Goal: Task Accomplishment & Management: Manage account settings

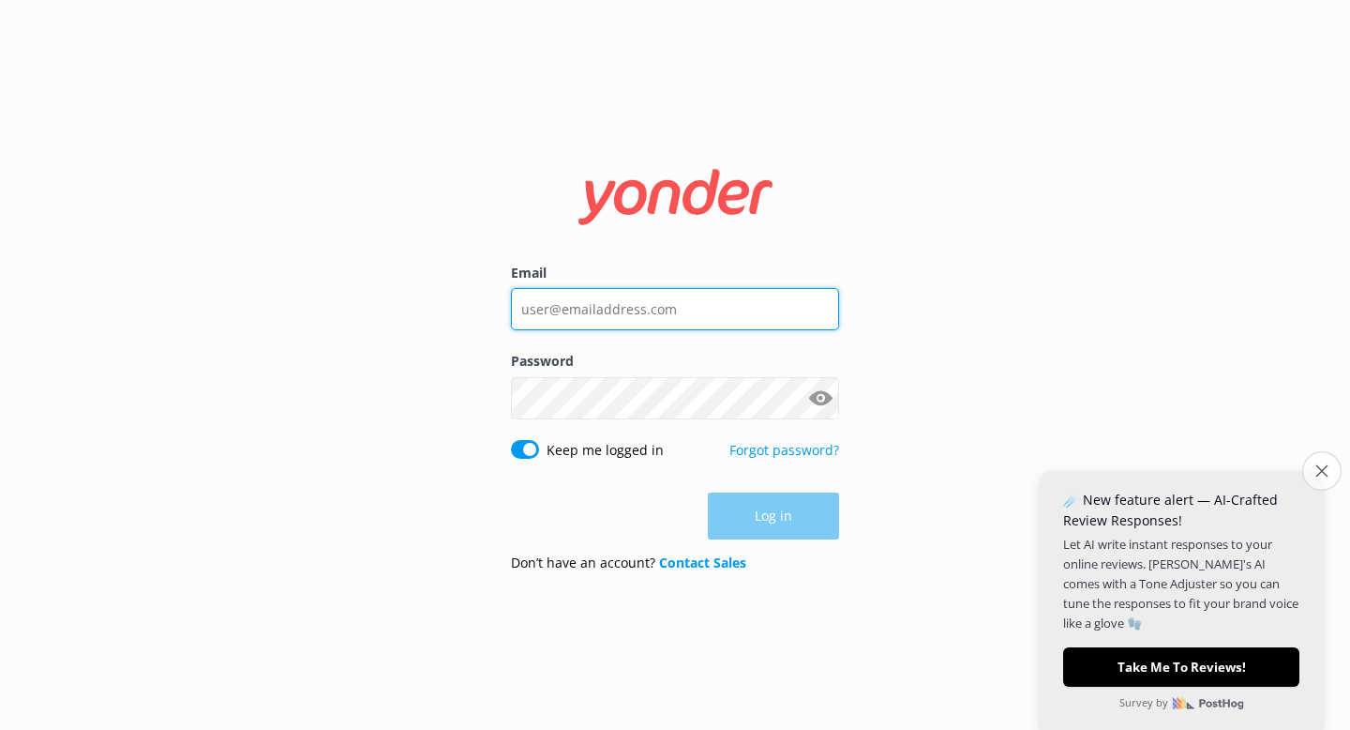
type input "[EMAIL_ADDRESS][DOMAIN_NAME]"
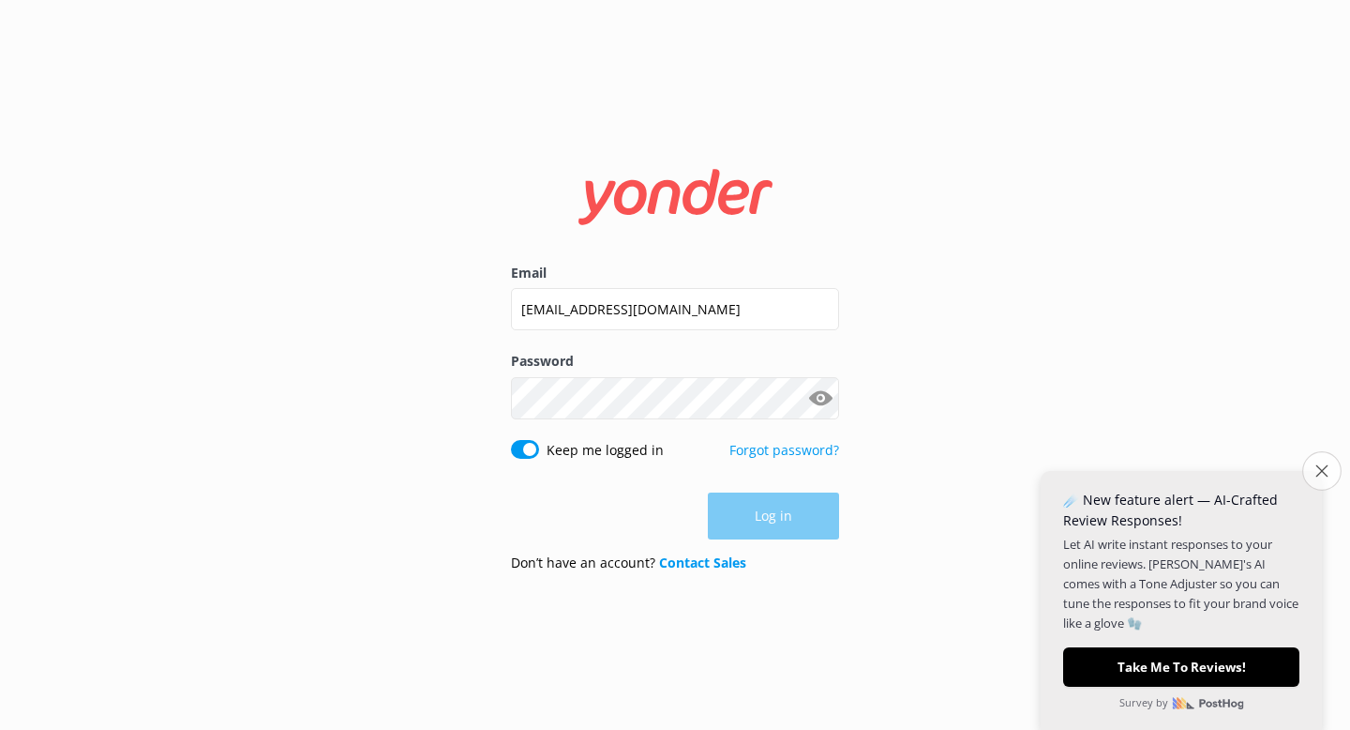
click at [1311, 471] on button "Close survey" at bounding box center [1322, 470] width 39 height 39
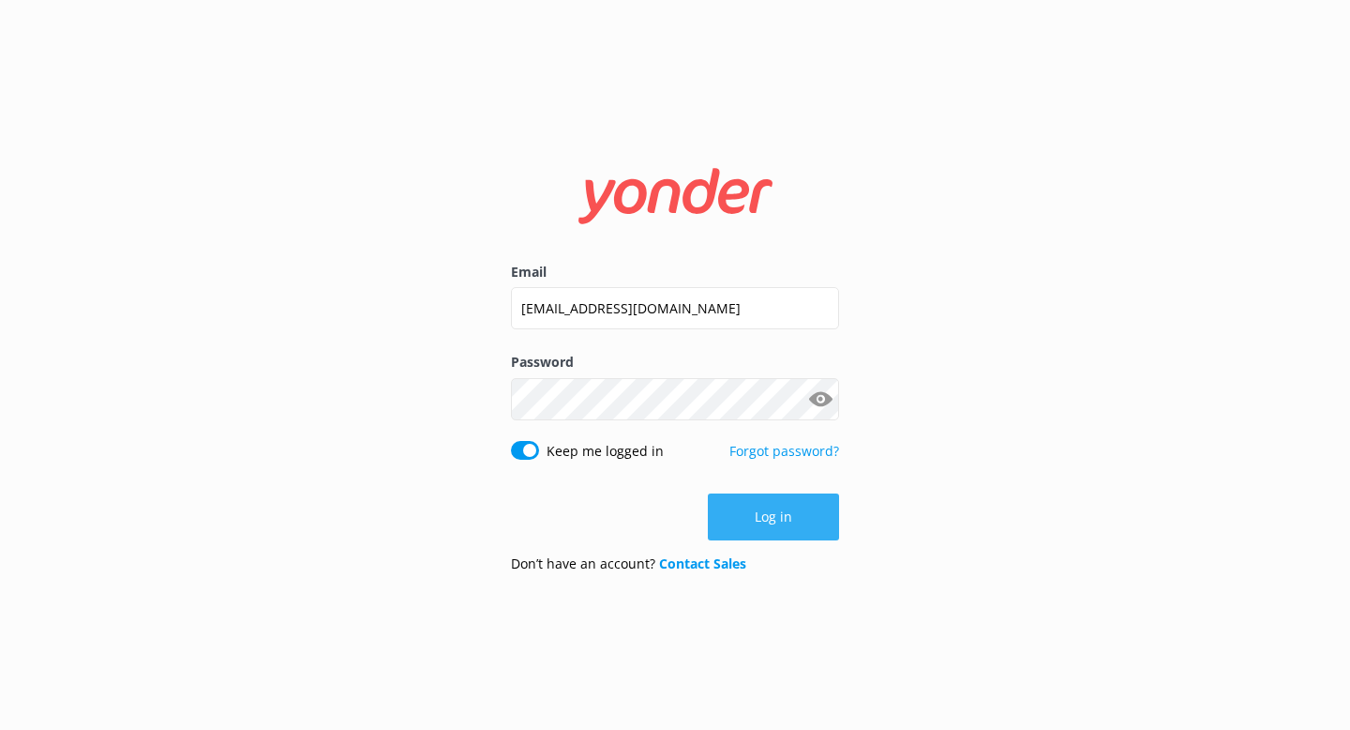
click at [784, 515] on button "Log in" at bounding box center [773, 516] width 131 height 47
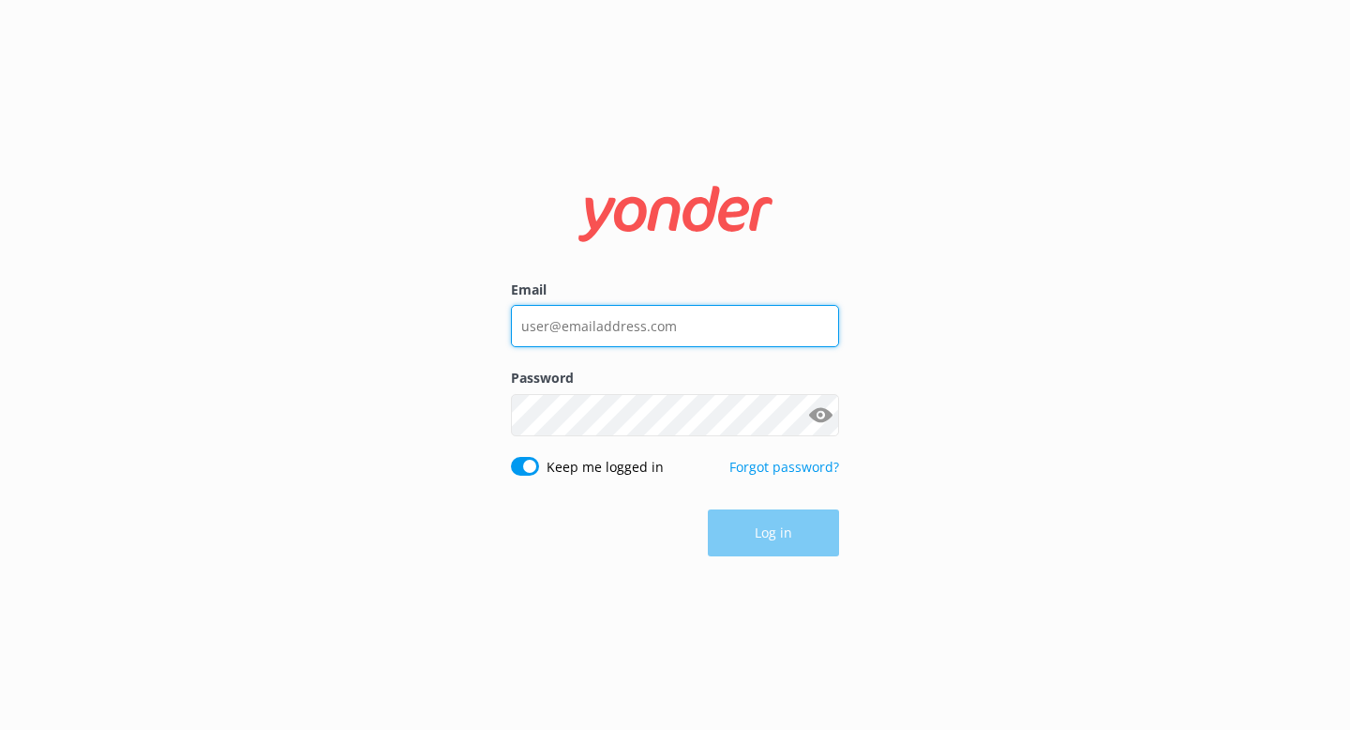
type input "[EMAIL_ADDRESS][DOMAIN_NAME]"
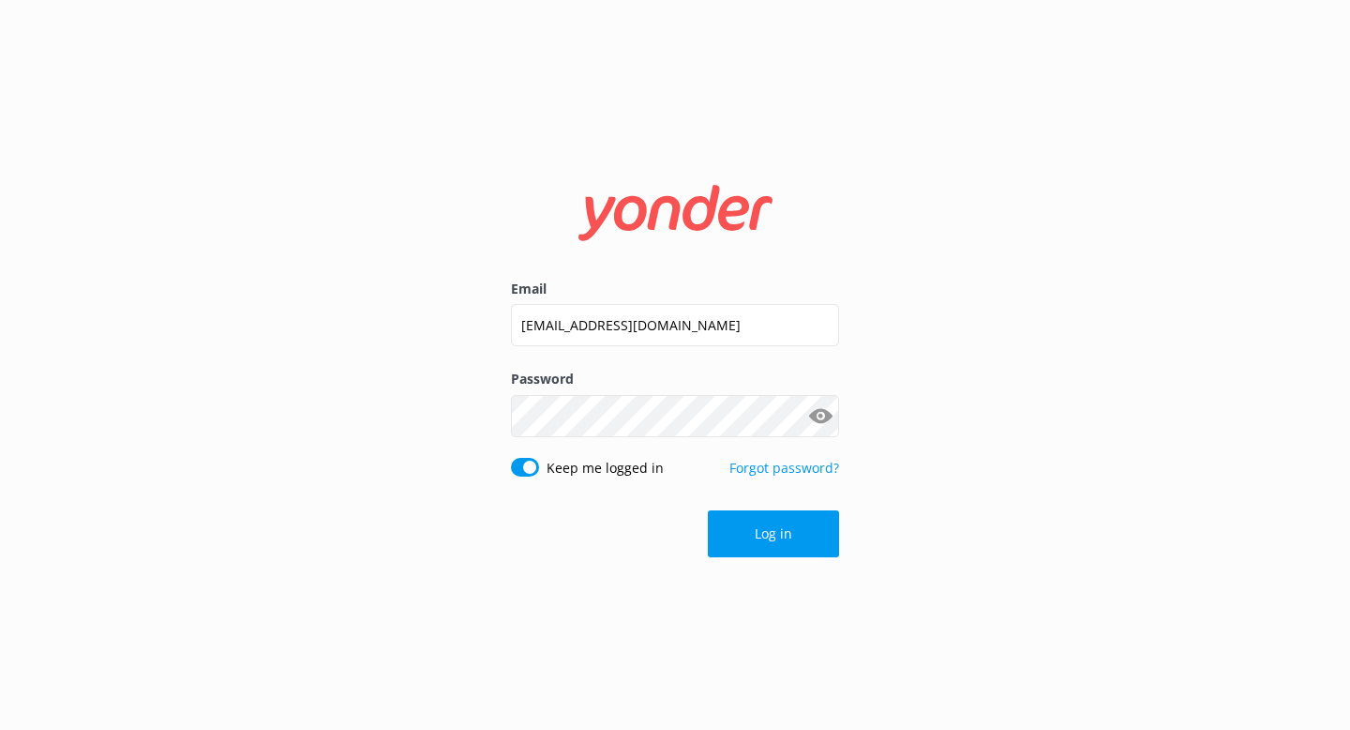
click at [760, 534] on div "Log in" at bounding box center [675, 533] width 328 height 47
click at [760, 534] on button "Log in" at bounding box center [773, 533] width 131 height 47
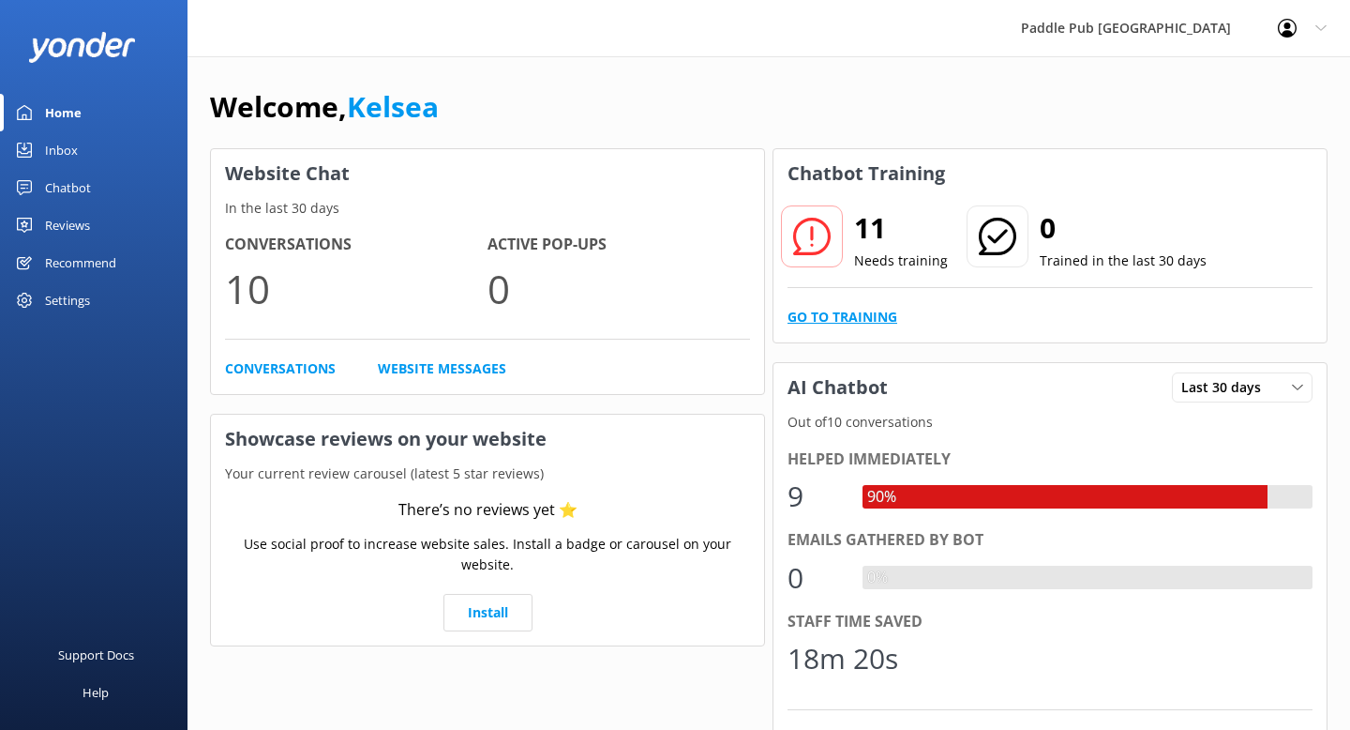
click at [855, 309] on link "Go to Training" at bounding box center [843, 317] width 110 height 21
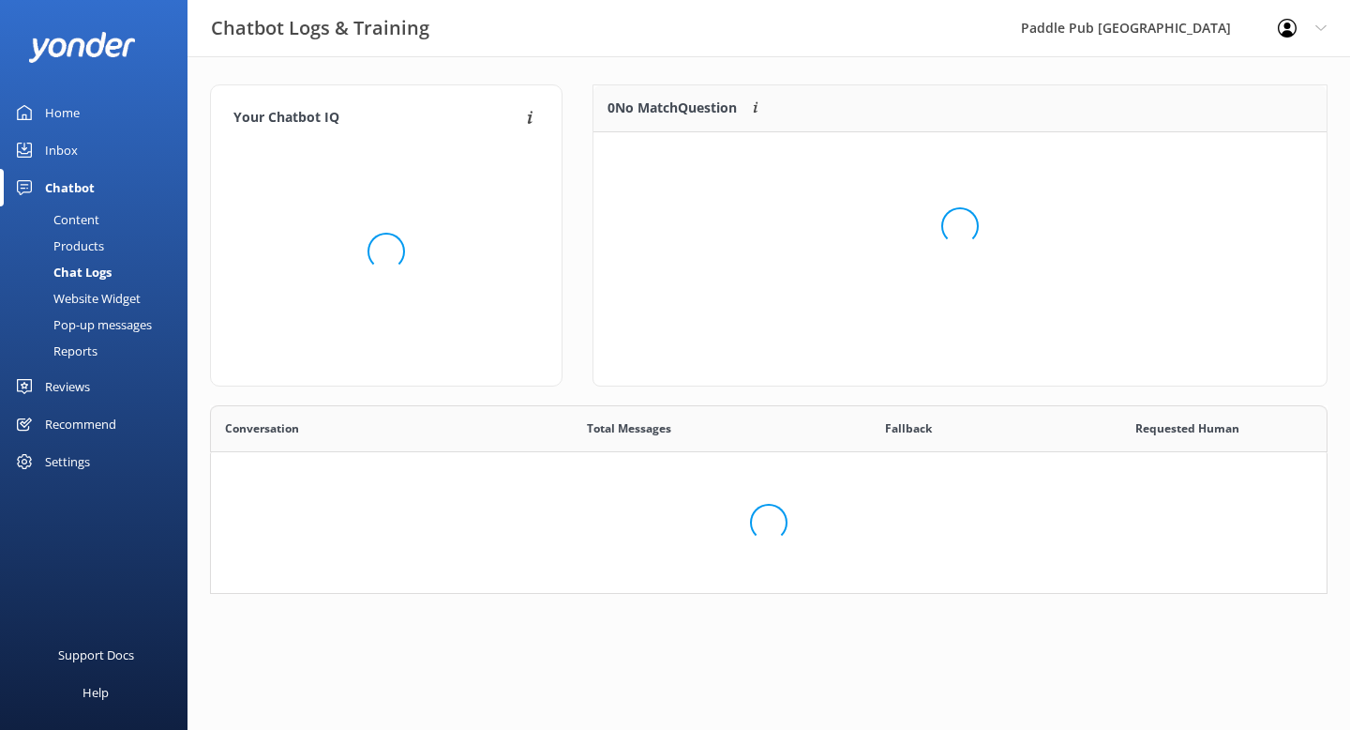
scroll to position [235, 733]
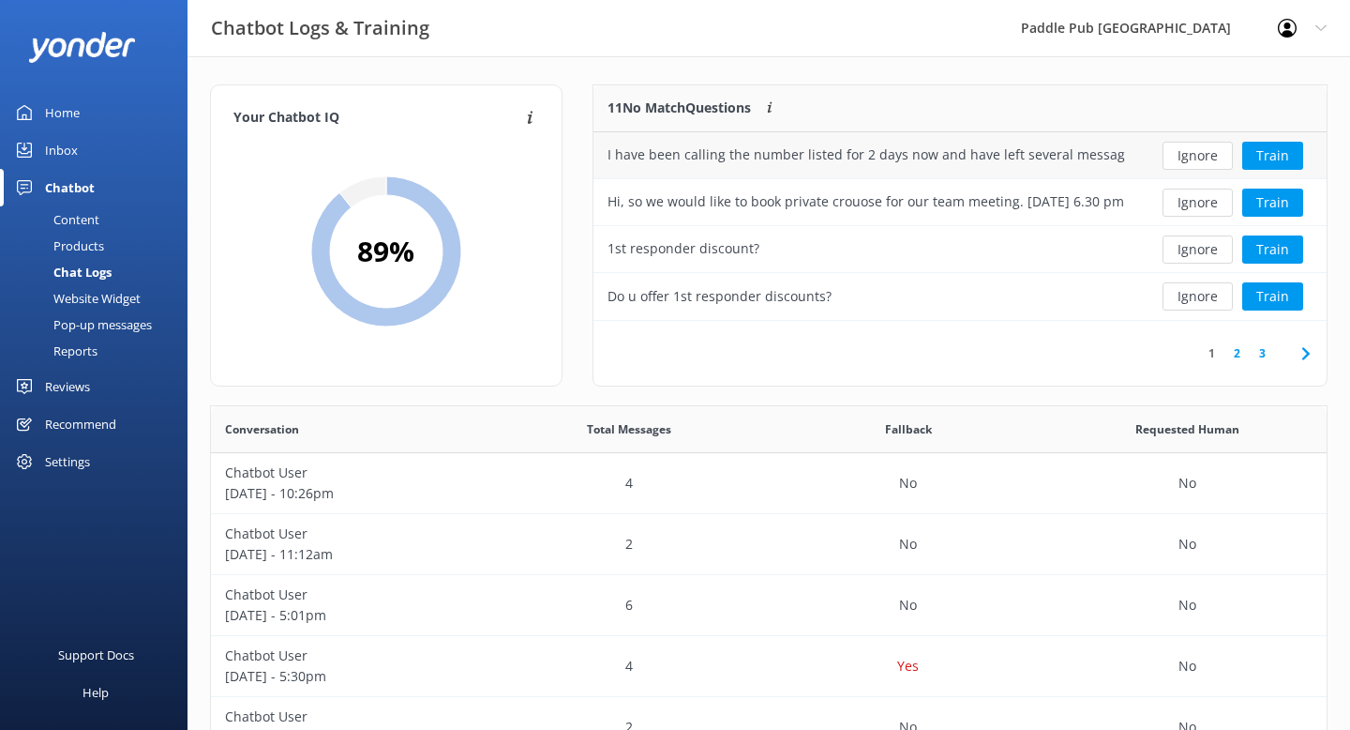
click at [1085, 156] on div "I have been calling the number listed for 2 days now and have left several mess…" at bounding box center [867, 154] width 518 height 21
click at [1273, 153] on button "Train" at bounding box center [1273, 156] width 61 height 28
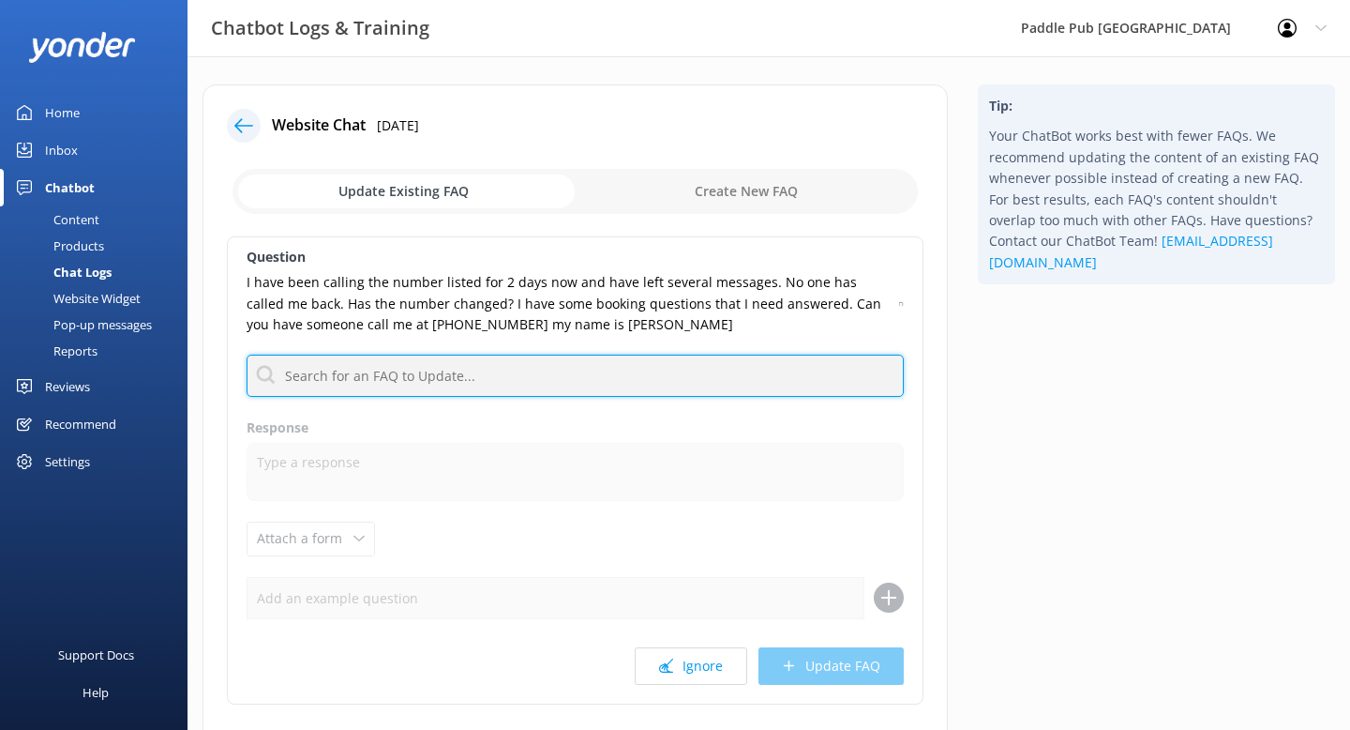
click at [603, 373] on input "text" at bounding box center [575, 375] width 657 height 42
click at [603, 378] on input "text" at bounding box center [575, 375] width 657 height 42
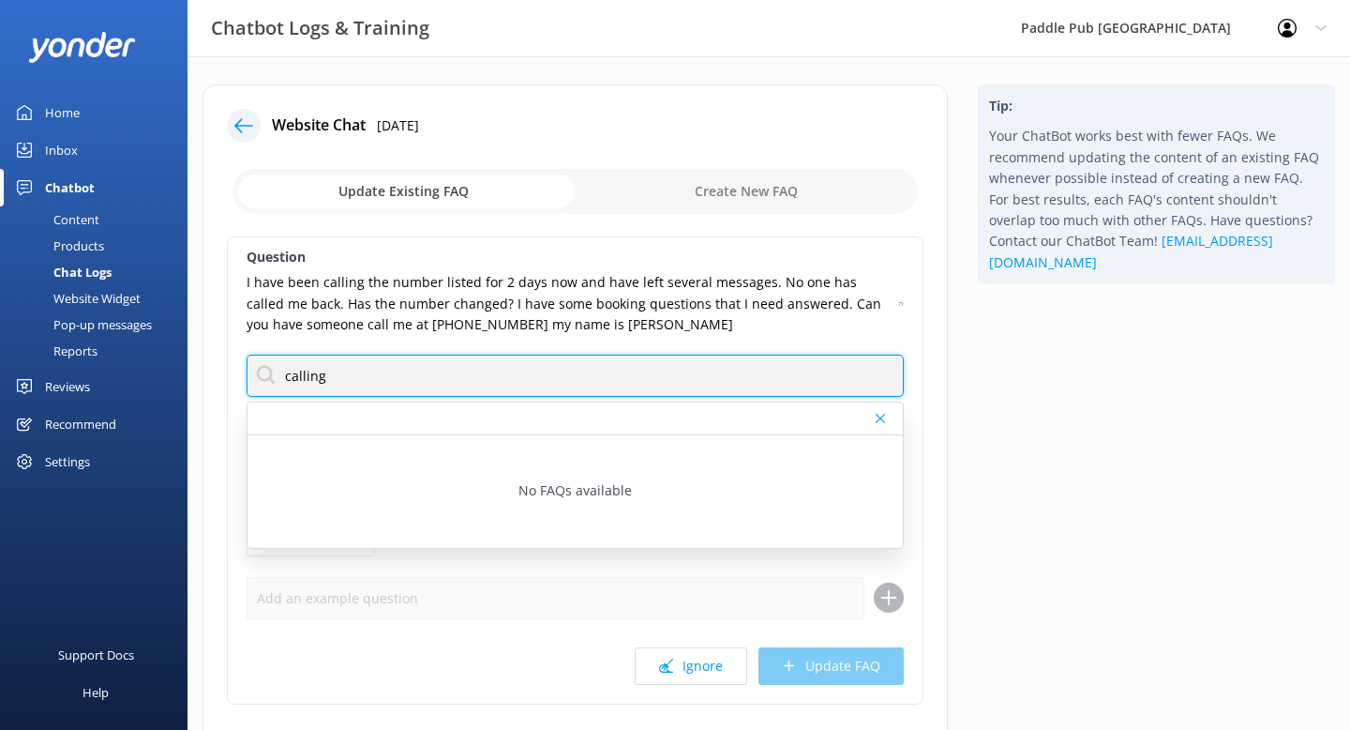
click at [339, 378] on input "calling" at bounding box center [575, 375] width 657 height 42
drag, startPoint x: 330, startPoint y: 378, endPoint x: 278, endPoint y: 369, distance: 53.2
click at [279, 374] on input "calling" at bounding box center [575, 375] width 657 height 42
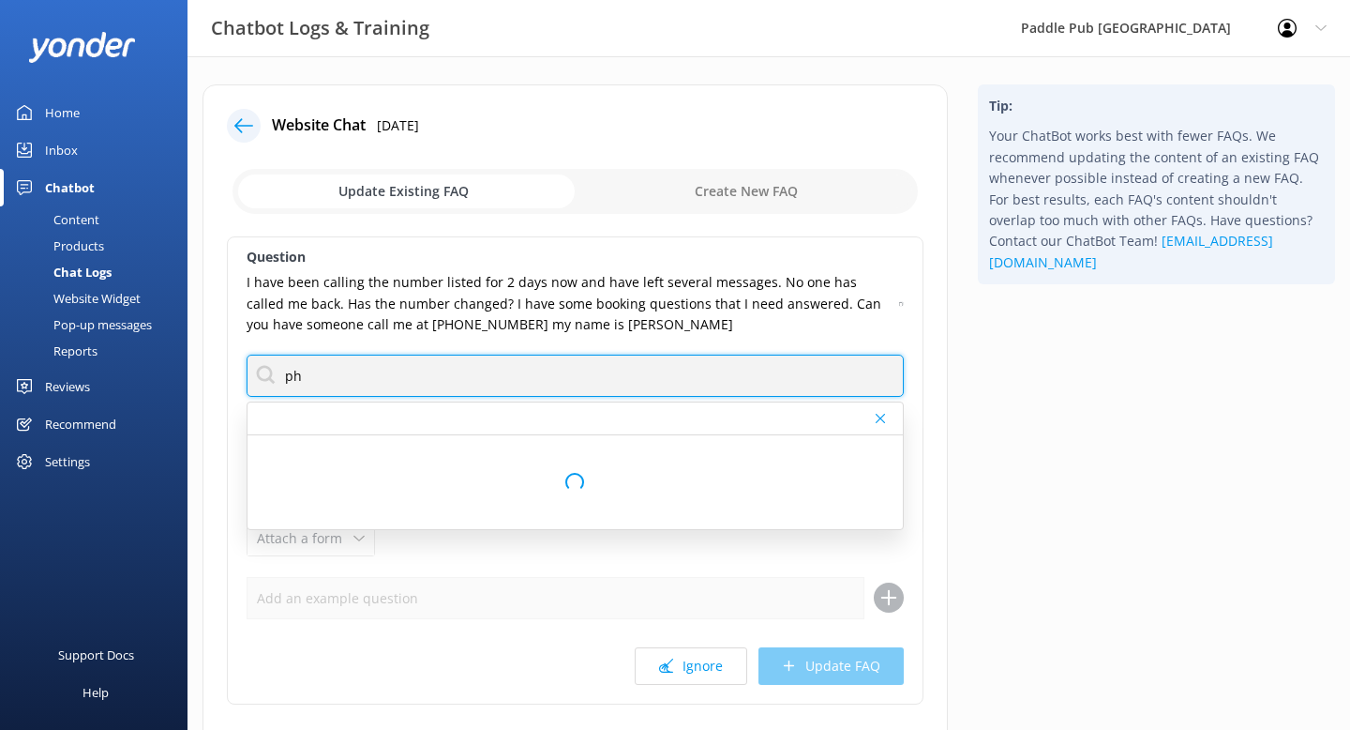
type input "p"
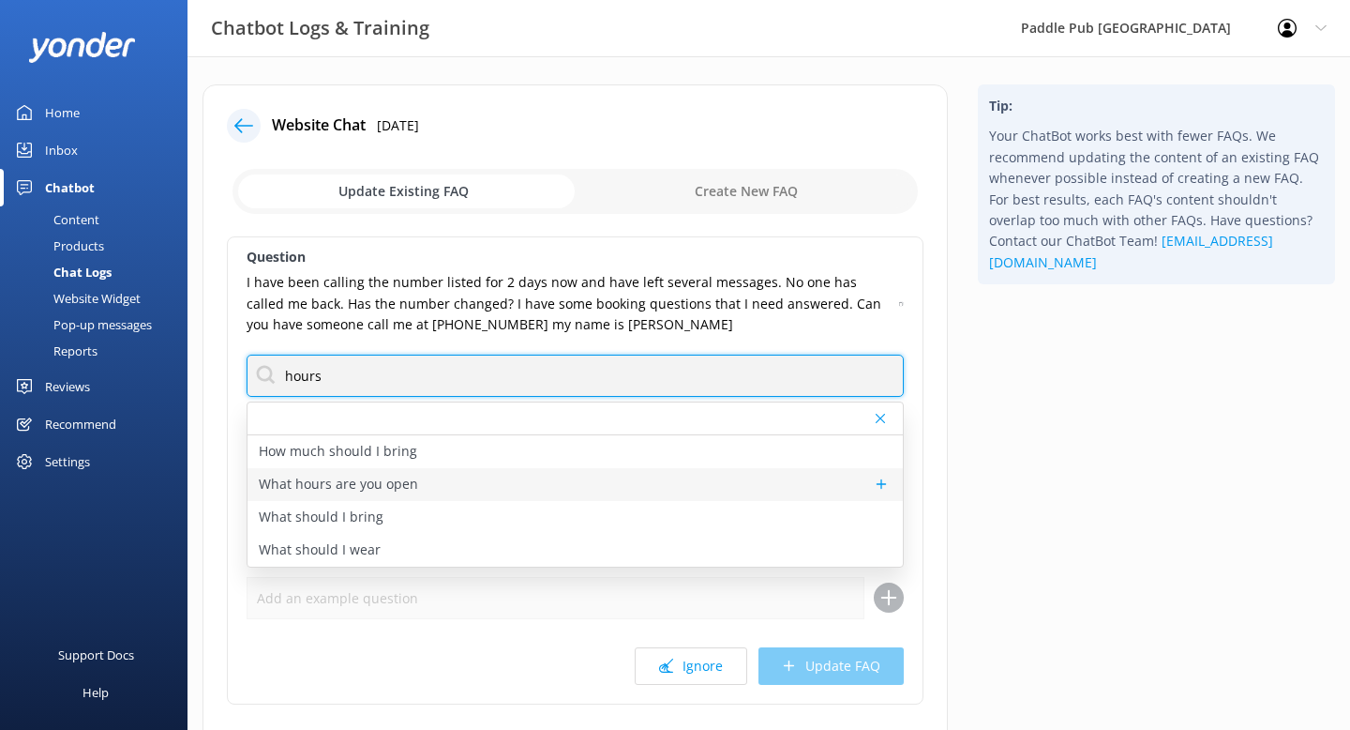
type input "hours"
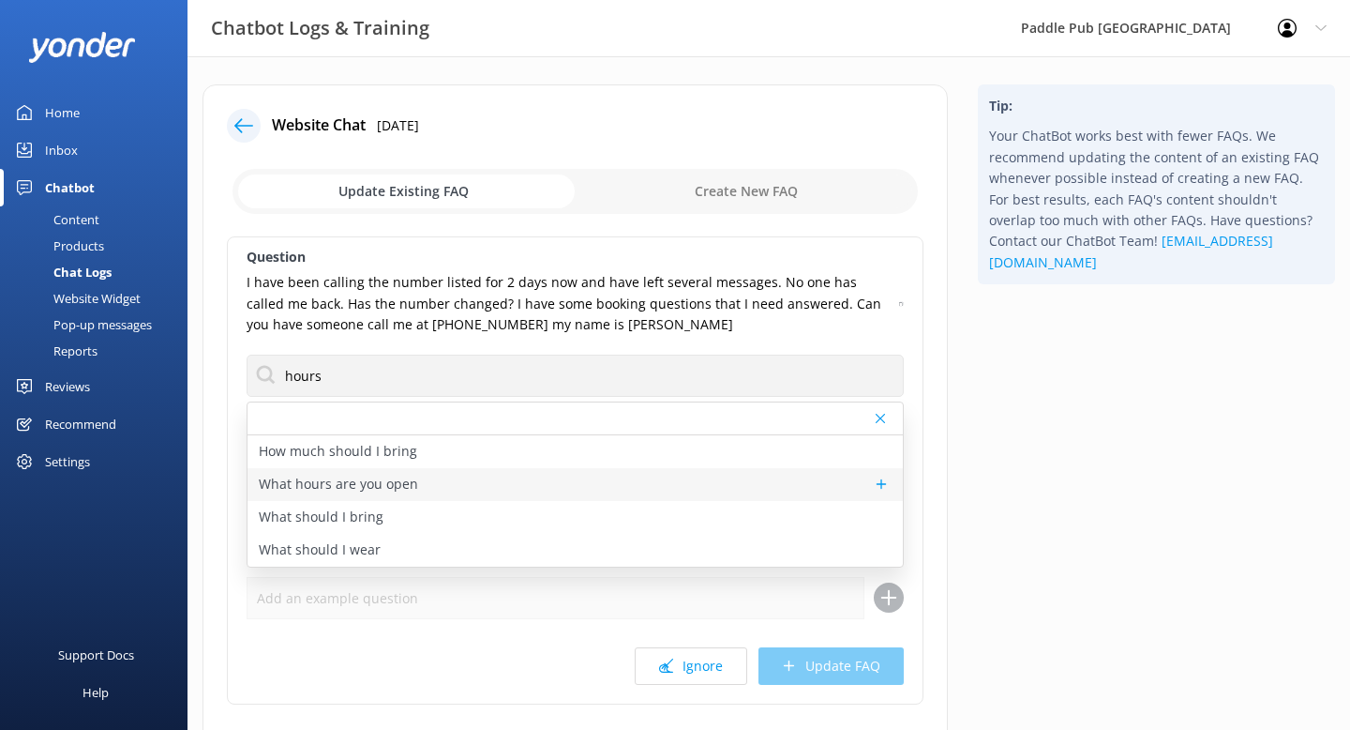
click at [376, 481] on p "What hours are you open" at bounding box center [338, 484] width 159 height 21
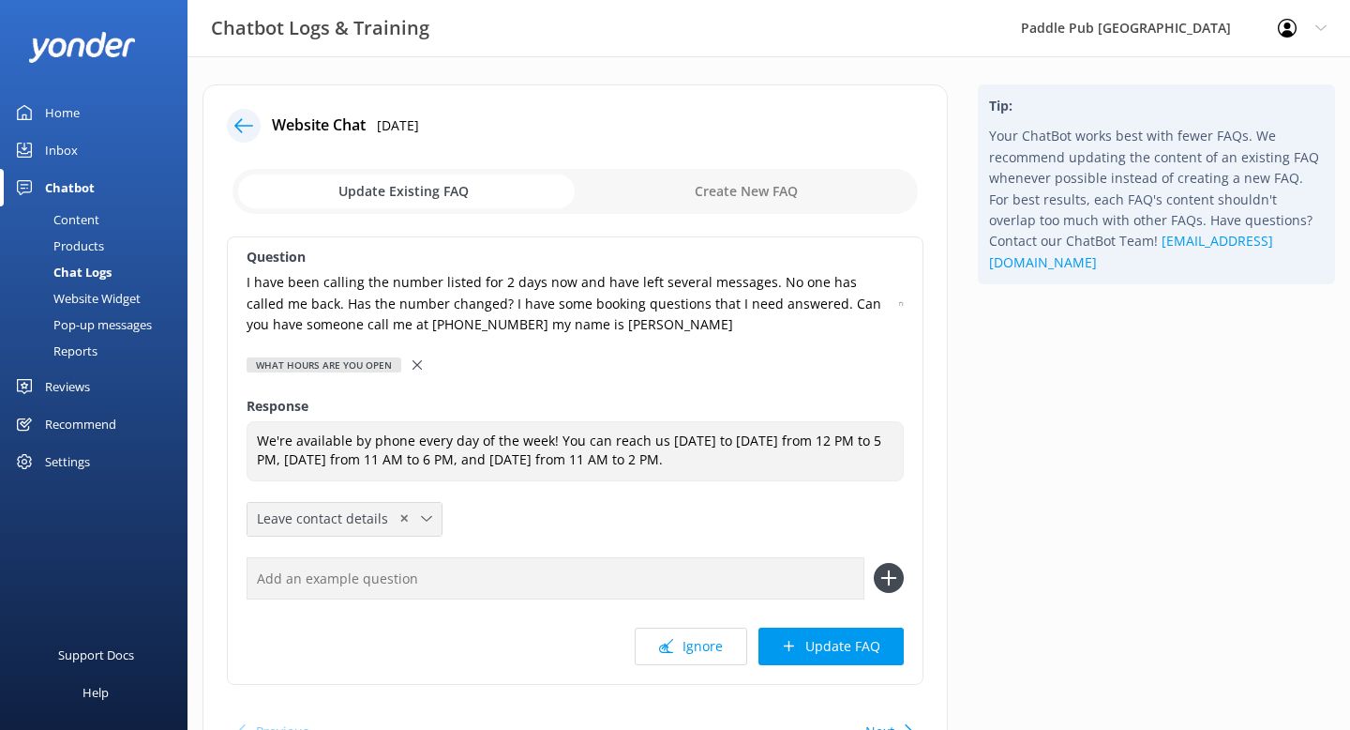
click at [425, 516] on icon at bounding box center [426, 518] width 11 height 11
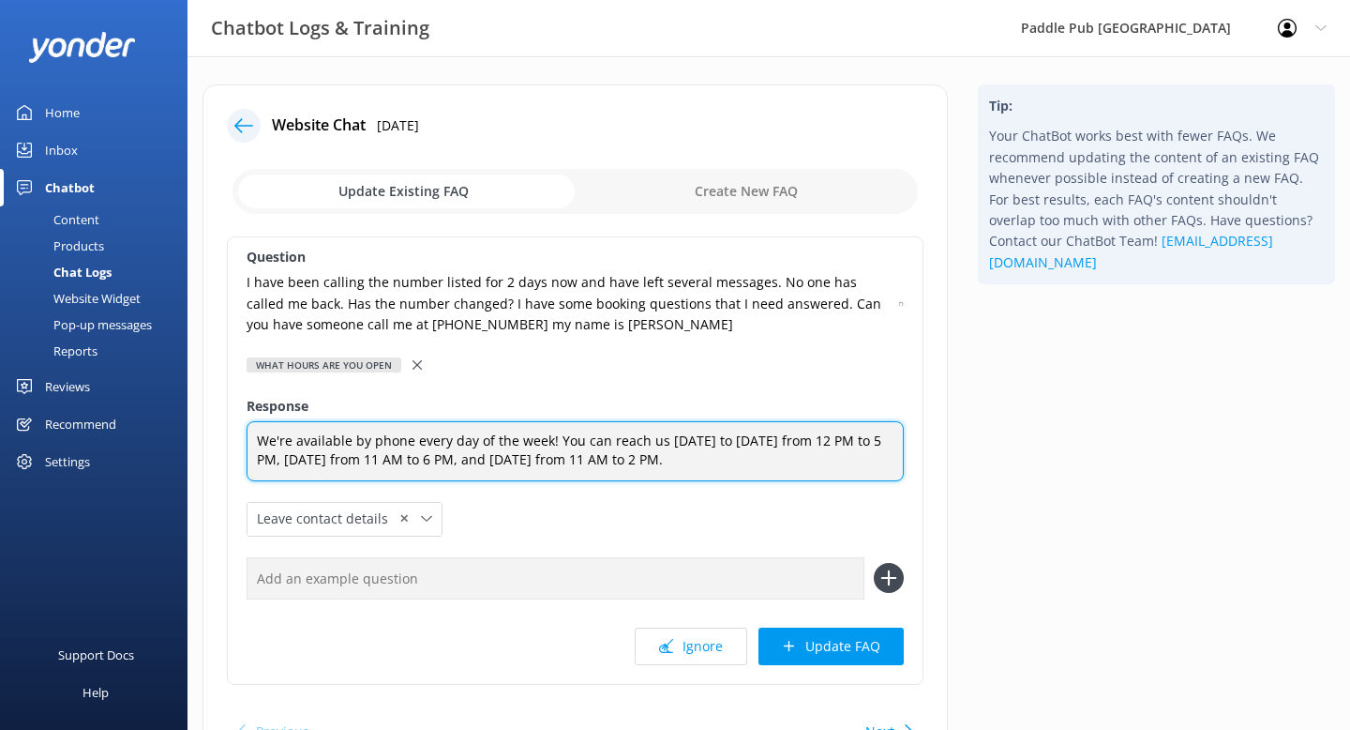
click at [663, 455] on textarea "We're available by phone every day of the week! You can reach us [DATE] to [DAT…" at bounding box center [575, 450] width 657 height 59
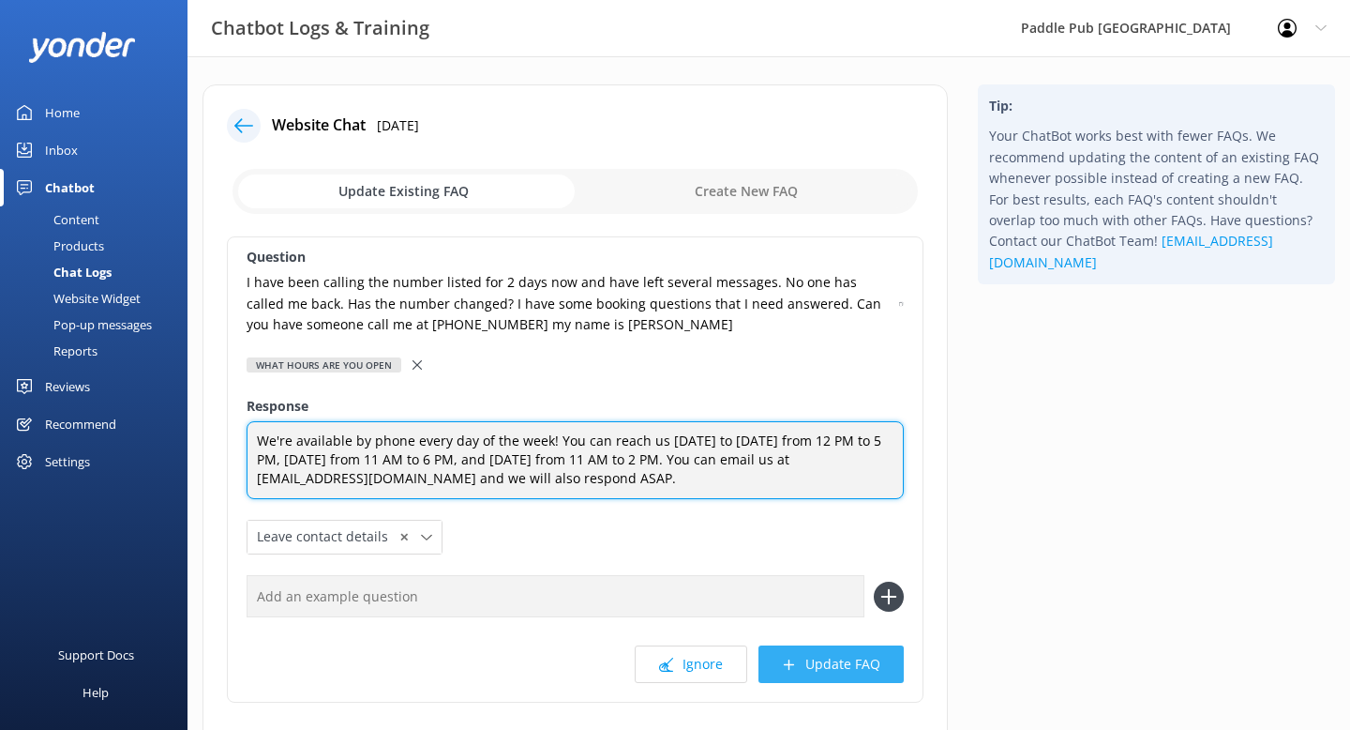
type textarea "We're available by phone every day of the week! You can reach us [DATE] to [DAT…"
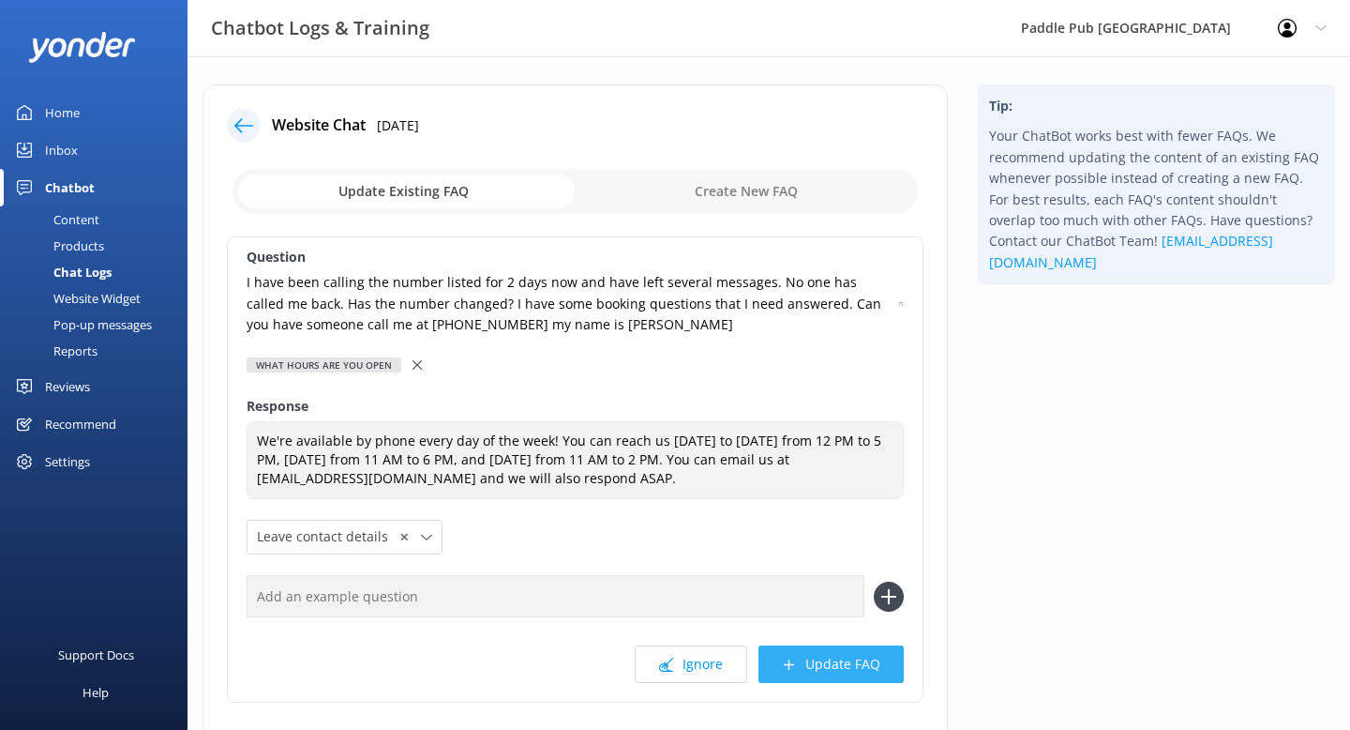
click at [842, 660] on button "Update FAQ" at bounding box center [831, 664] width 145 height 38
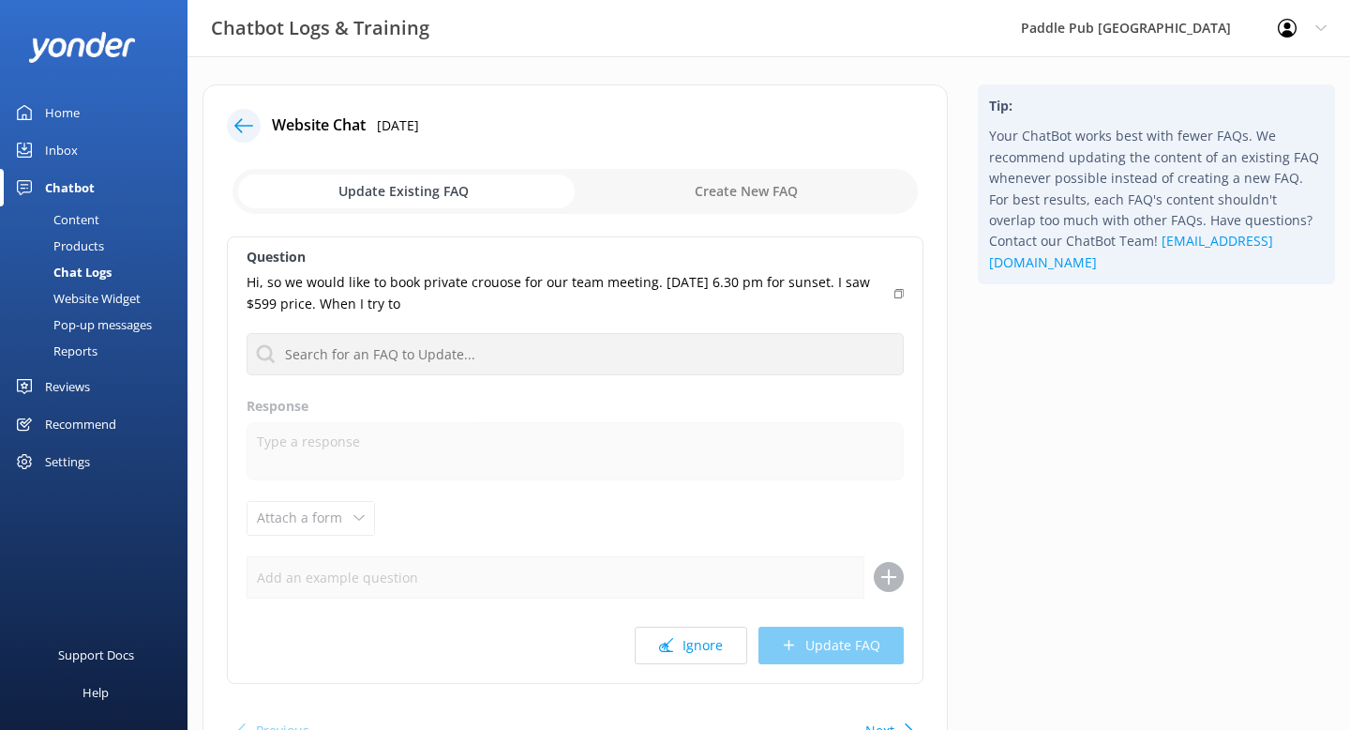
click at [480, 284] on p "Hi, so we would like to book private crouose for our team meeting. [DATE] 6.30 …" at bounding box center [565, 293] width 637 height 42
click at [253, 128] on div at bounding box center [244, 126] width 34 height 34
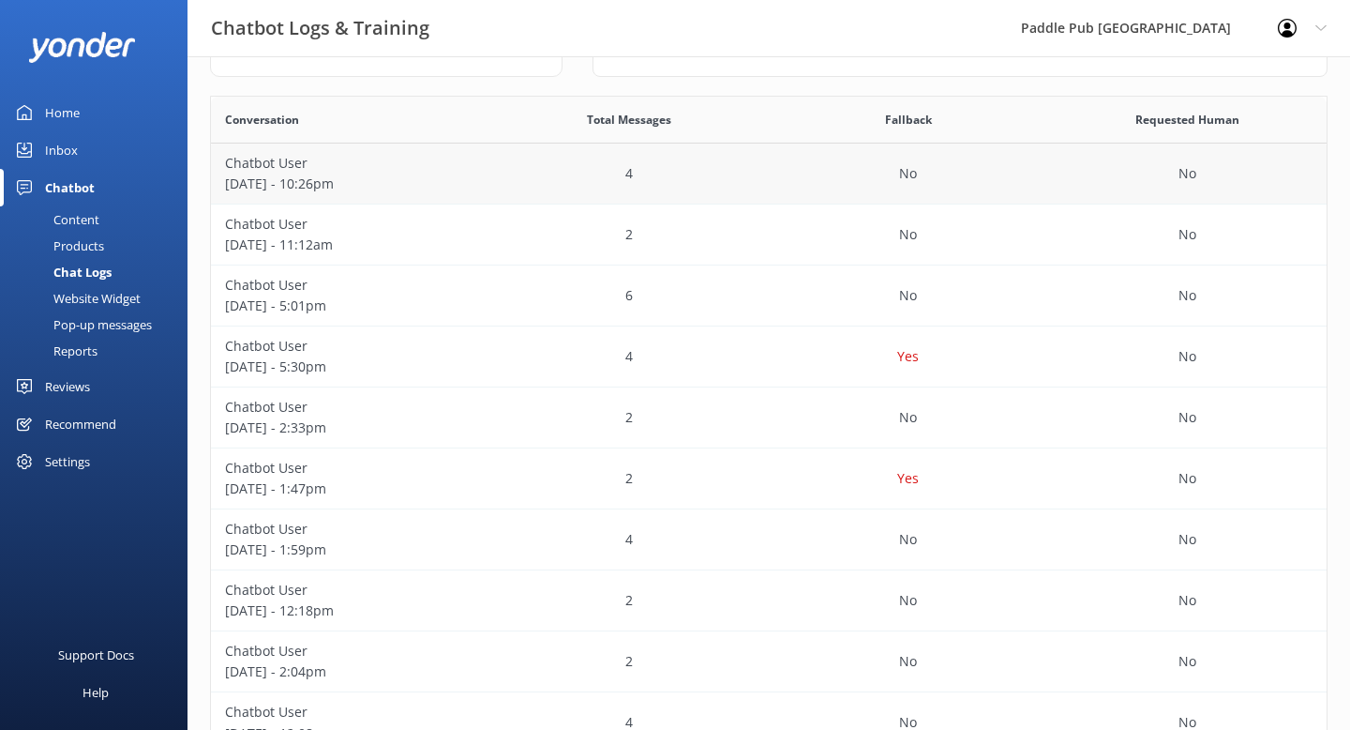
scroll to position [313, 0]
click at [335, 358] on p "[DATE] - 5:30pm" at bounding box center [350, 363] width 251 height 21
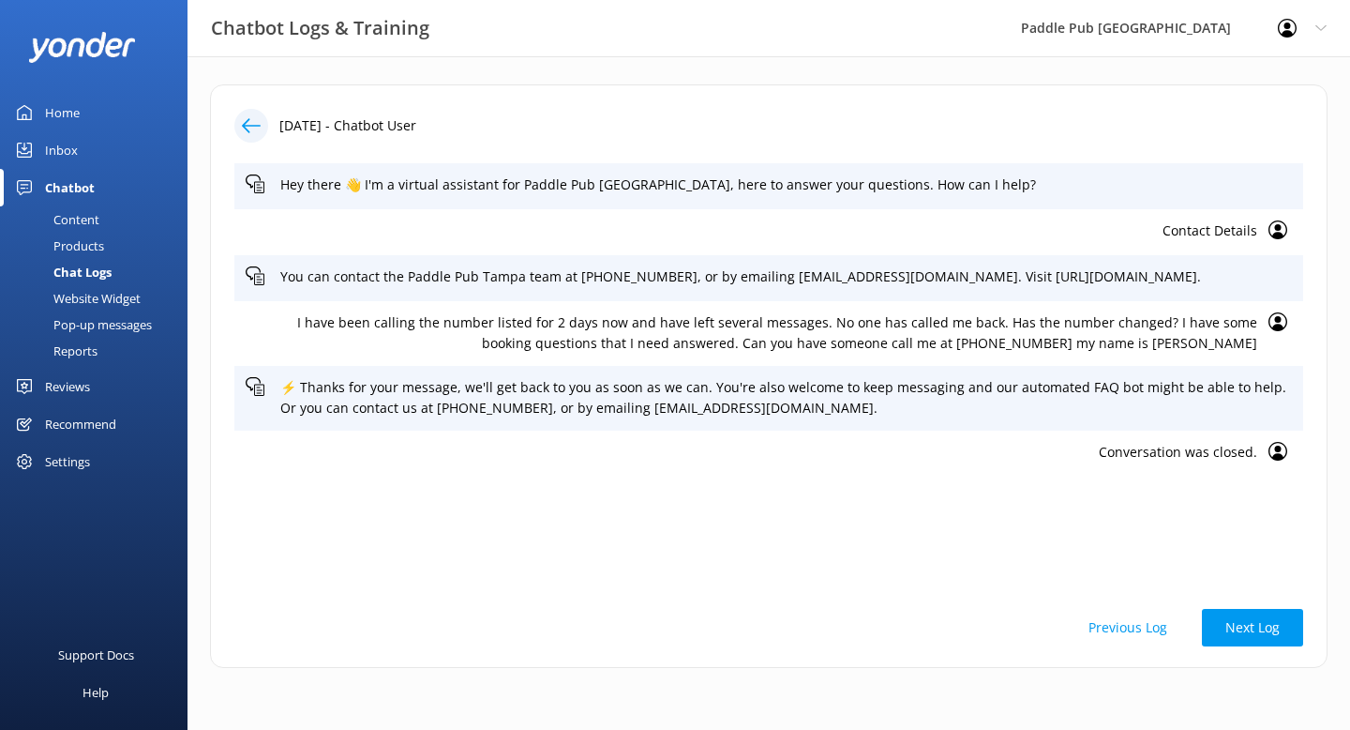
click at [247, 124] on icon at bounding box center [251, 125] width 19 height 19
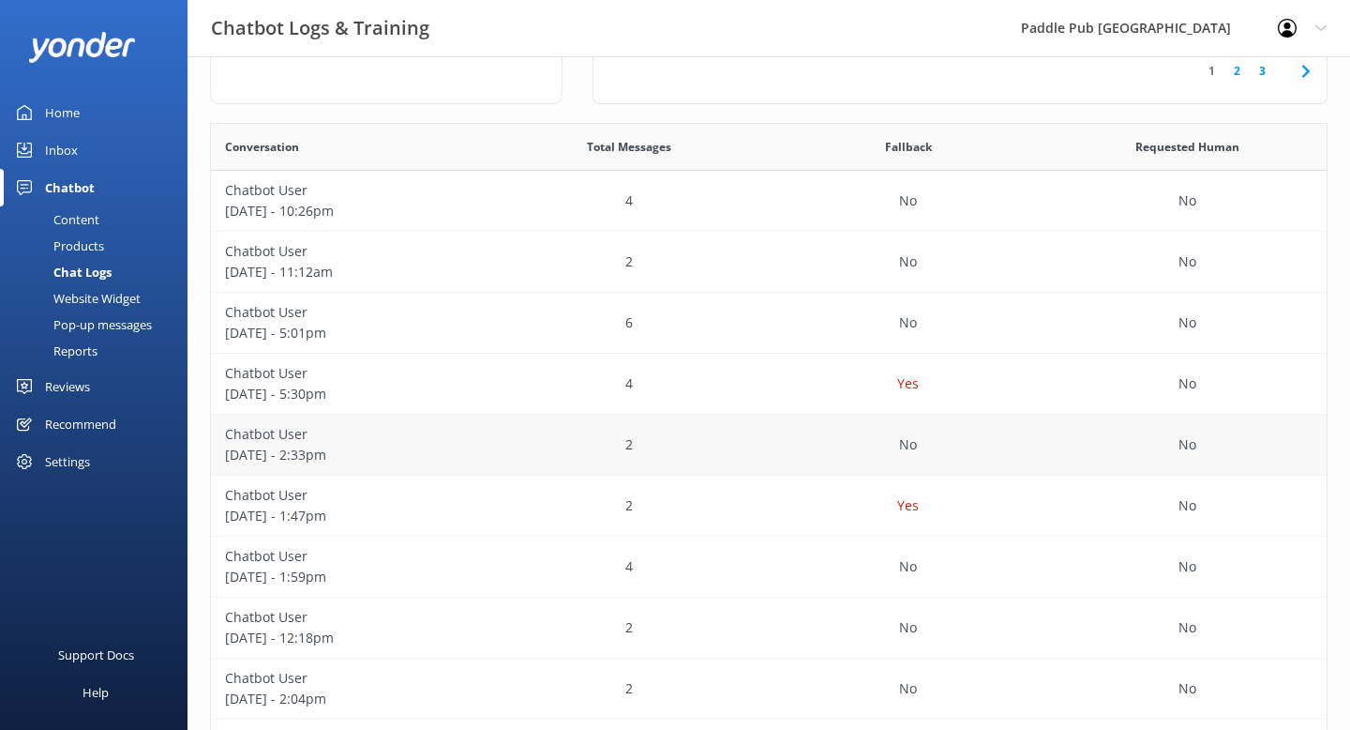
scroll to position [284, 0]
click at [425, 493] on p "Chatbot User" at bounding box center [350, 493] width 251 height 21
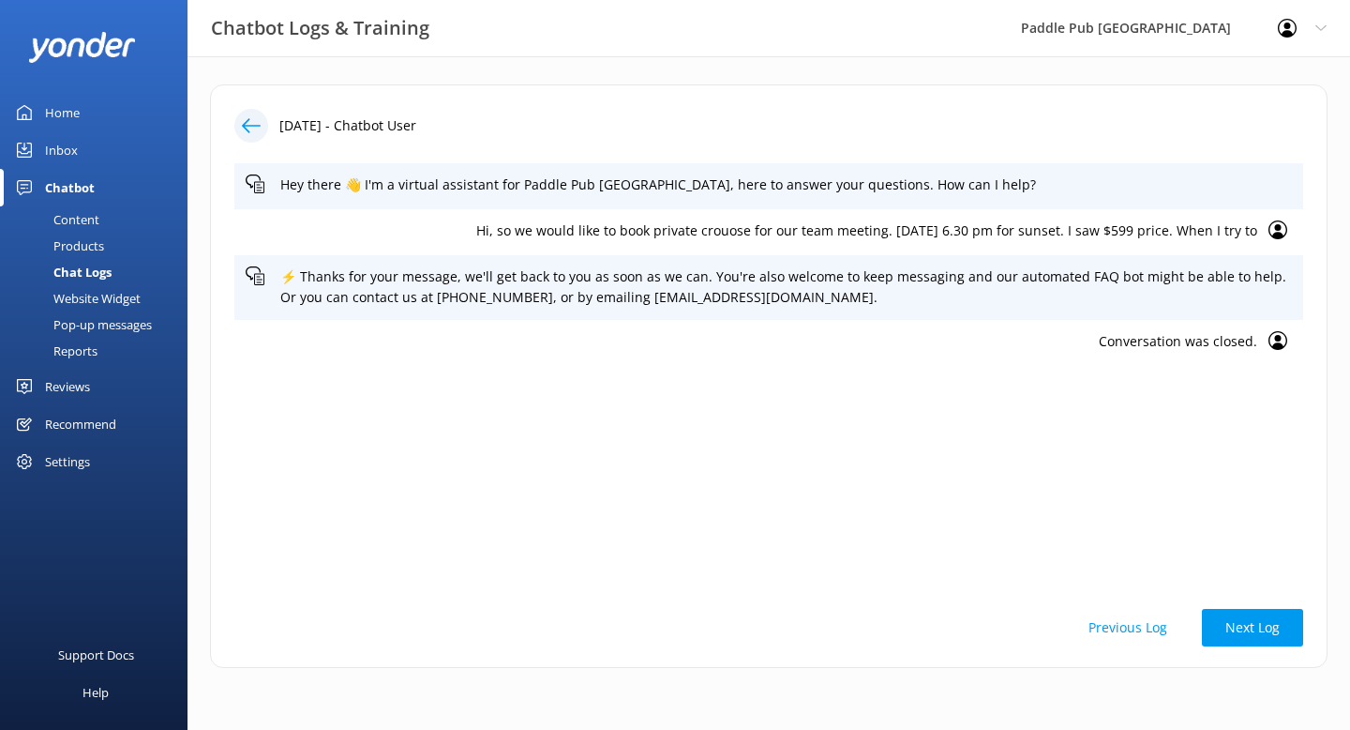
click at [1128, 230] on p "Hi, so we would like to book private crouose for our team meeting. [DATE] 6.30 …" at bounding box center [752, 230] width 1012 height 21
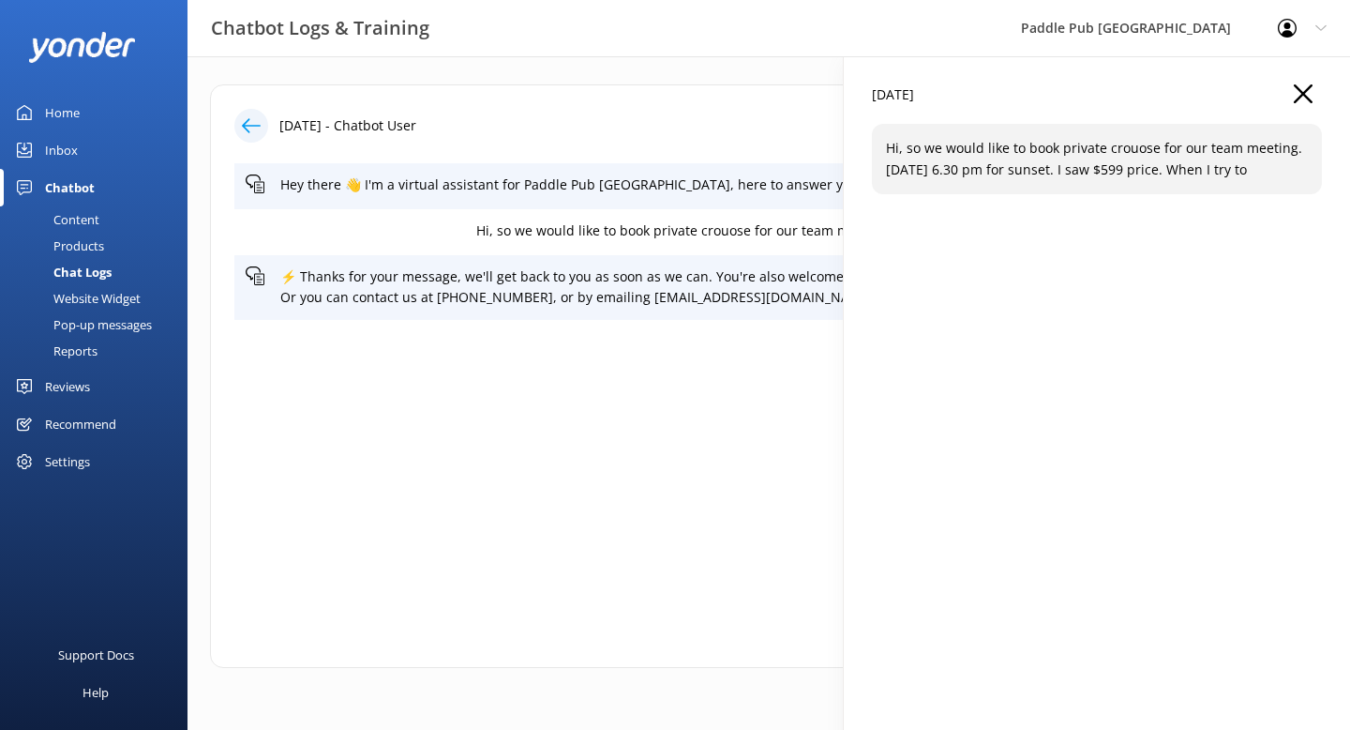
click at [914, 92] on p "[DATE]" at bounding box center [893, 94] width 42 height 21
click at [755, 224] on p "Hi, so we would like to book private crouose for our team meeting. [DATE] 6.30 …" at bounding box center [752, 230] width 1012 height 21
click at [649, 379] on div "Hey there 👋 I'm a virtual assistant for Paddle Pub [GEOGRAPHIC_DATA], here to a…" at bounding box center [768, 375] width 1069 height 425
click at [1300, 84] on icon "button" at bounding box center [1303, 93] width 19 height 19
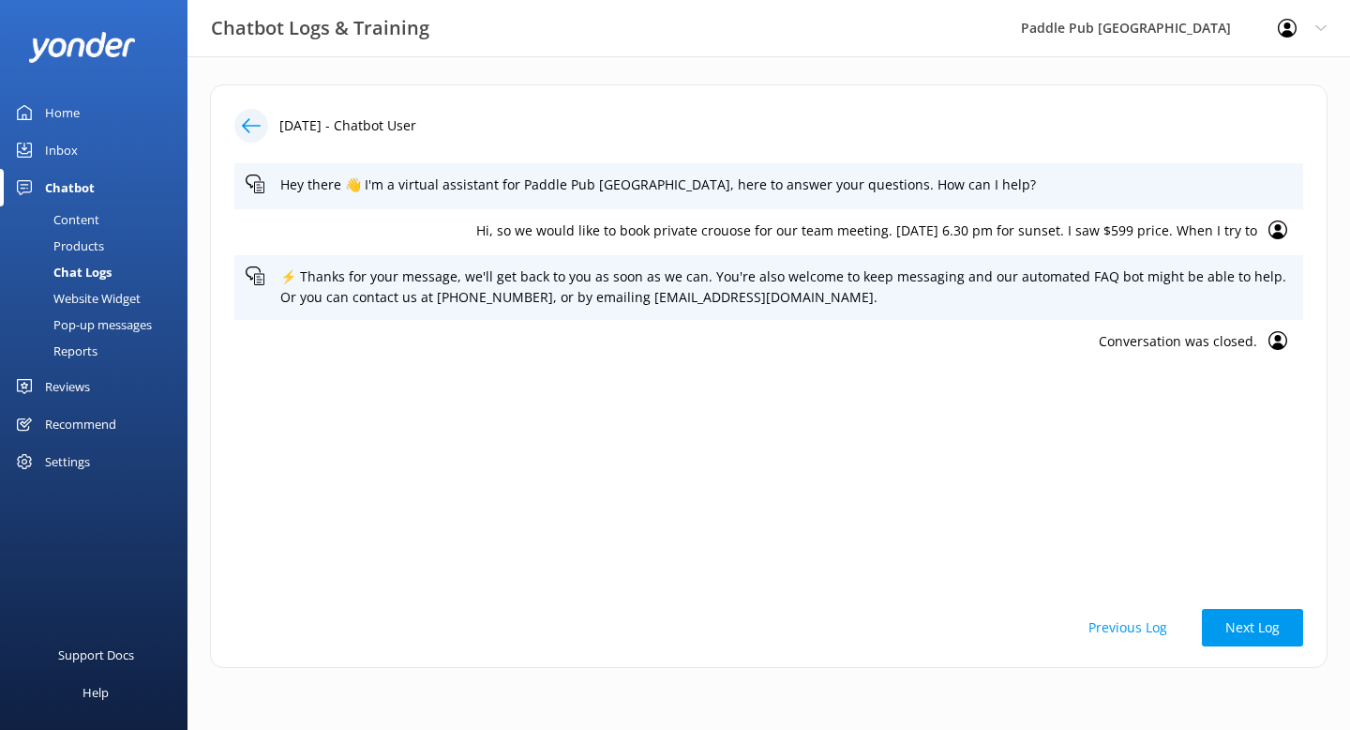
click at [639, 234] on p "Hi, so we would like to book private crouose for our team meeting. [DATE] 6.30 …" at bounding box center [752, 230] width 1012 height 21
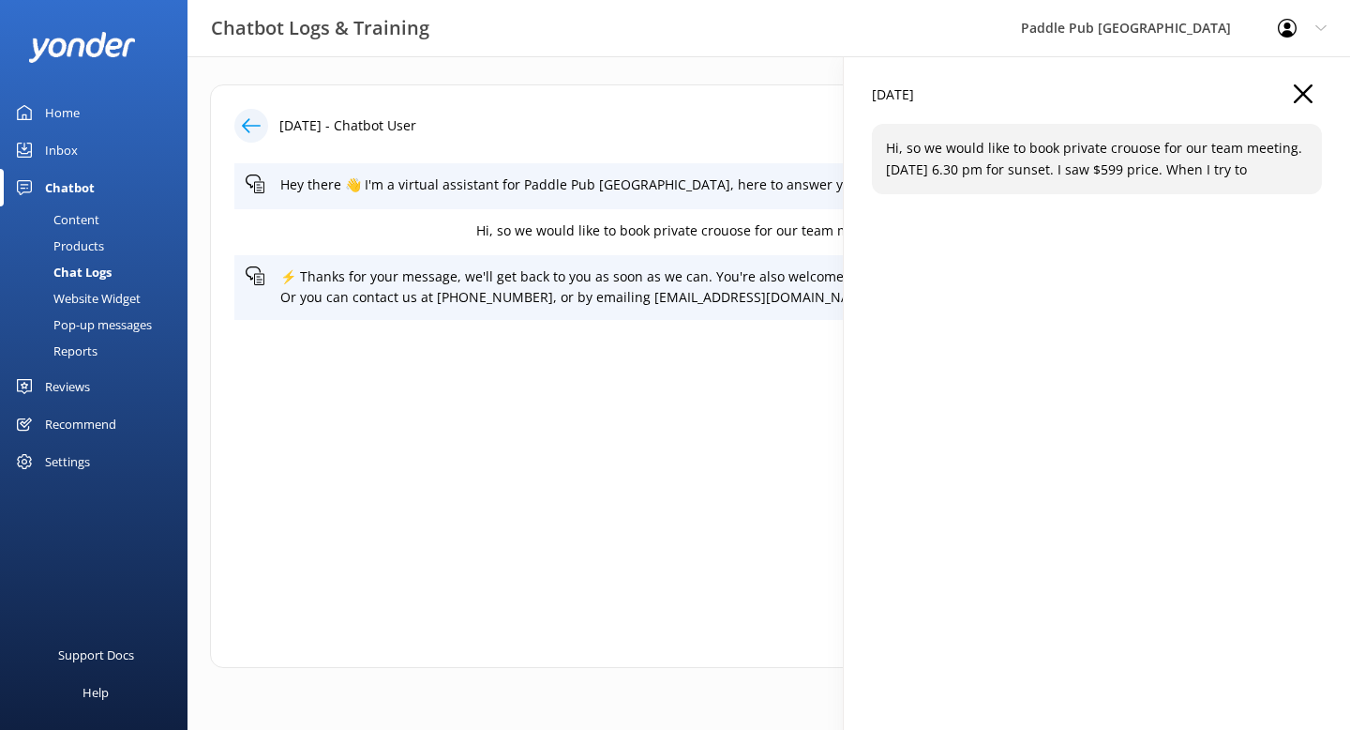
click at [1054, 157] on p "Hi, so we would like to book private crouose for our team meeting. [DATE] 6.30 …" at bounding box center [1097, 159] width 422 height 42
click at [1303, 87] on icon "button" at bounding box center [1303, 93] width 19 height 19
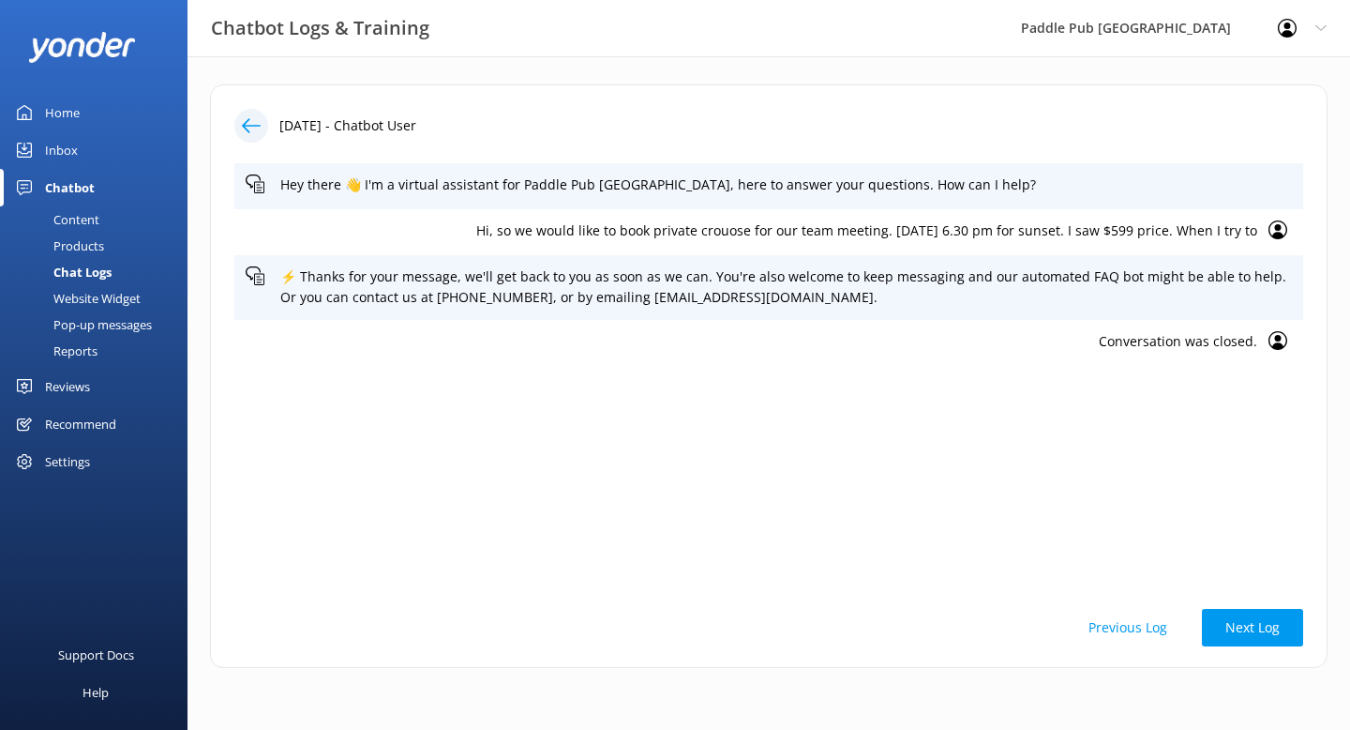
click at [257, 124] on icon at bounding box center [251, 125] width 19 height 19
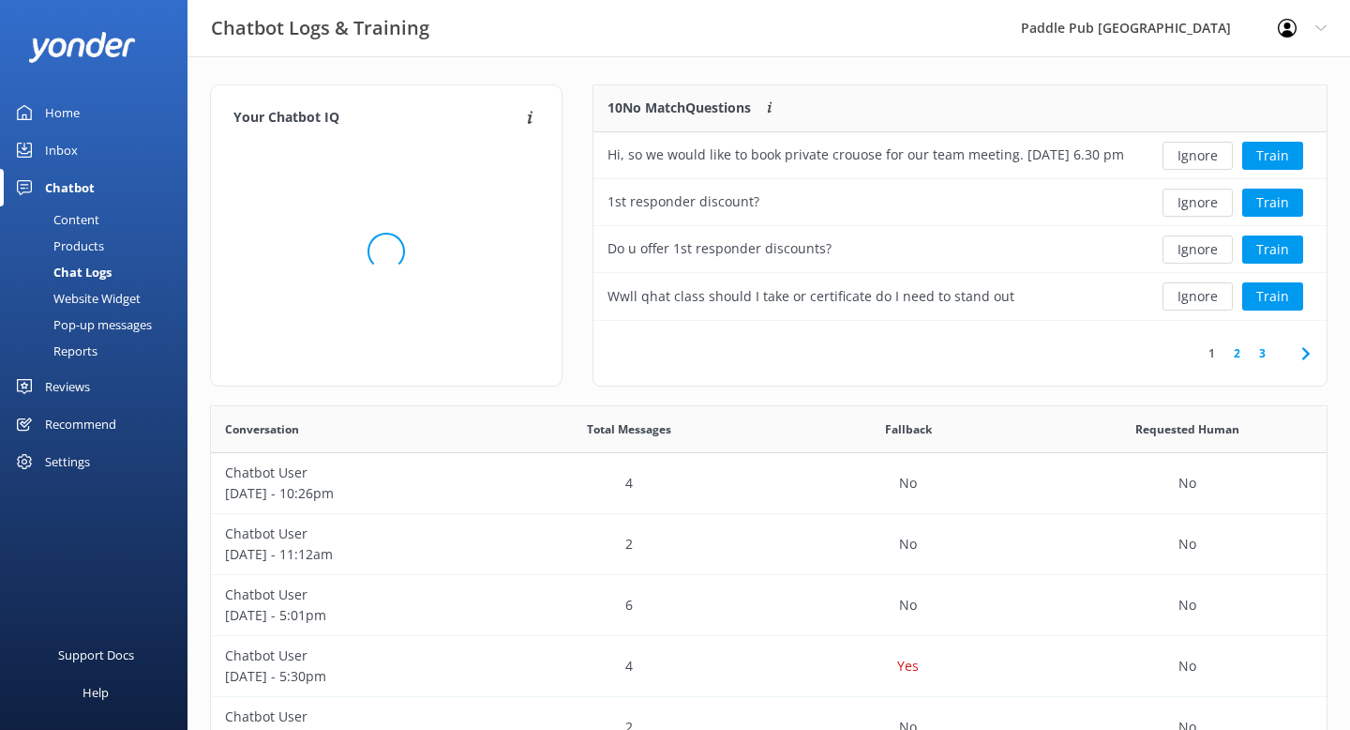
scroll to position [657, 1116]
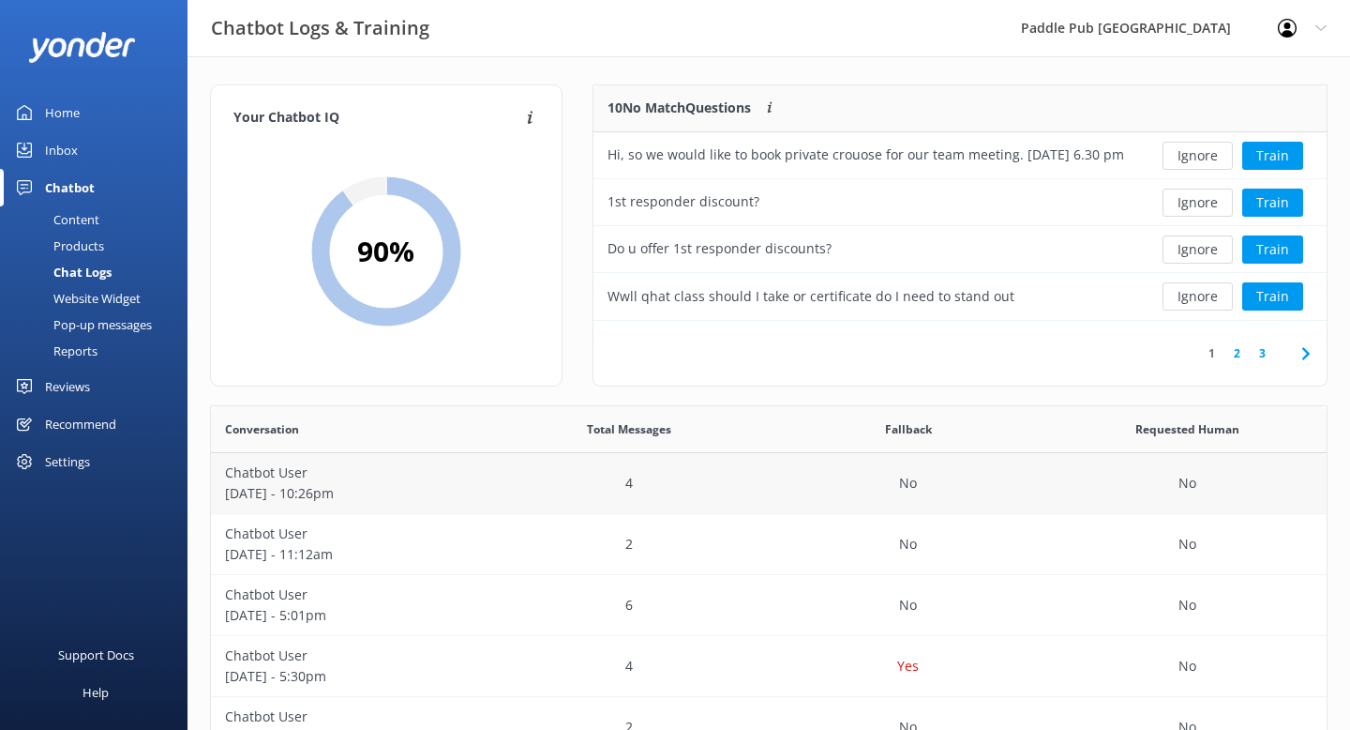
click at [617, 484] on div "4" at bounding box center [629, 483] width 279 height 61
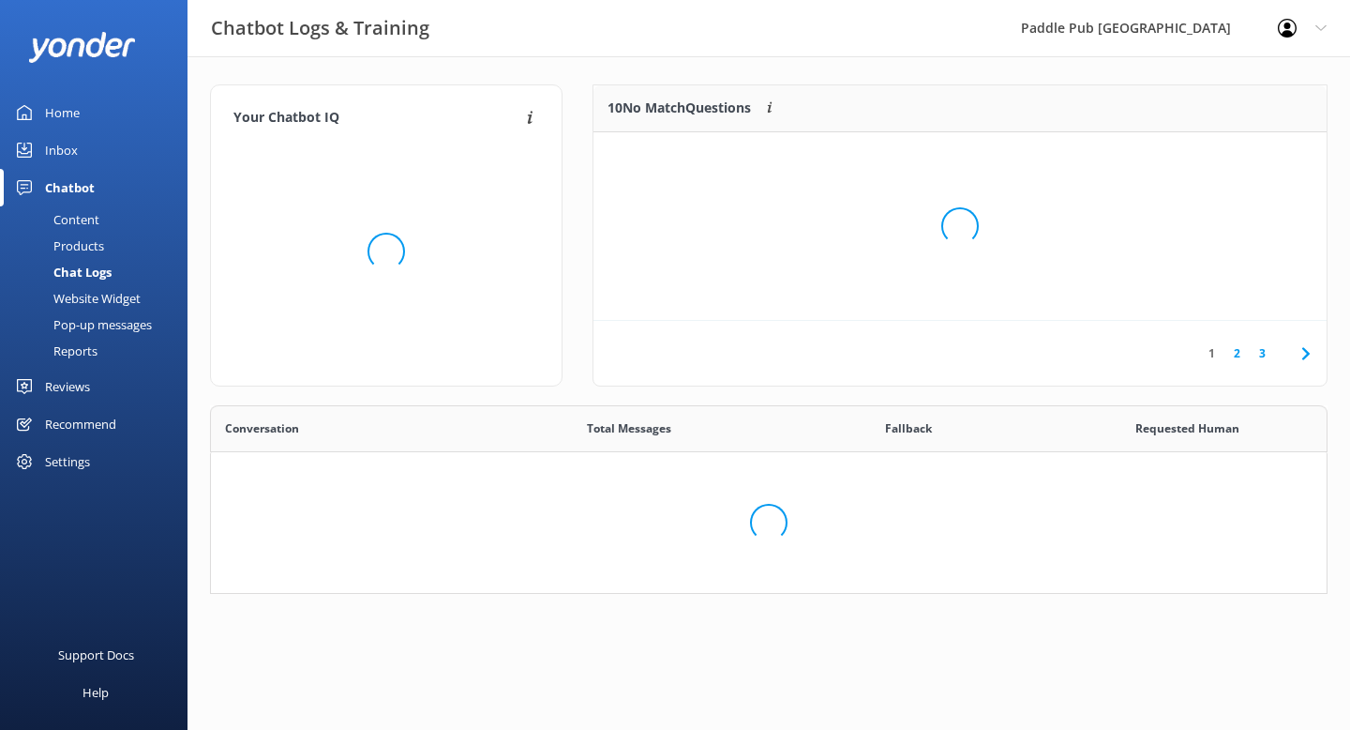
scroll to position [657, 1116]
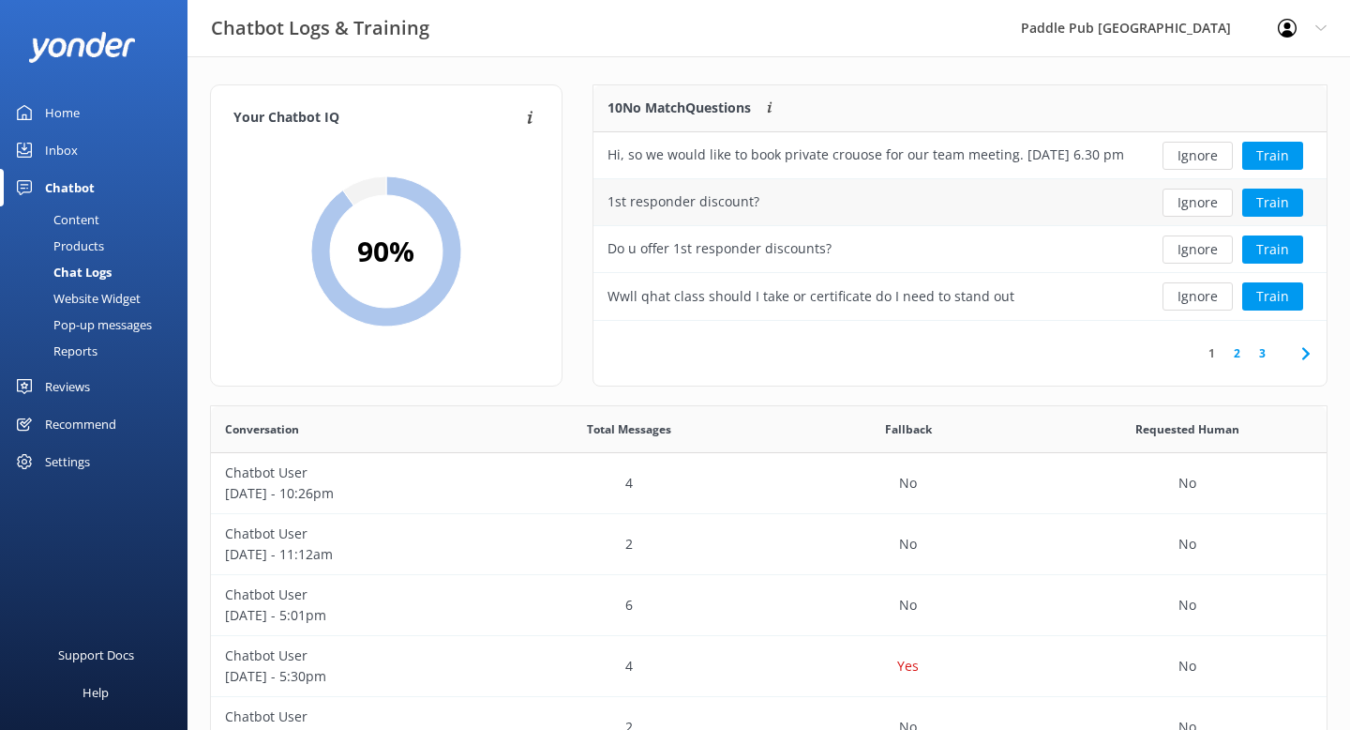
click at [795, 202] on div "1st responder discount?" at bounding box center [867, 202] width 546 height 47
click at [1261, 203] on button "Train" at bounding box center [1273, 202] width 61 height 28
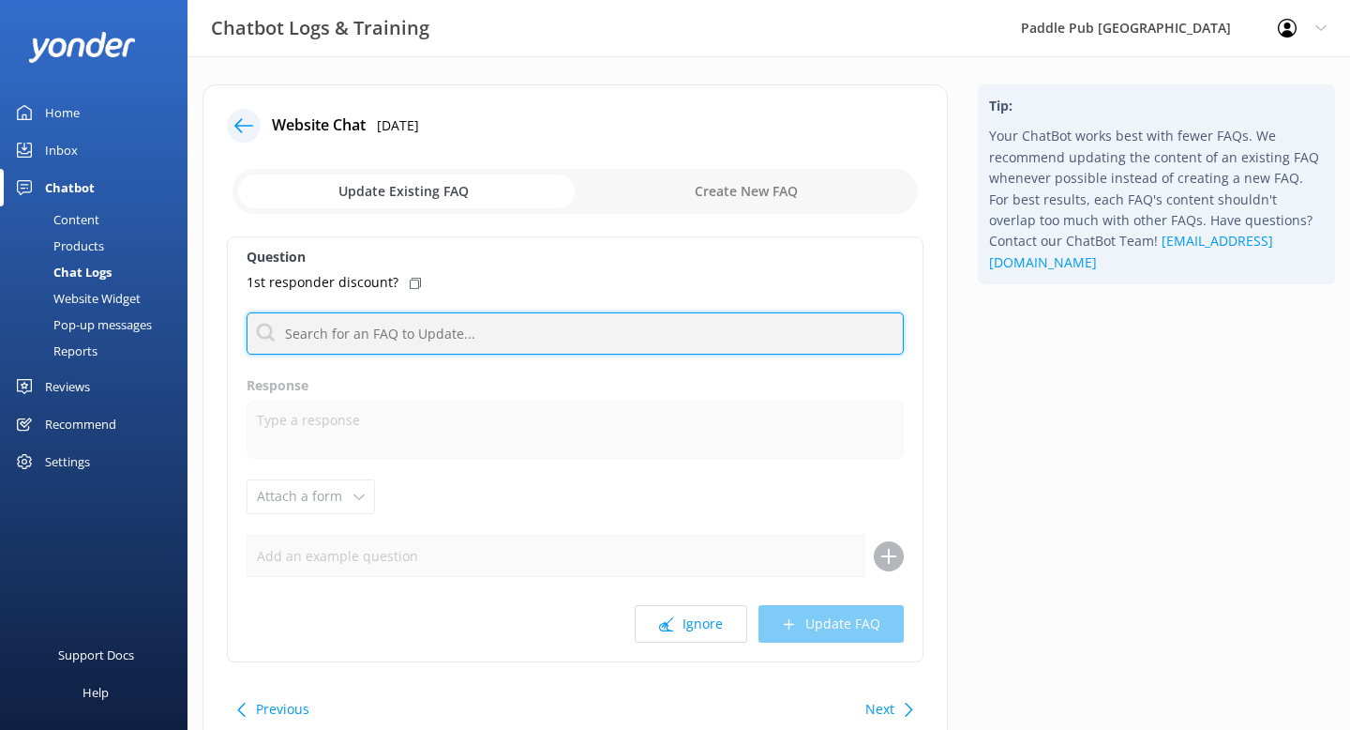
click at [371, 331] on input "text" at bounding box center [575, 333] width 657 height 42
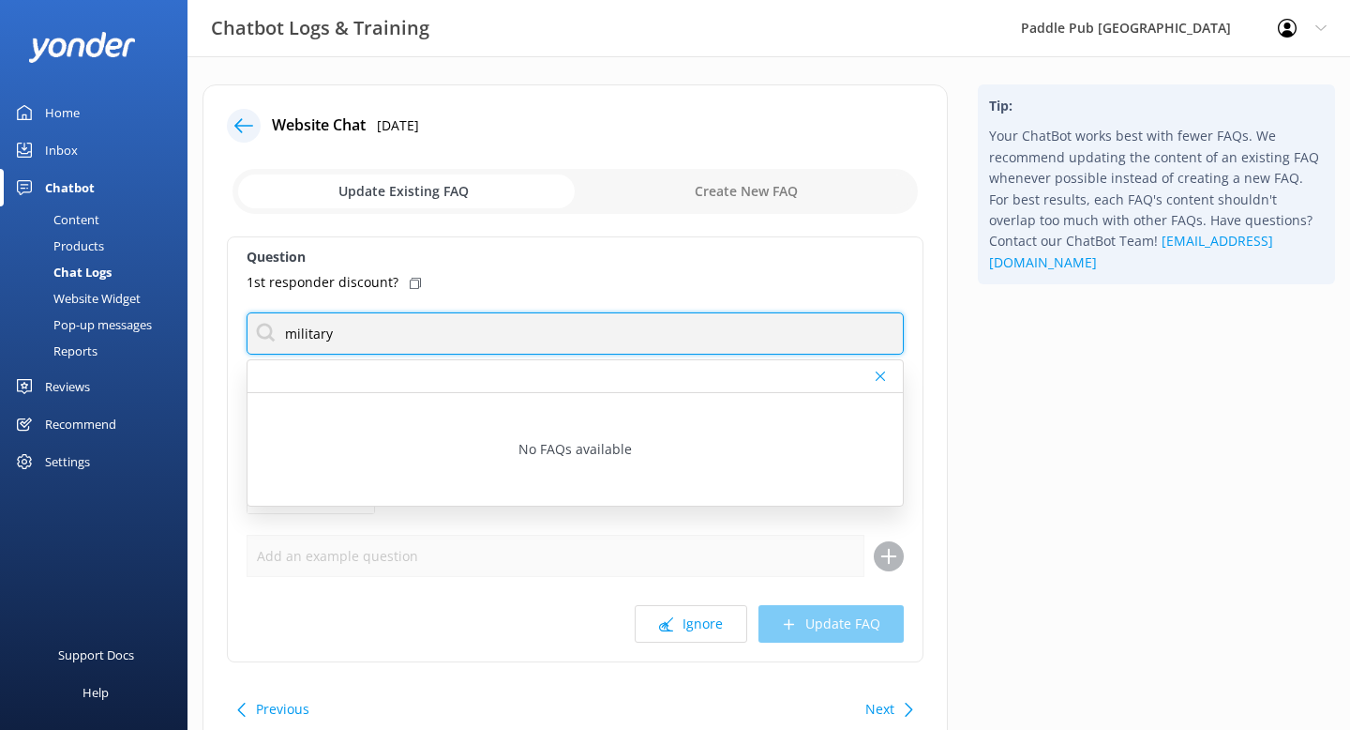
type input "military"
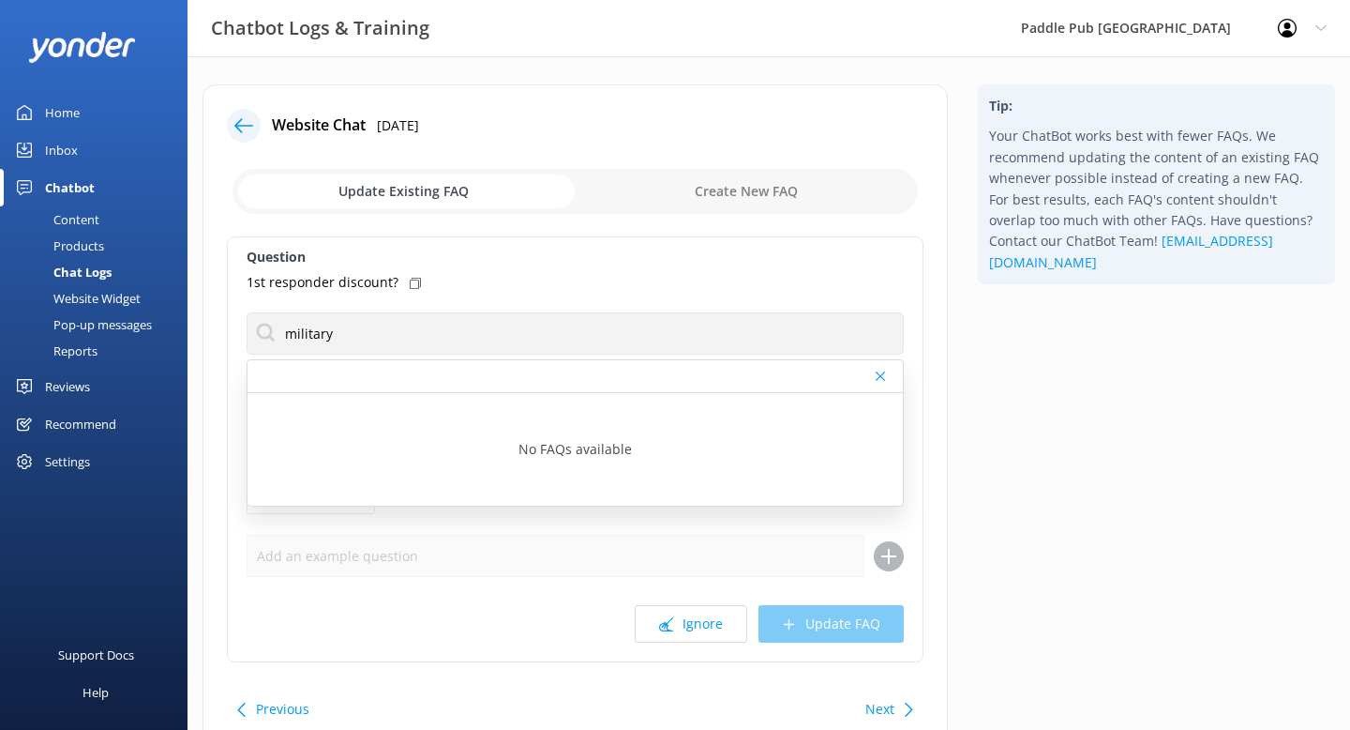
click at [527, 278] on div "1st responder discount?" at bounding box center [575, 282] width 657 height 21
click at [873, 375] on div at bounding box center [576, 376] width 656 height 33
click at [877, 376] on icon at bounding box center [880, 375] width 9 height 11
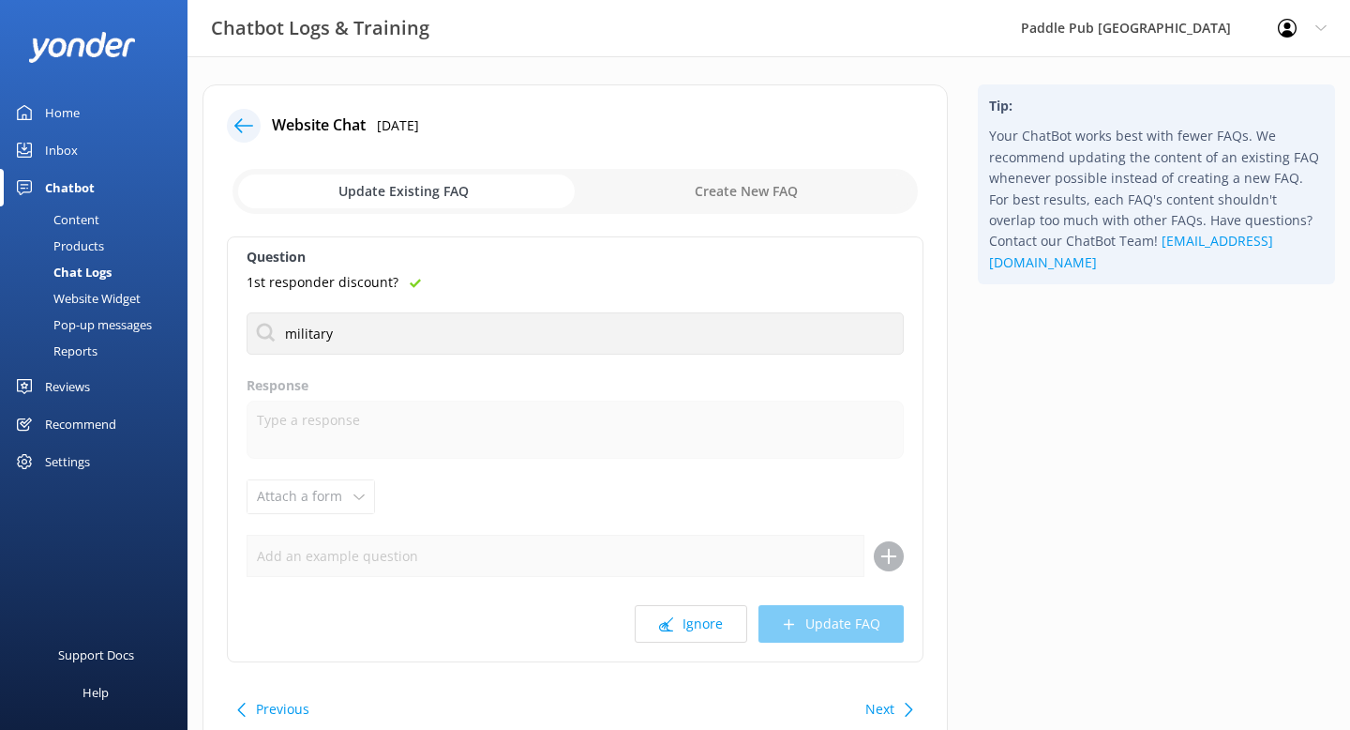
click at [763, 198] on input "checkbox" at bounding box center [576, 191] width 686 height 45
checkbox input "true"
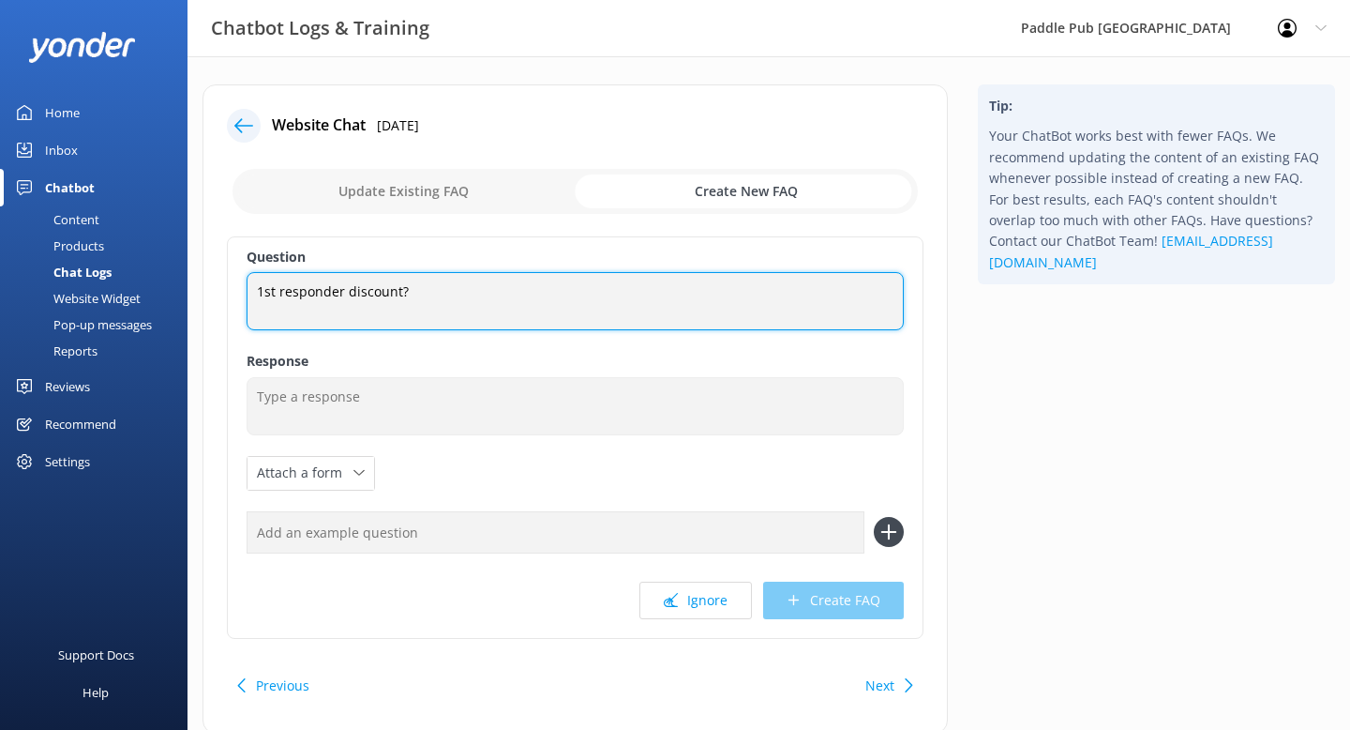
click at [505, 294] on textarea "1st responder discount?" at bounding box center [575, 301] width 657 height 58
type textarea "1st responder discount? or military discount"
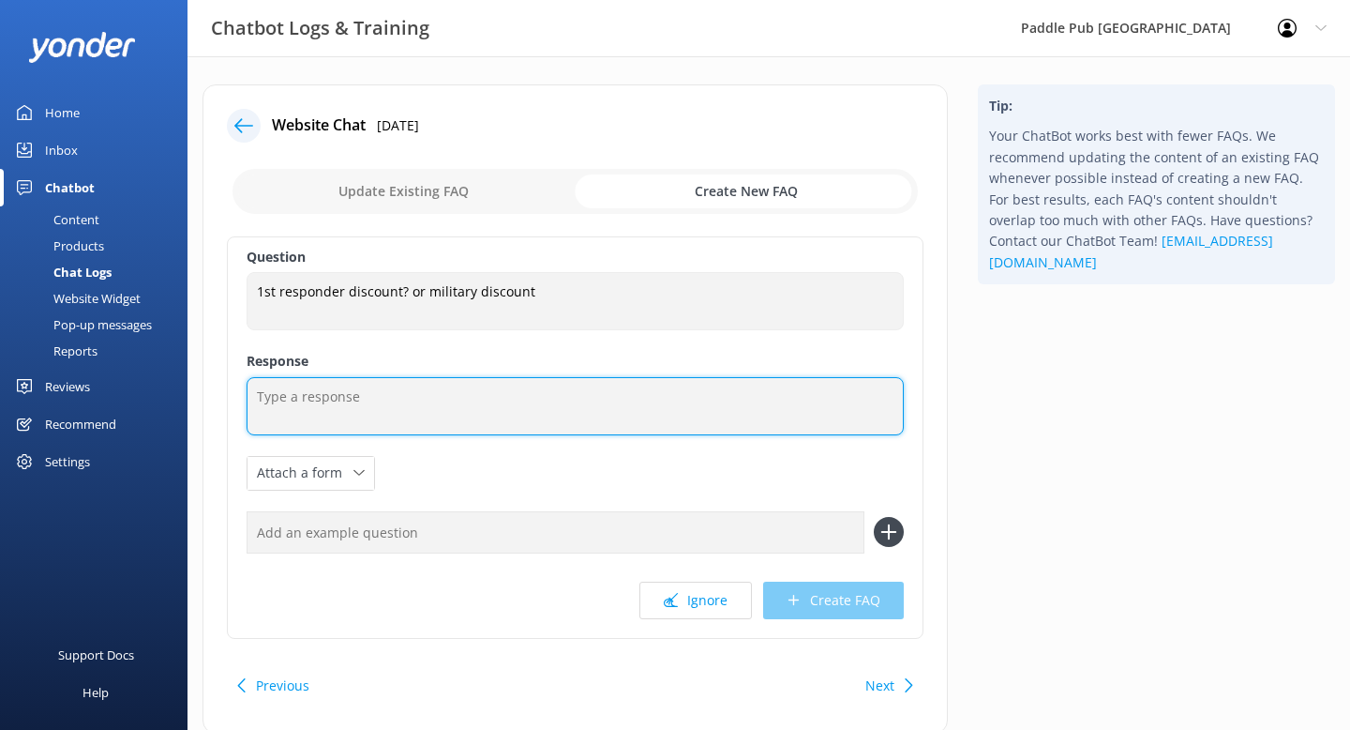
click at [404, 405] on textarea at bounding box center [575, 406] width 657 height 58
click at [415, 398] on textarea at bounding box center [575, 406] width 657 height 58
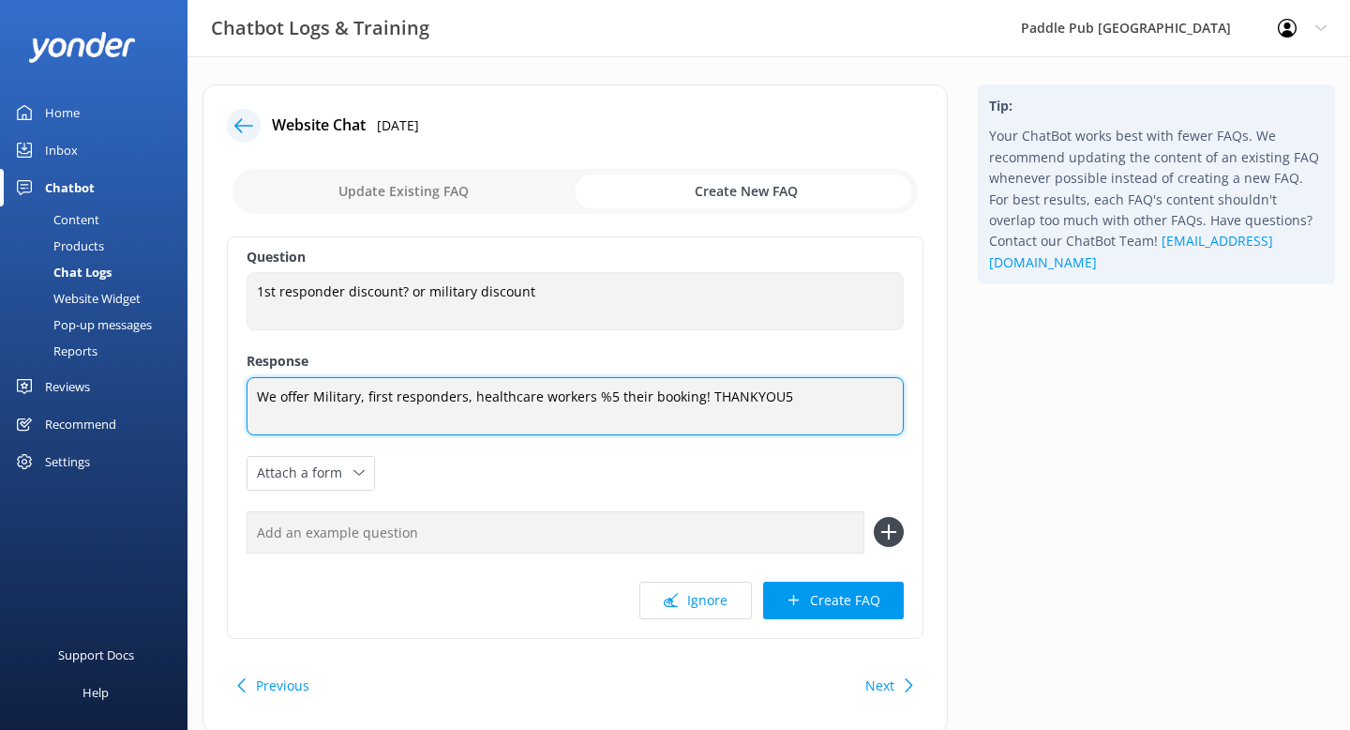
click at [698, 397] on textarea "We offer Military, first responders, healthcare workers %5 their booking! THANK…" at bounding box center [575, 406] width 657 height 58
click at [613, 398] on textarea "We offer Military, first responders, healthcare workers %5 their booking! Use t…" at bounding box center [575, 406] width 657 height 58
type textarea "We offer Military, first responders, healthcare workers %5 off their booking! U…"
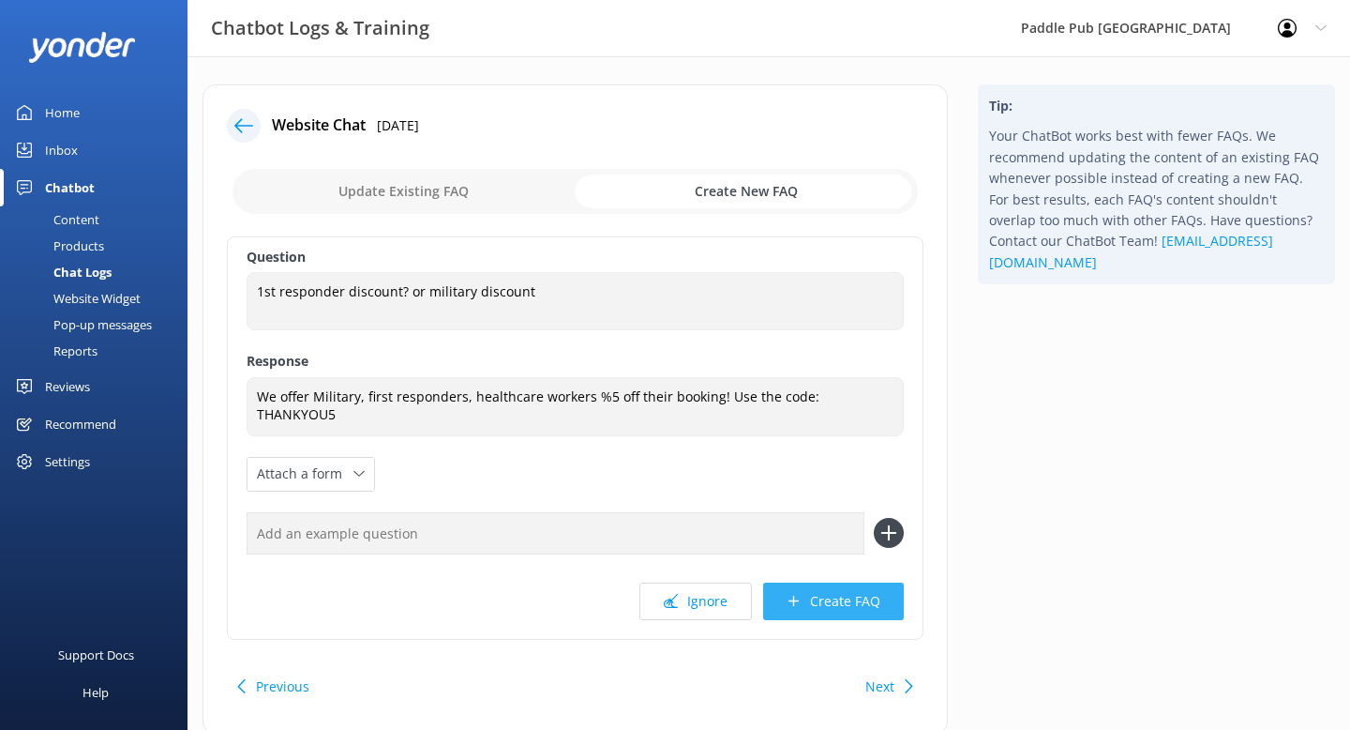
click at [819, 605] on button "Create FAQ" at bounding box center [833, 601] width 141 height 38
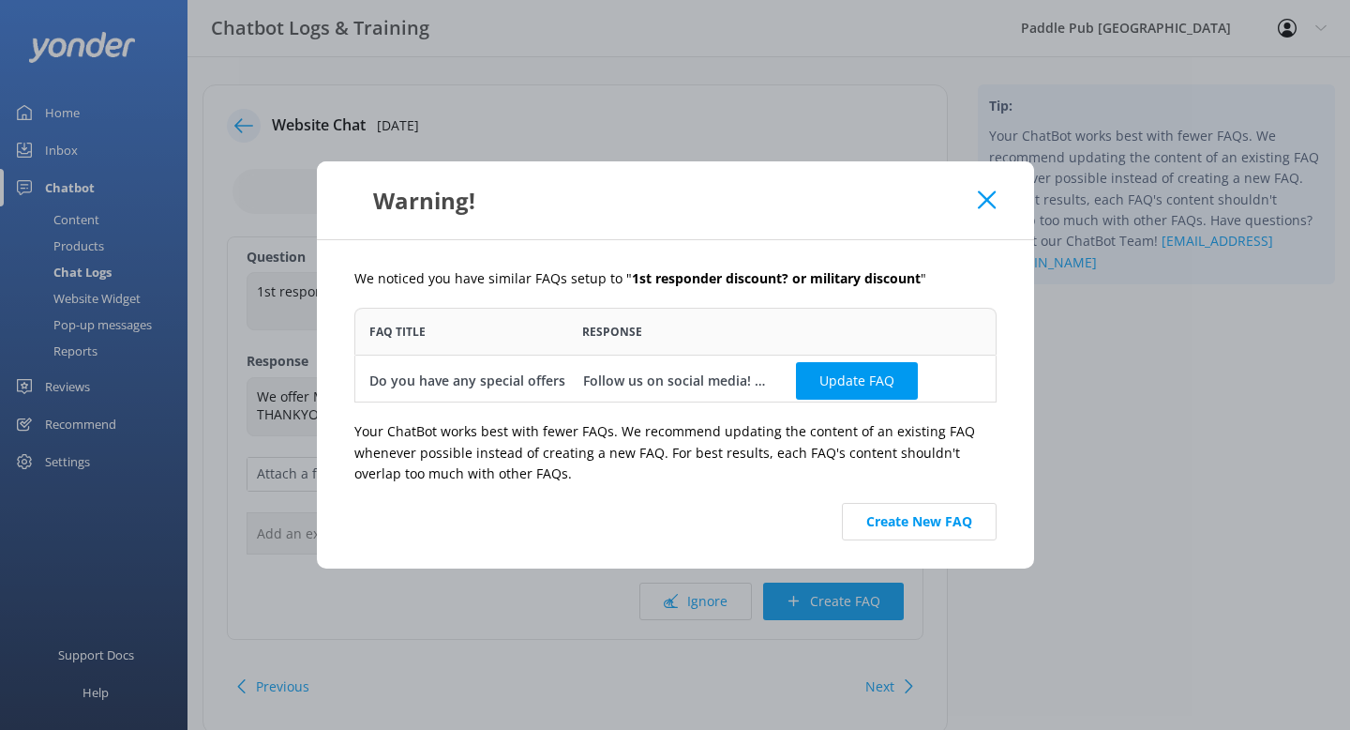
scroll to position [95, 642]
click at [891, 521] on button "Create New FAQ" at bounding box center [919, 522] width 155 height 38
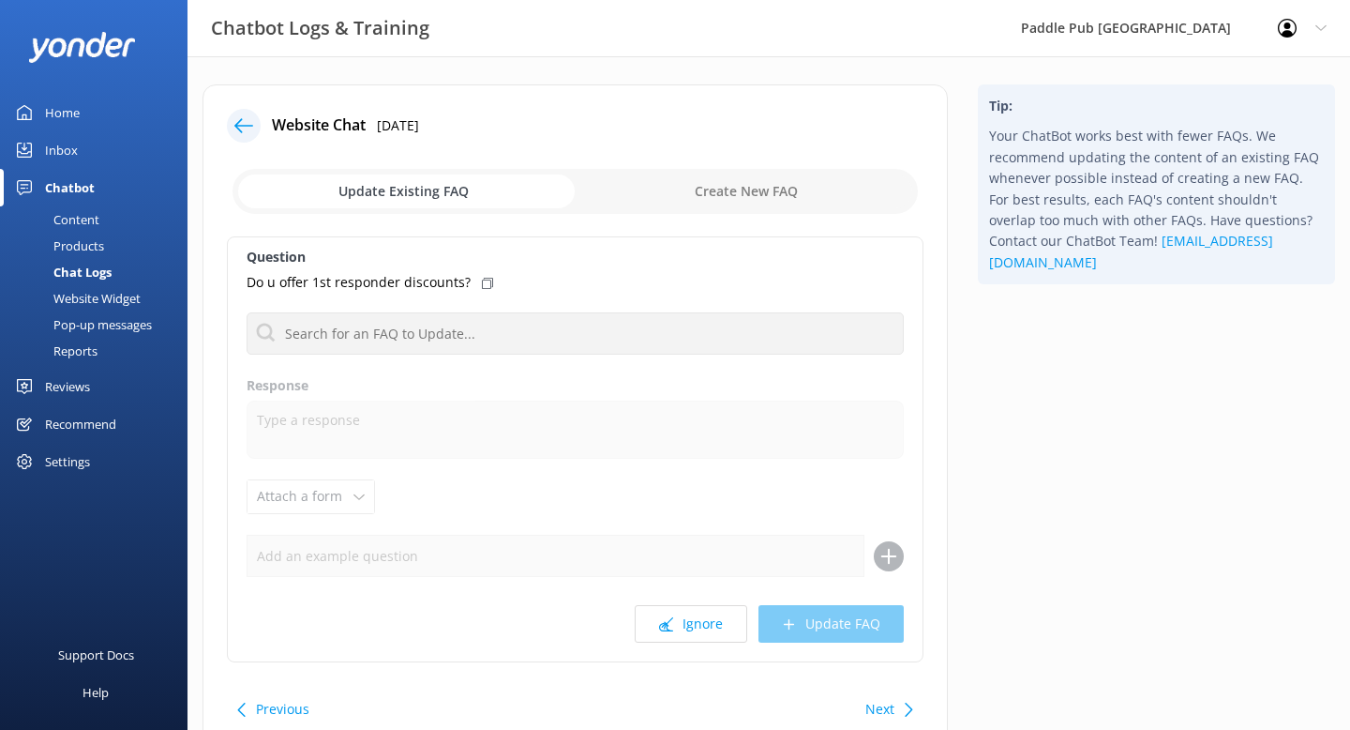
click at [253, 124] on div at bounding box center [244, 126] width 34 height 34
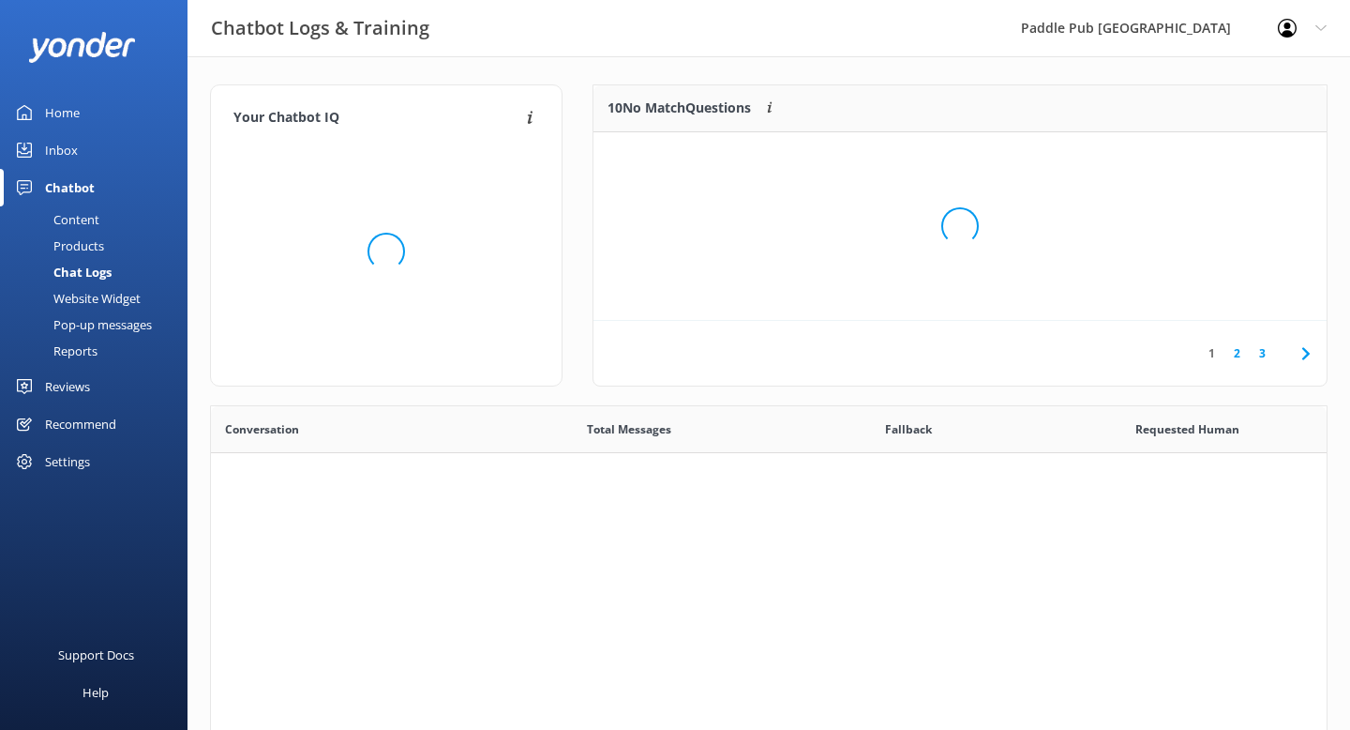
scroll to position [657, 1116]
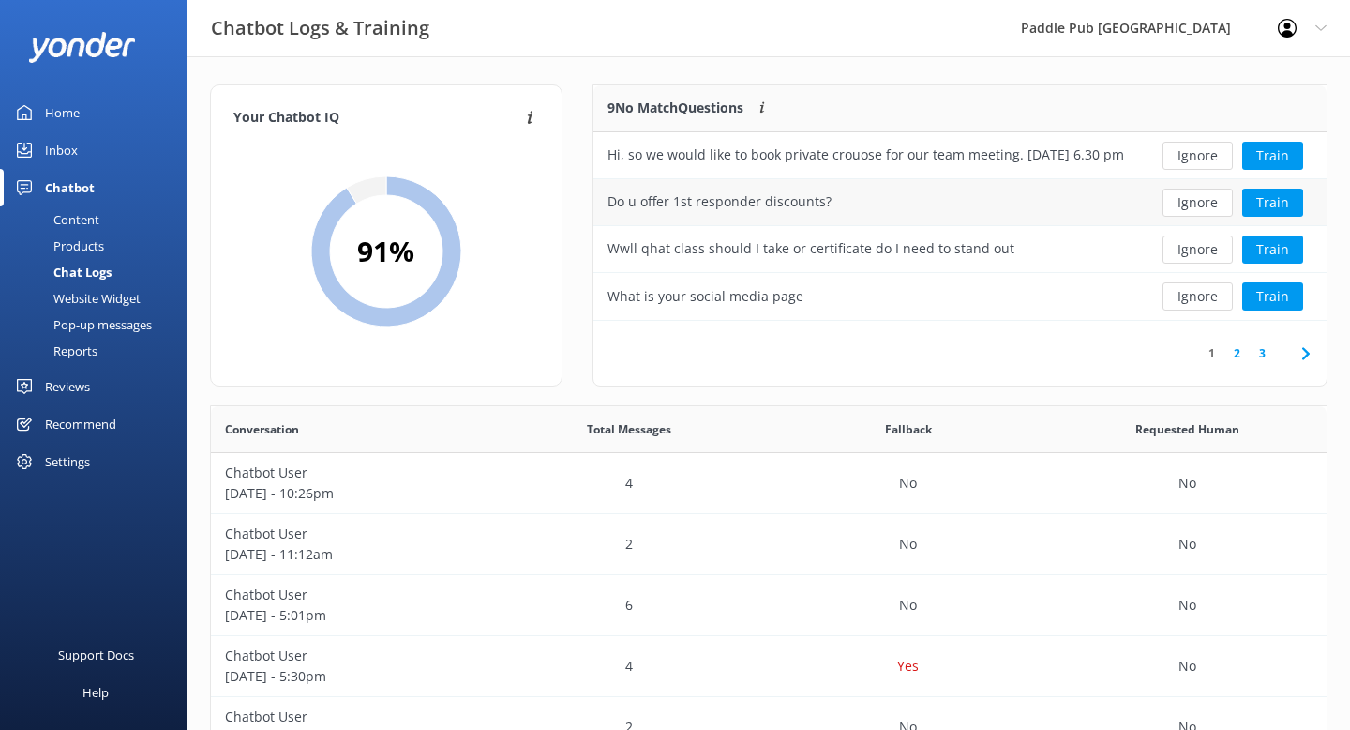
click at [823, 204] on div "Do u offer 1st responder discounts?" at bounding box center [720, 201] width 224 height 21
click at [1281, 209] on button "Train" at bounding box center [1273, 202] width 61 height 28
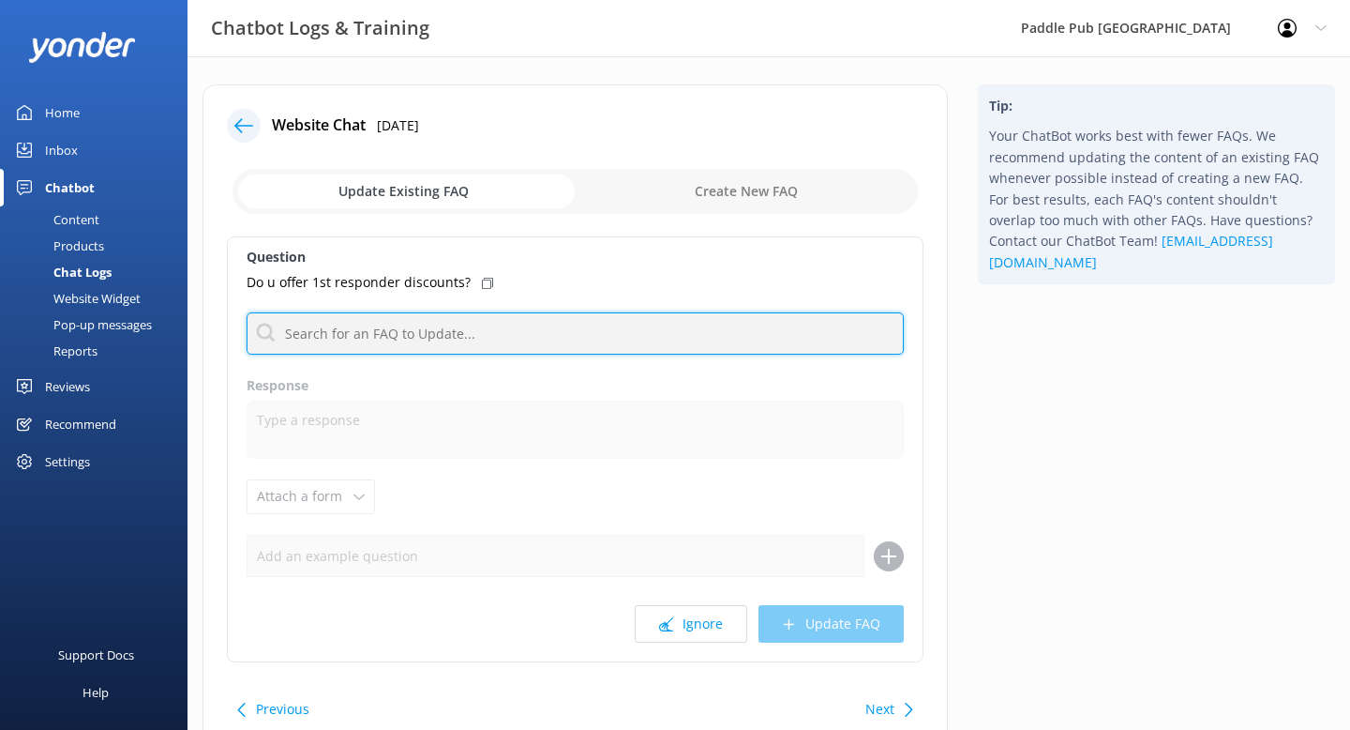
click at [498, 322] on input "text" at bounding box center [575, 333] width 657 height 42
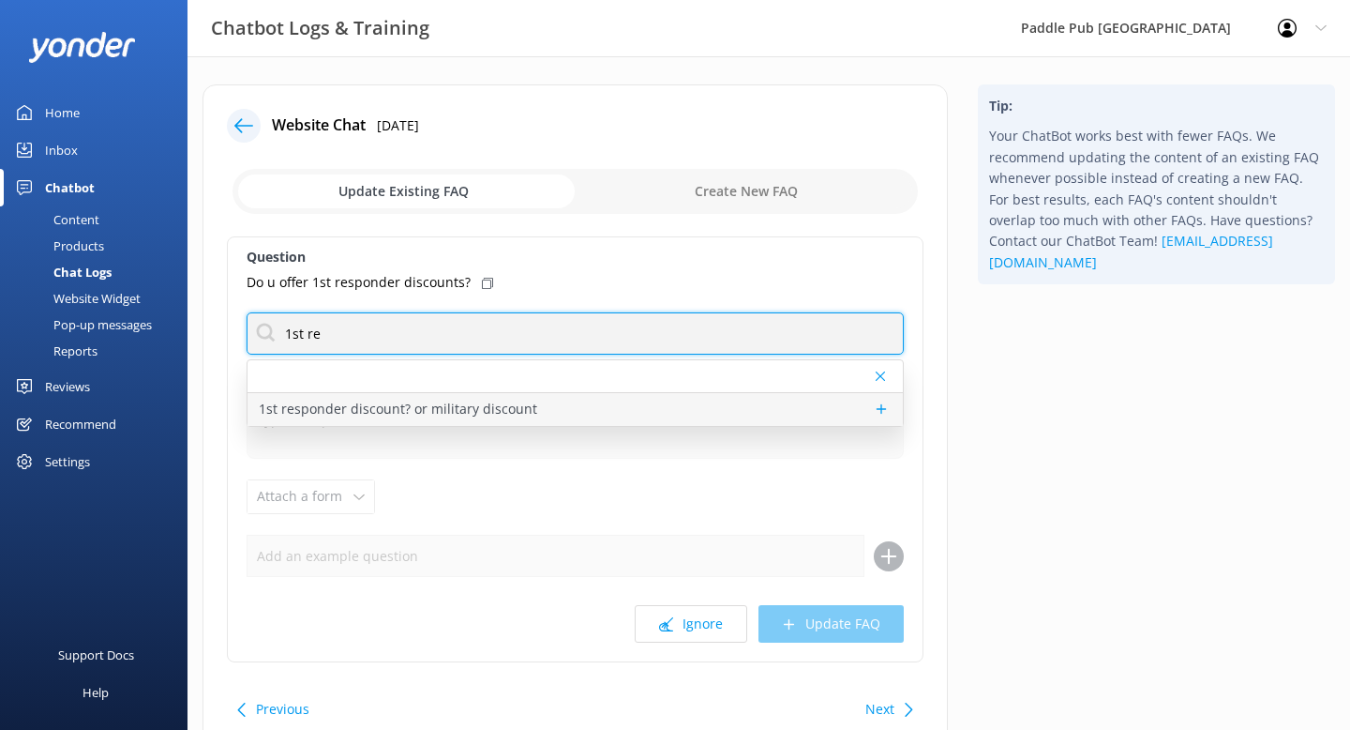
type input "1st re"
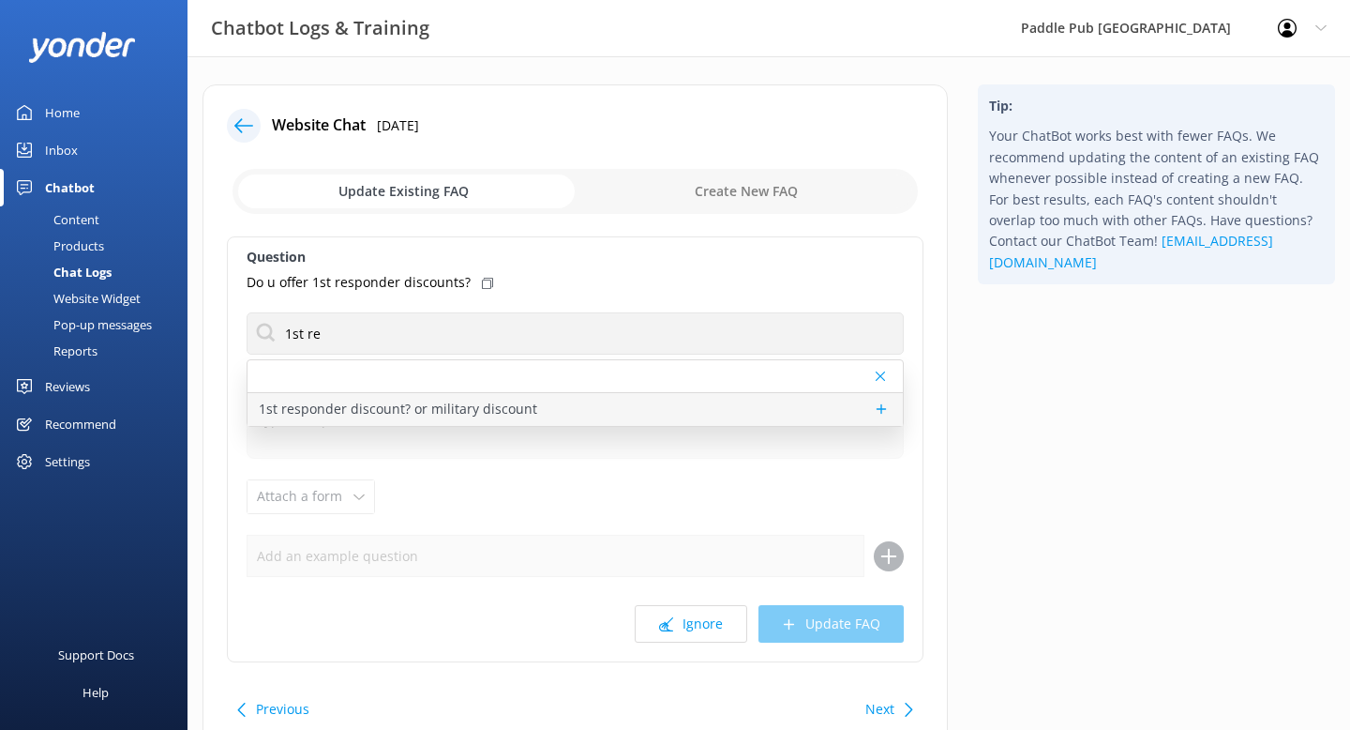
click at [465, 408] on p "1st responder discount? or military discount" at bounding box center [398, 409] width 279 height 21
type textarea "We offer Military, first responders, healthcare workers %5 off their booking! U…"
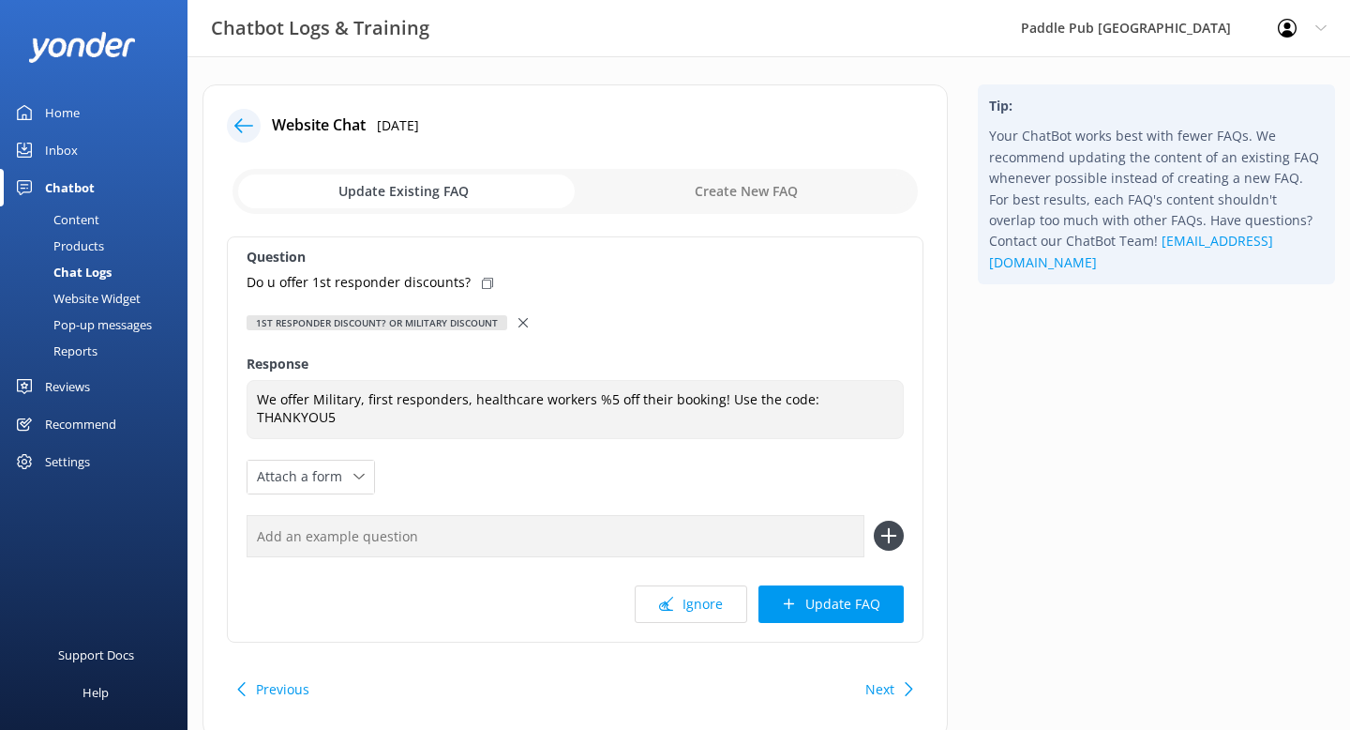
click at [821, 600] on button "Update FAQ" at bounding box center [831, 604] width 145 height 38
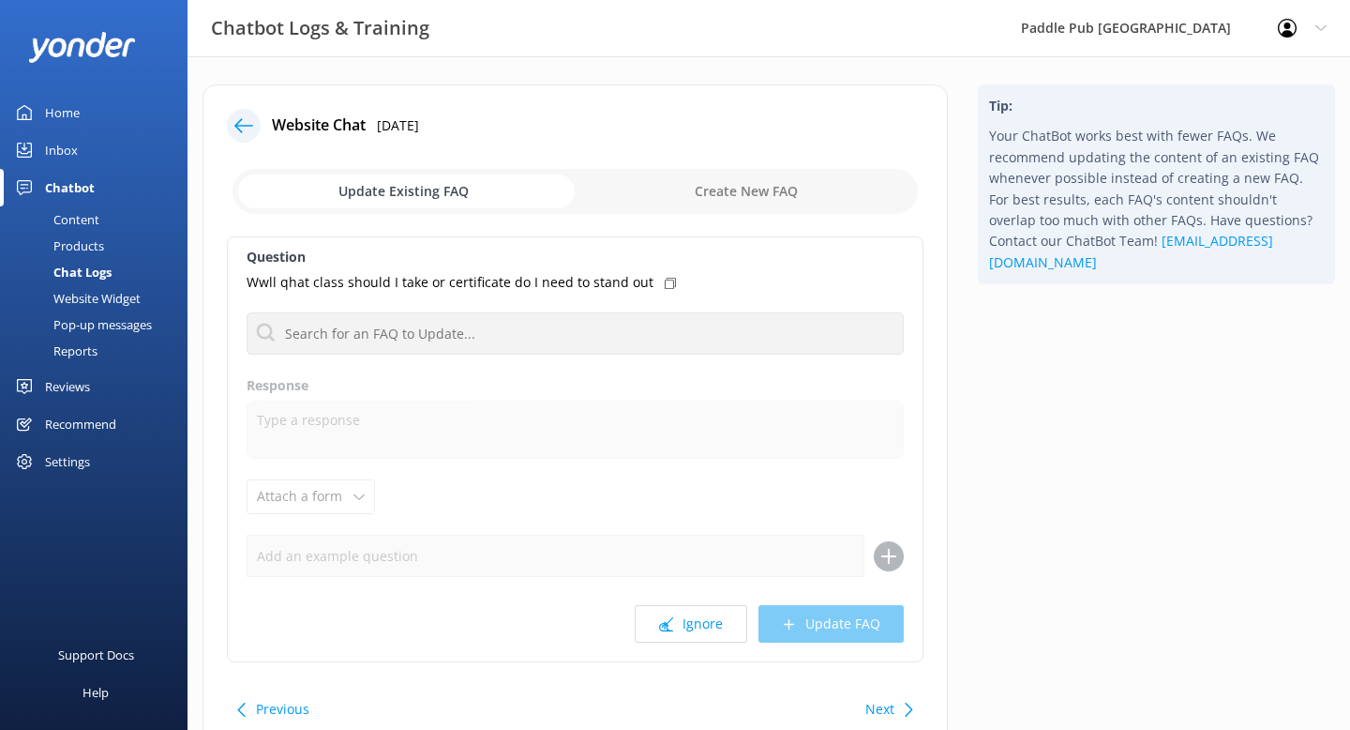
click at [874, 699] on button "Next" at bounding box center [880, 709] width 29 height 38
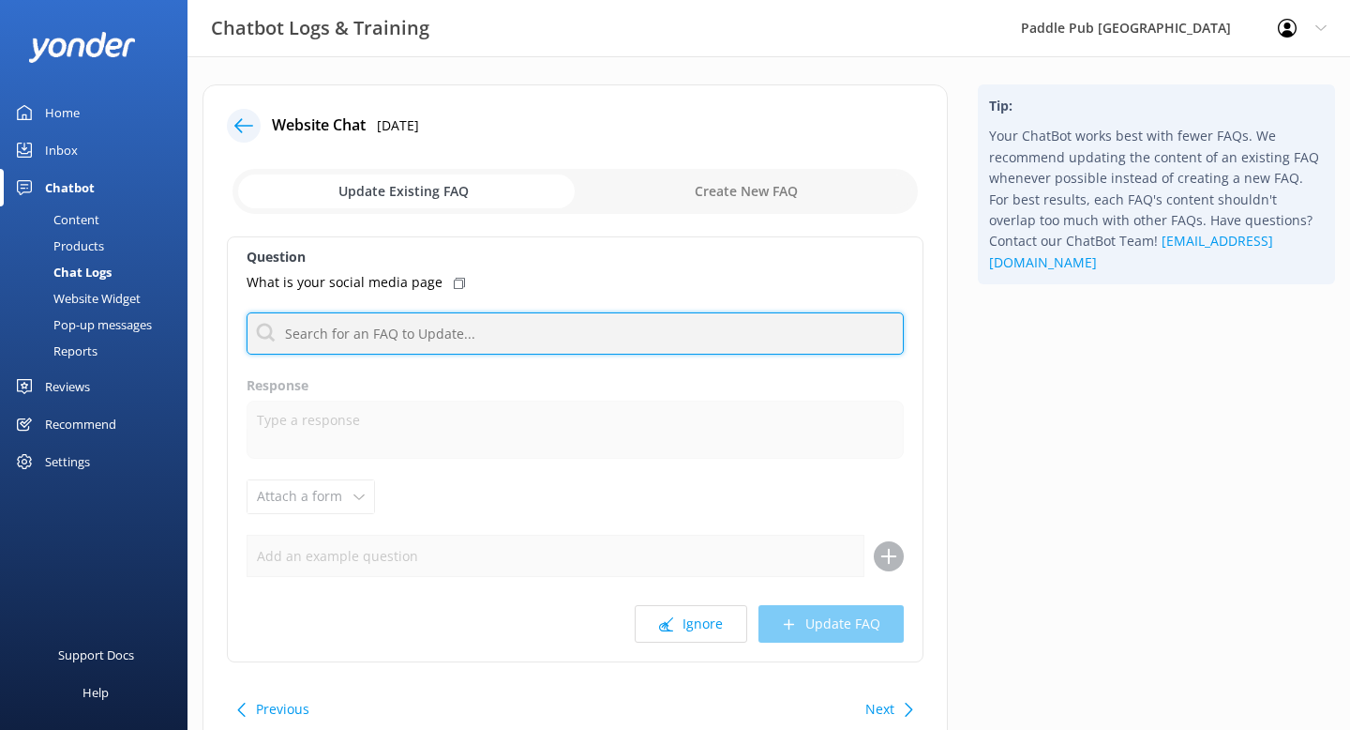
click at [538, 338] on input "text" at bounding box center [575, 333] width 657 height 42
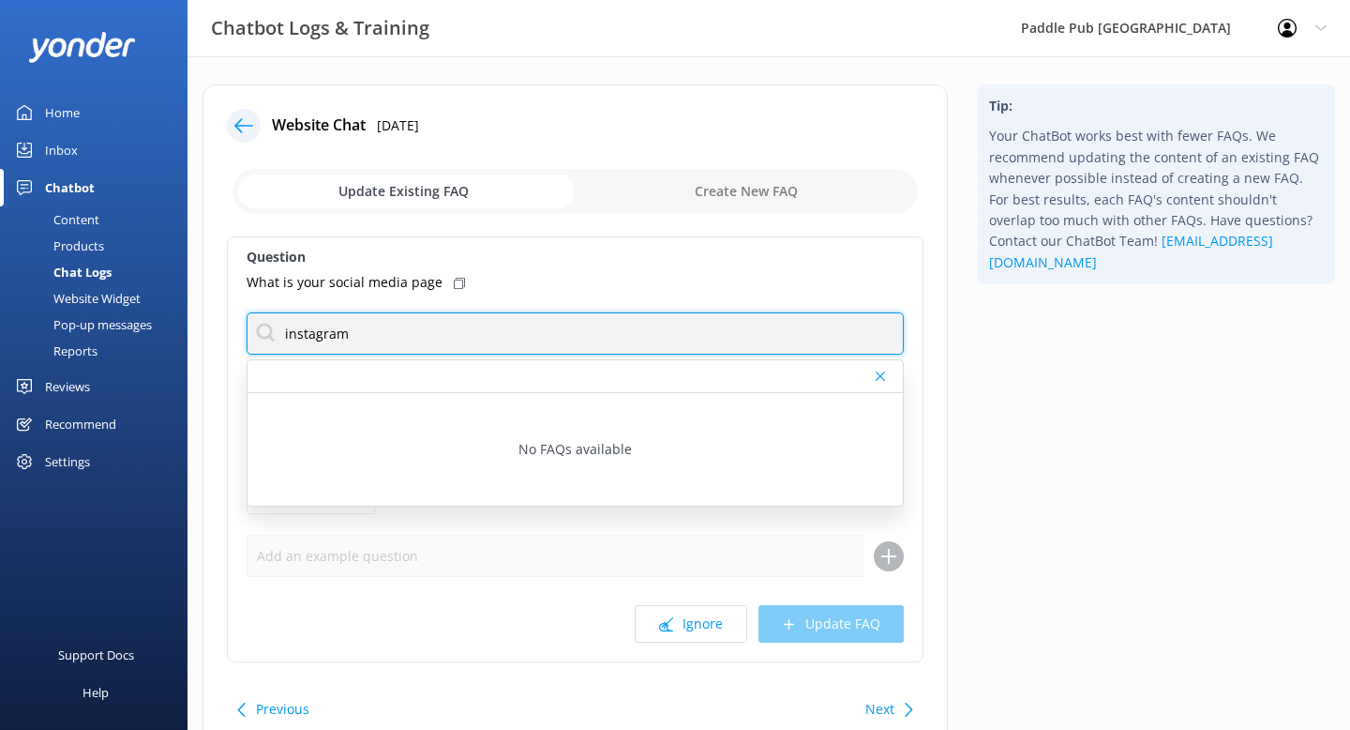
type input "instagram"
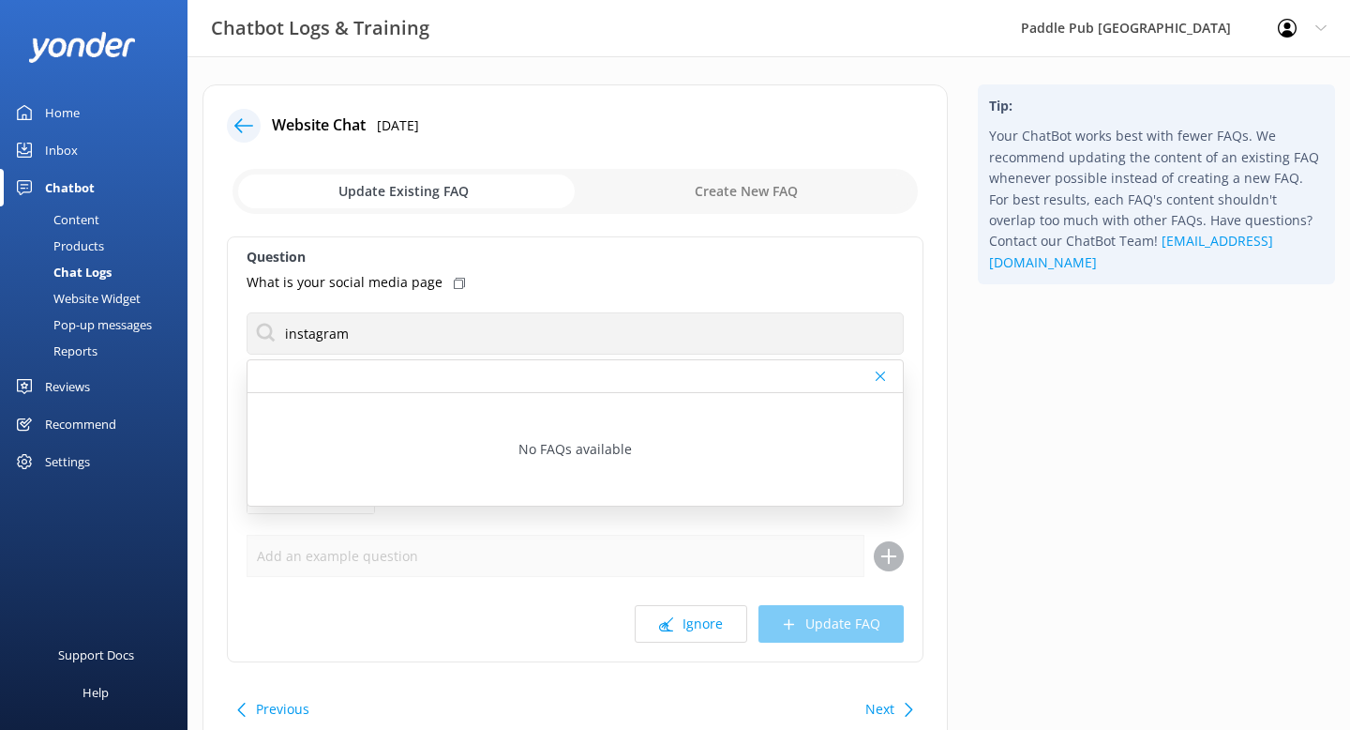
click at [763, 195] on input "checkbox" at bounding box center [576, 191] width 686 height 45
checkbox input "true"
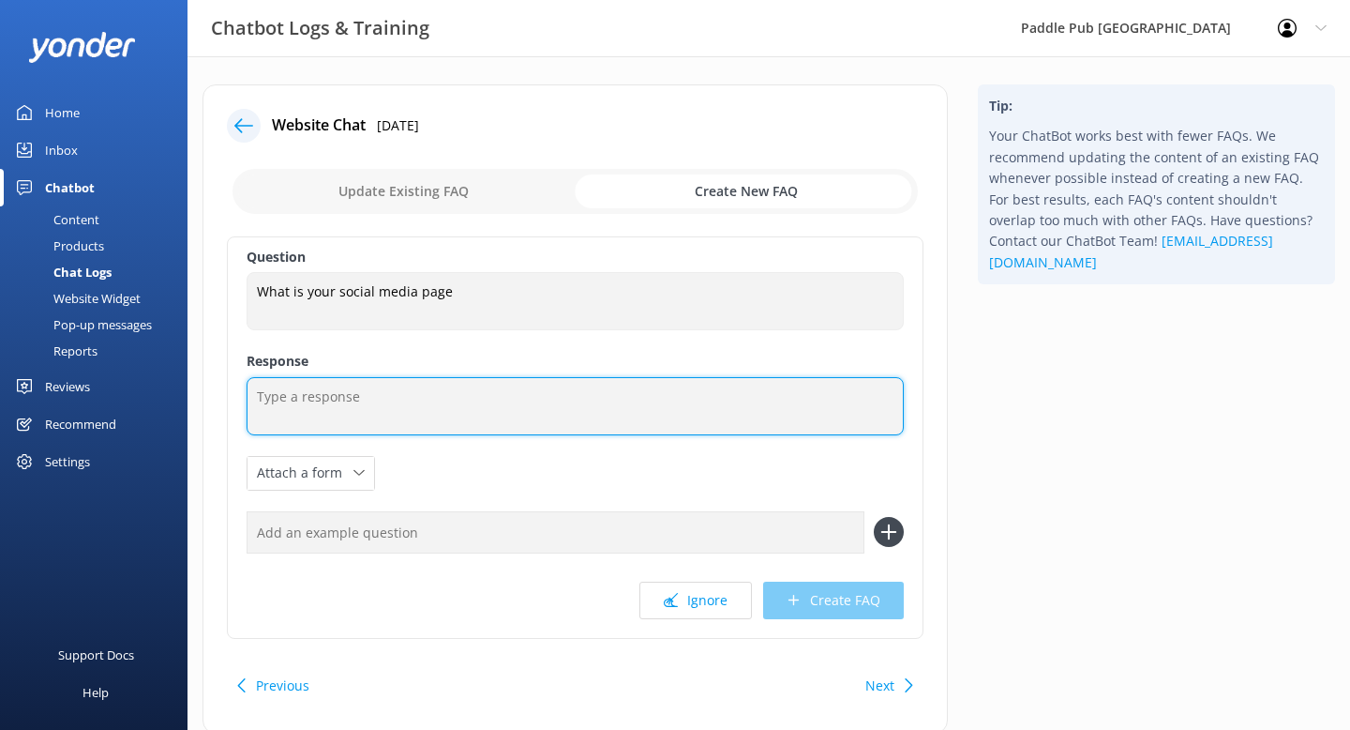
click at [489, 387] on textarea at bounding box center [575, 406] width 657 height 58
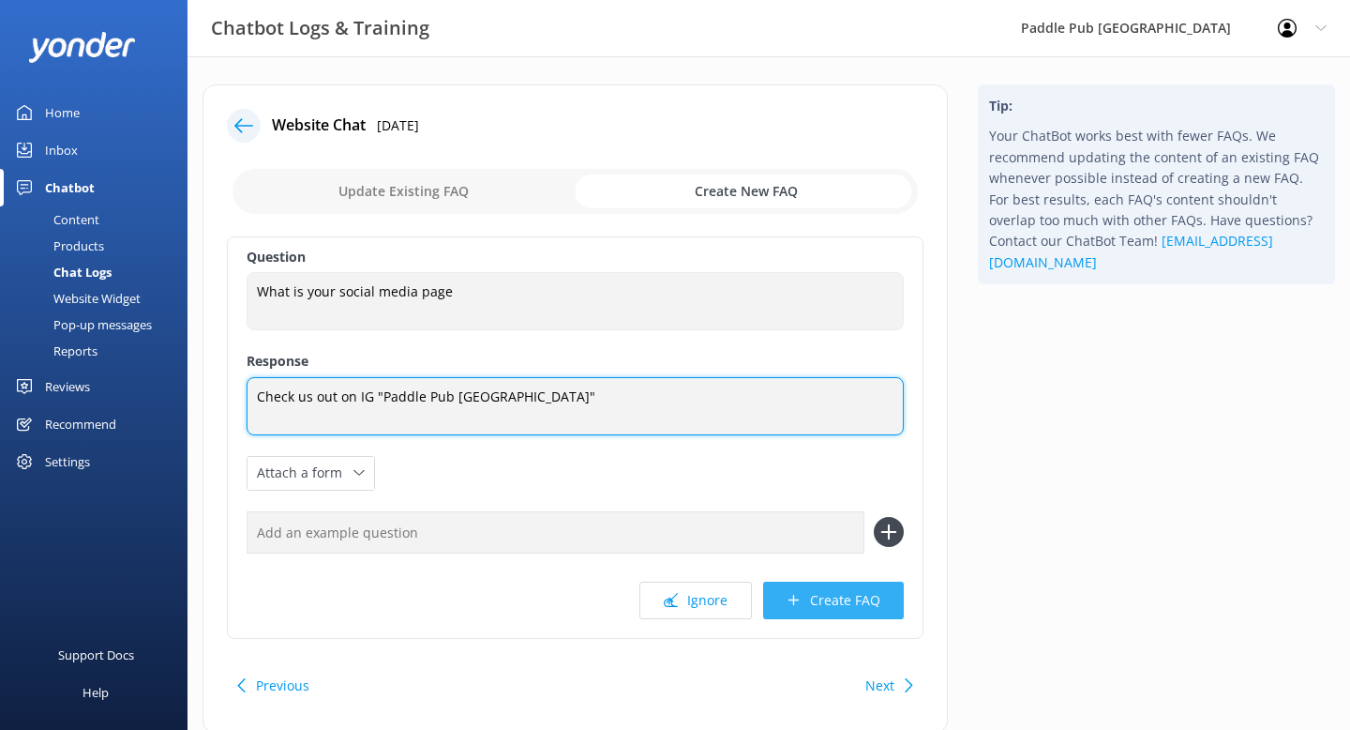
type textarea "Check us out on IG "Paddle Pub [GEOGRAPHIC_DATA]""
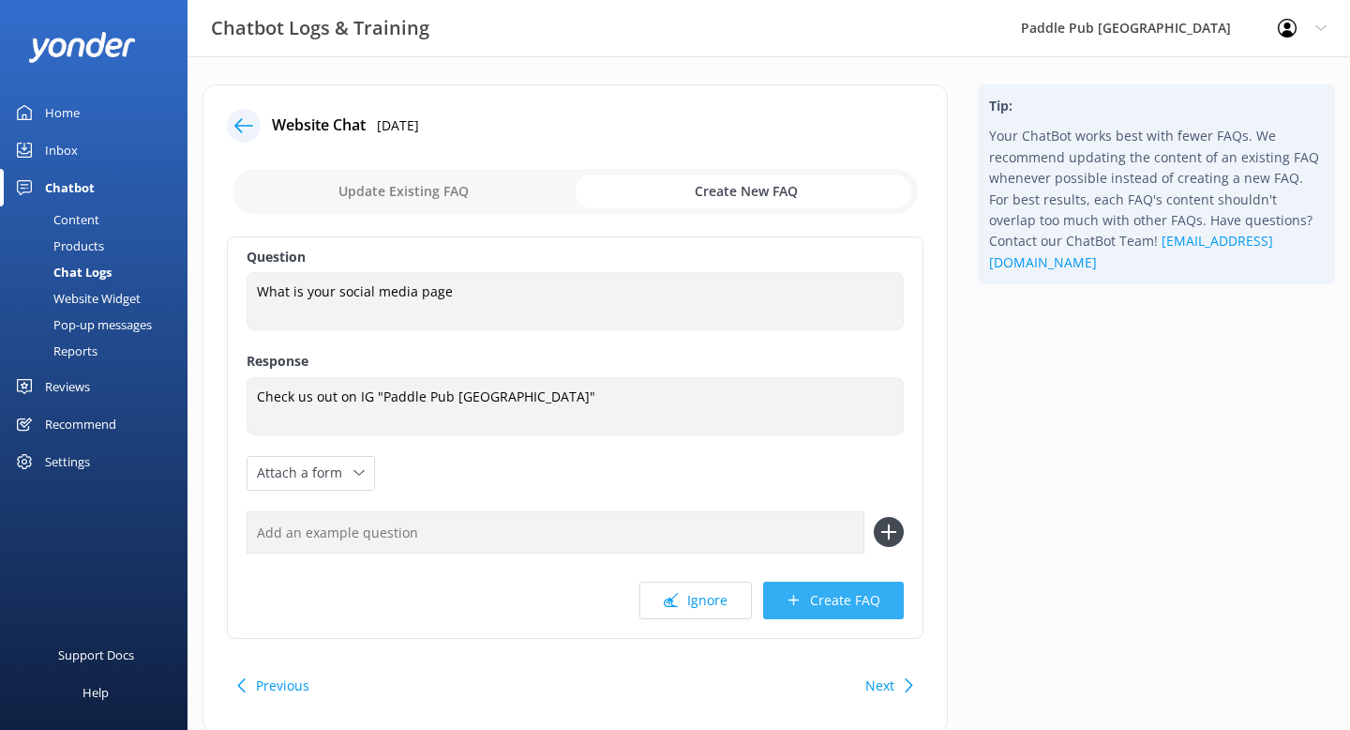
click at [833, 601] on button "Create FAQ" at bounding box center [833, 600] width 141 height 38
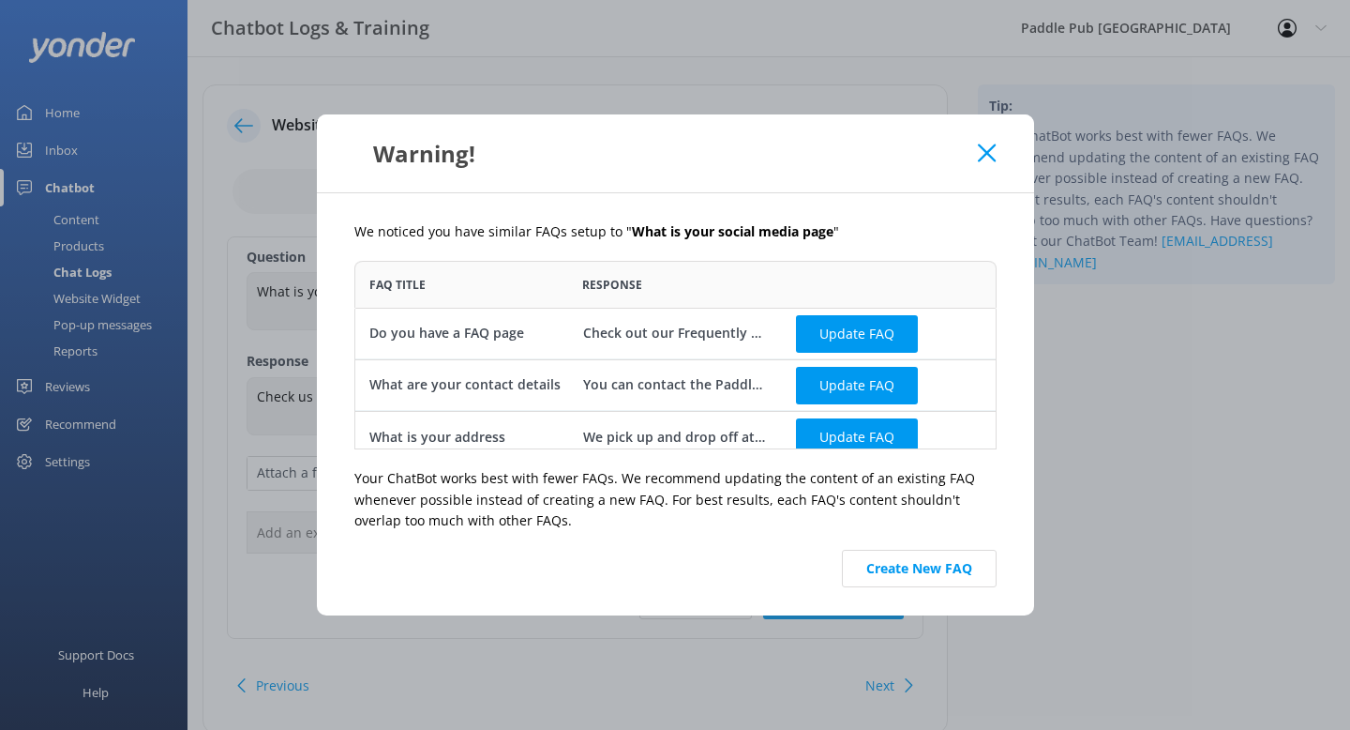
scroll to position [188, 642]
click at [900, 577] on button "Create New FAQ" at bounding box center [919, 569] width 155 height 38
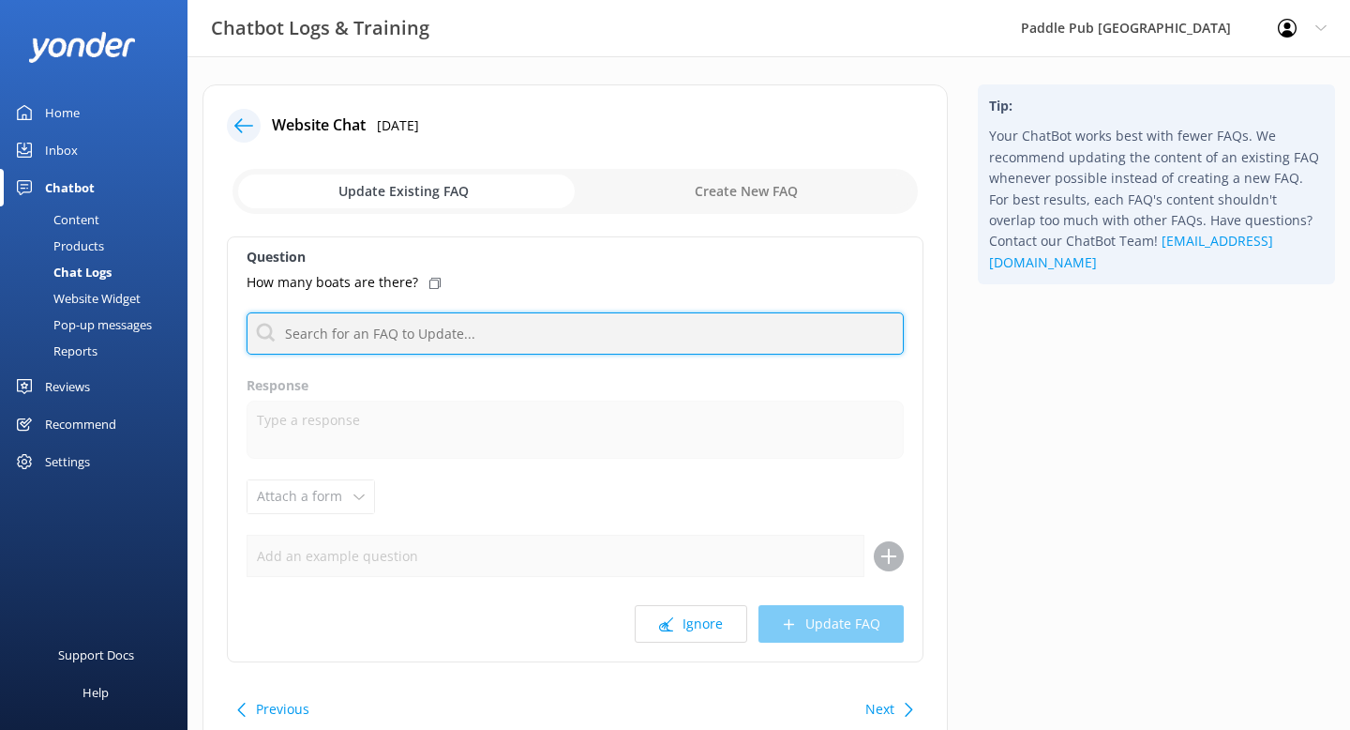
click at [650, 342] on input "text" at bounding box center [575, 333] width 657 height 42
click at [585, 342] on input "text" at bounding box center [575, 333] width 657 height 42
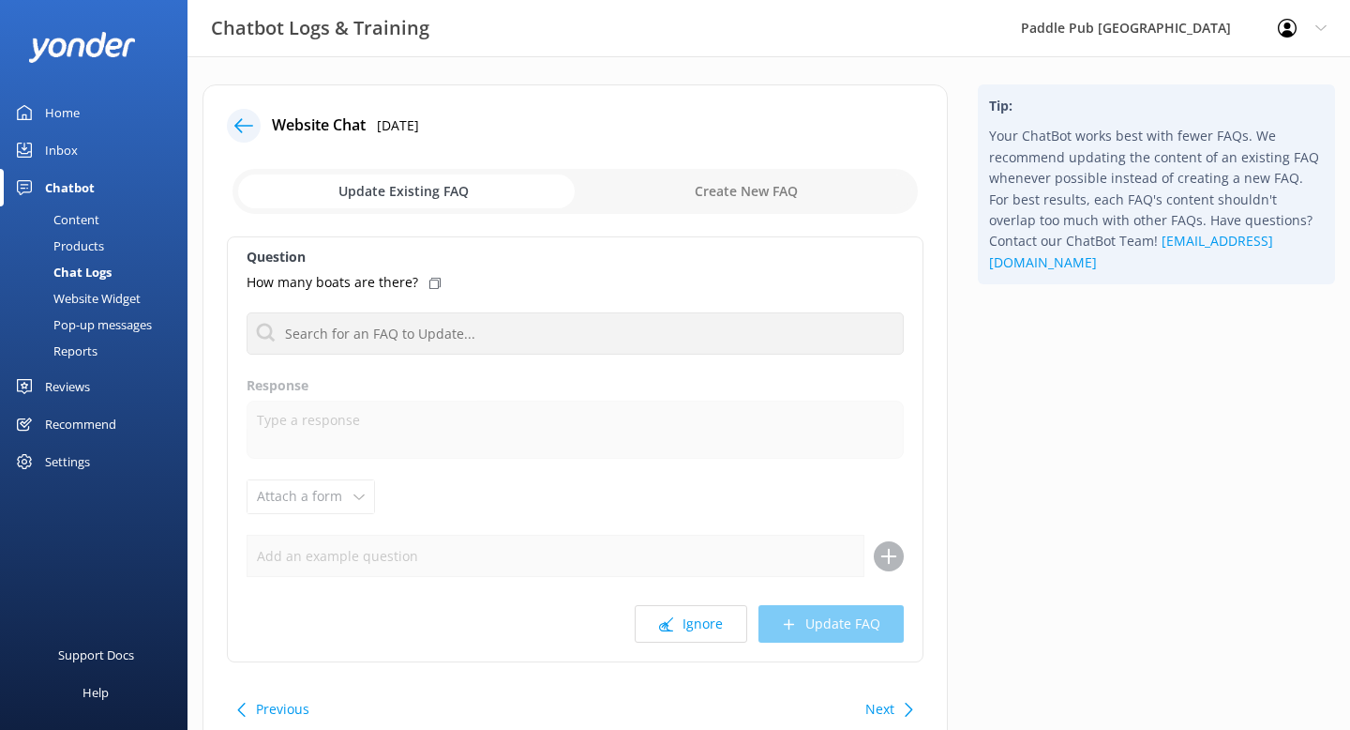
click at [715, 203] on input "checkbox" at bounding box center [576, 191] width 686 height 45
checkbox input "true"
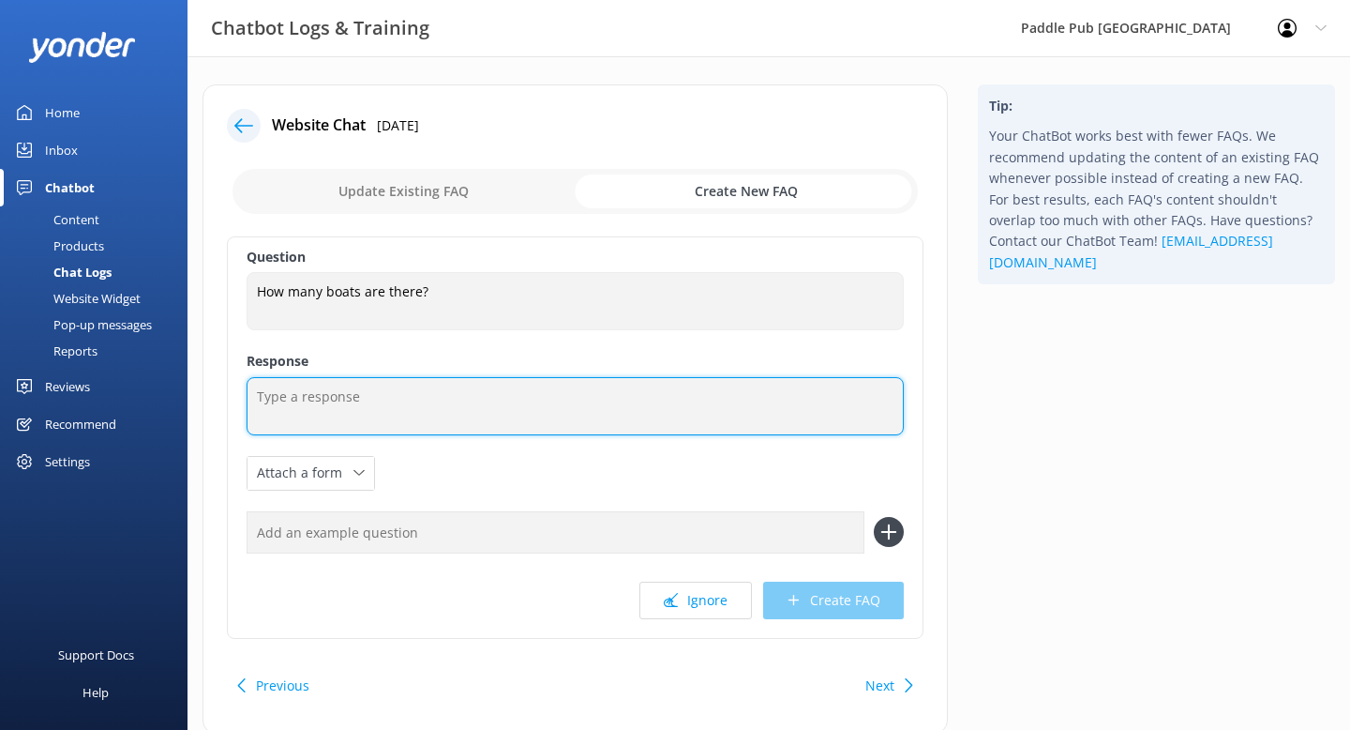
click at [366, 409] on textarea at bounding box center [575, 406] width 657 height 58
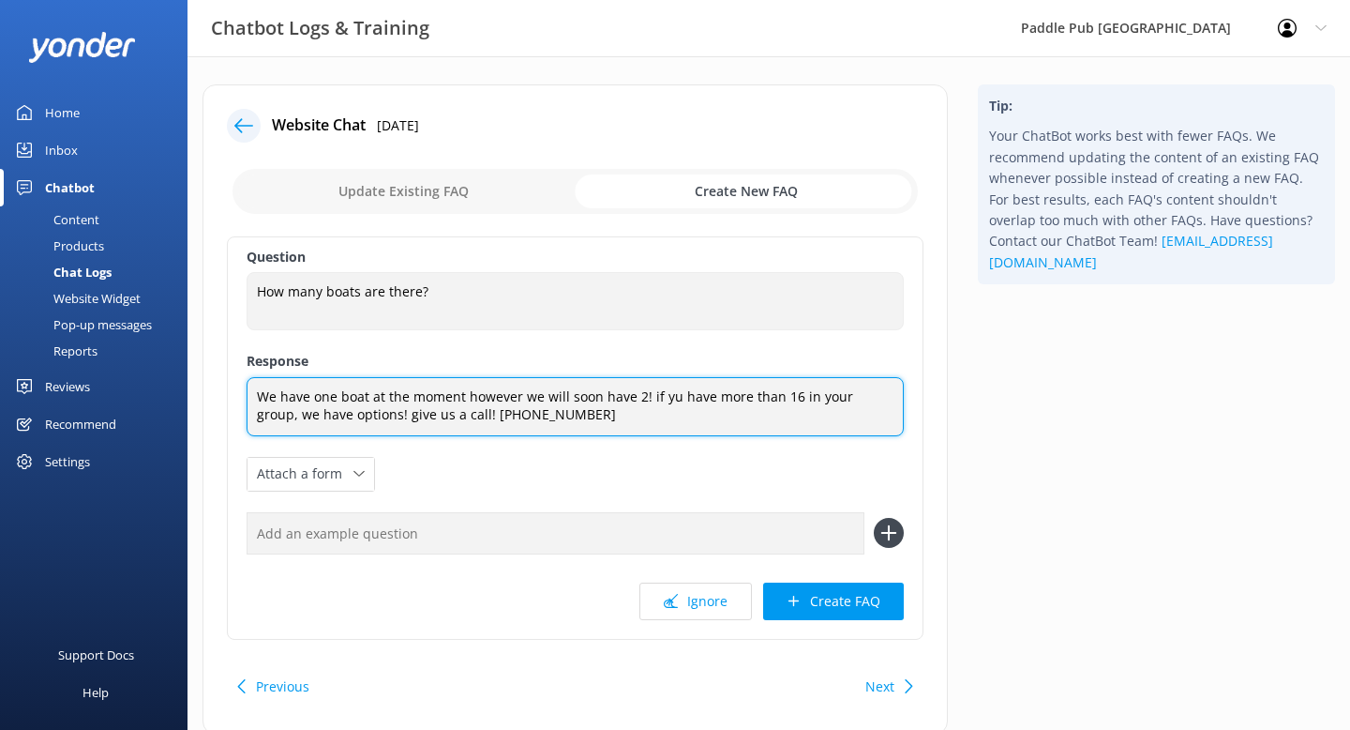
click at [368, 415] on textarea "We have one boat at the moment however we will soon have 2! if yu have more tha…" at bounding box center [575, 406] width 657 height 59
click at [665, 399] on textarea "We have one boat at the moment however we will soon have 2! if yu have more tha…" at bounding box center [575, 406] width 657 height 59
click at [653, 396] on textarea "We have one boat at the moment however we will soon have 2! if you have more th…" at bounding box center [575, 406] width 657 height 59
type textarea "We have one boat at the moment however we will soon have 2! If you have more th…"
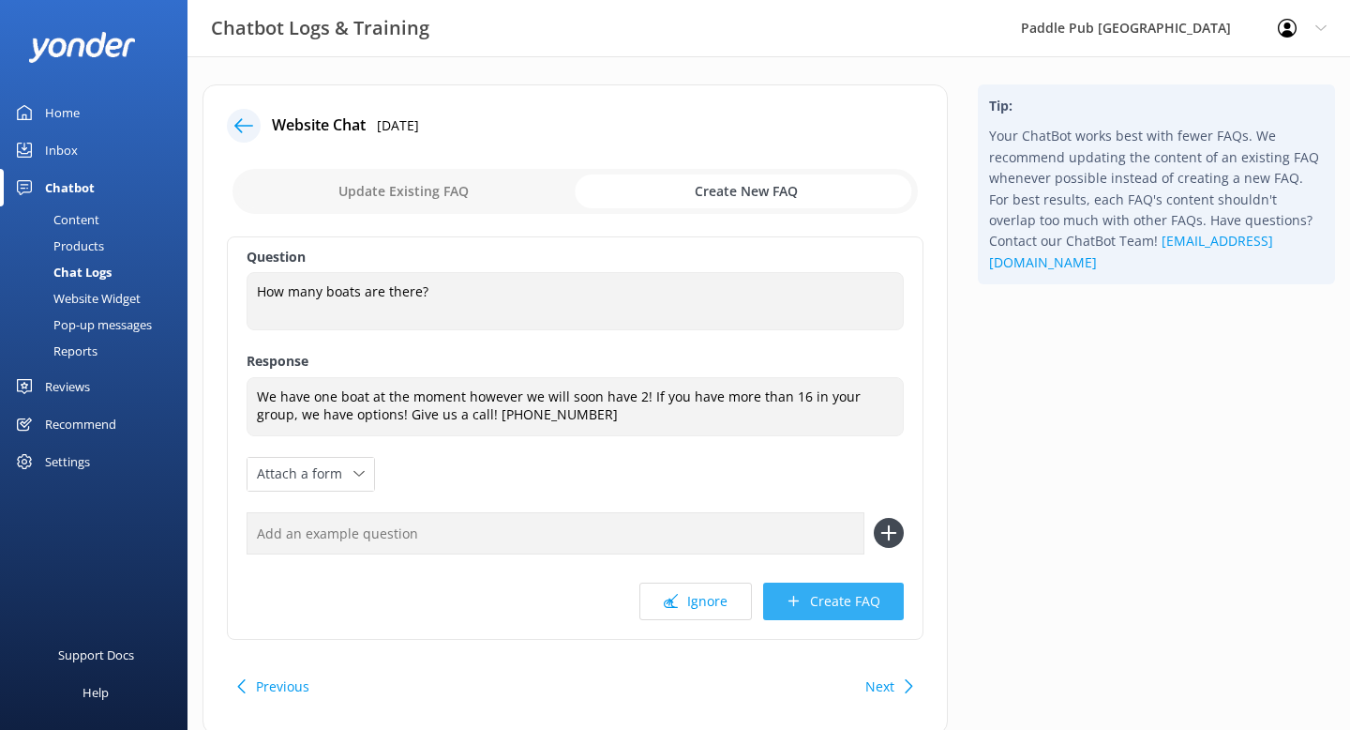
click at [857, 604] on button "Create FAQ" at bounding box center [833, 601] width 141 height 38
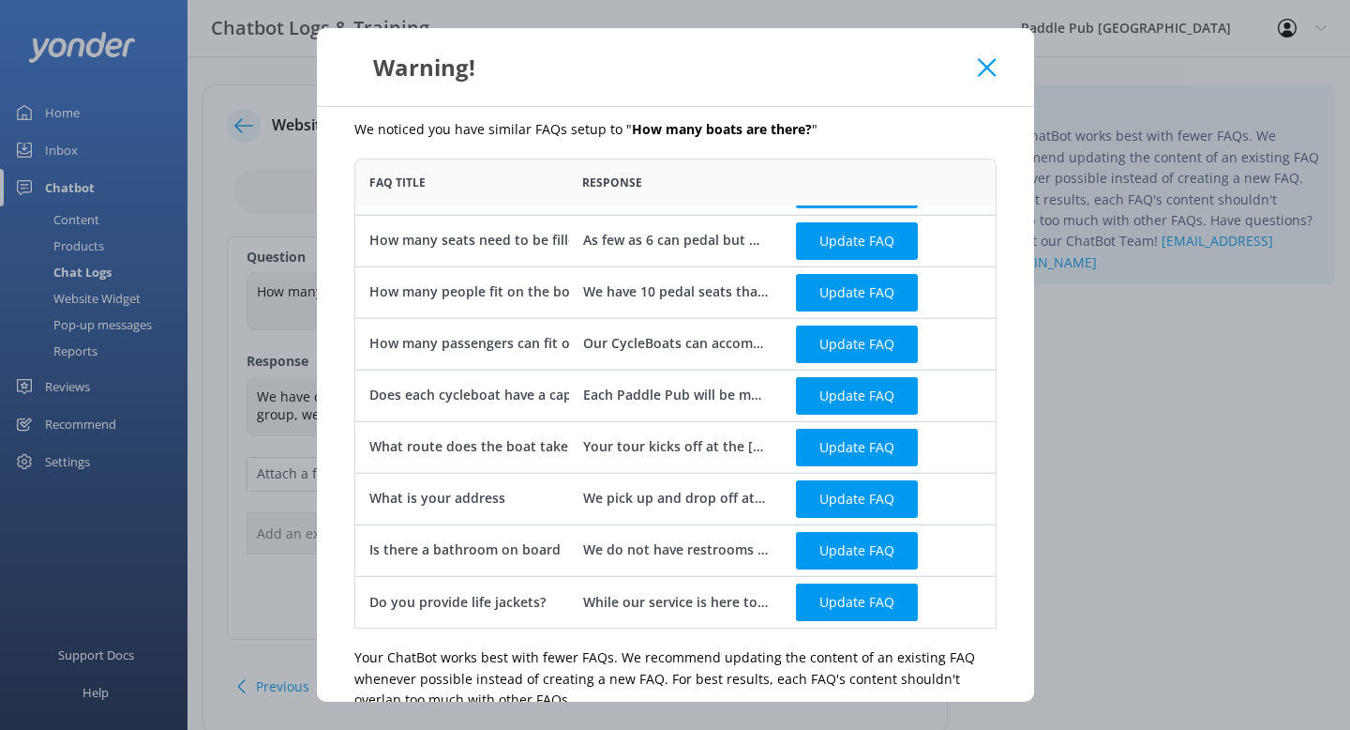
scroll to position [109, 0]
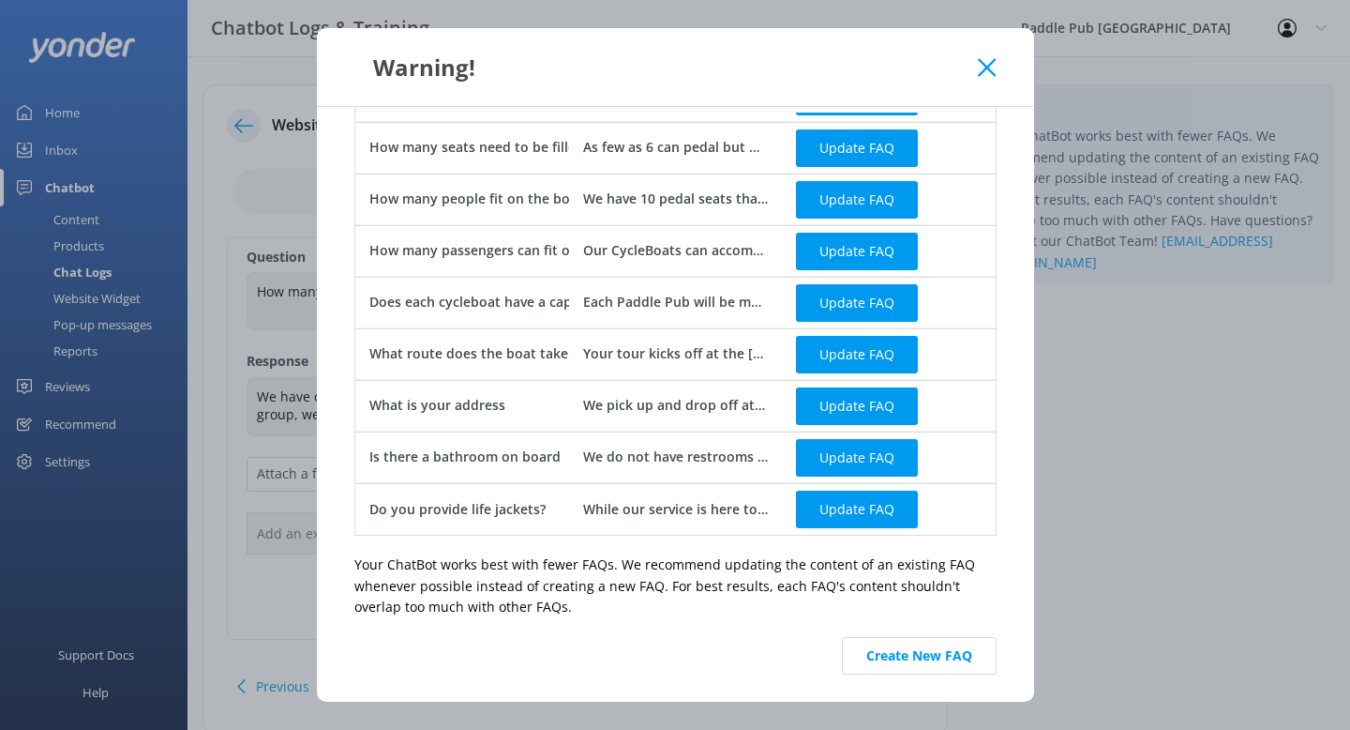
click at [873, 655] on button "Create New FAQ" at bounding box center [919, 656] width 155 height 38
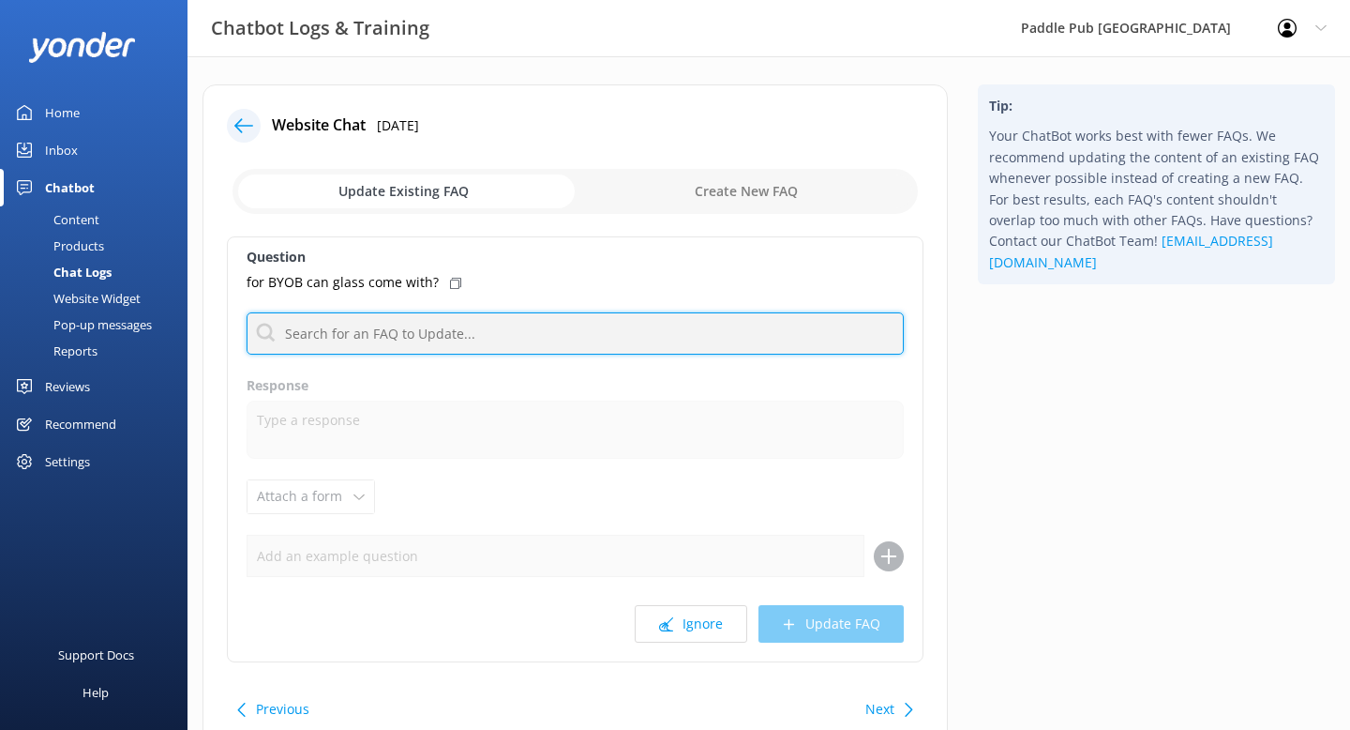
click at [545, 337] on input "text" at bounding box center [575, 333] width 657 height 42
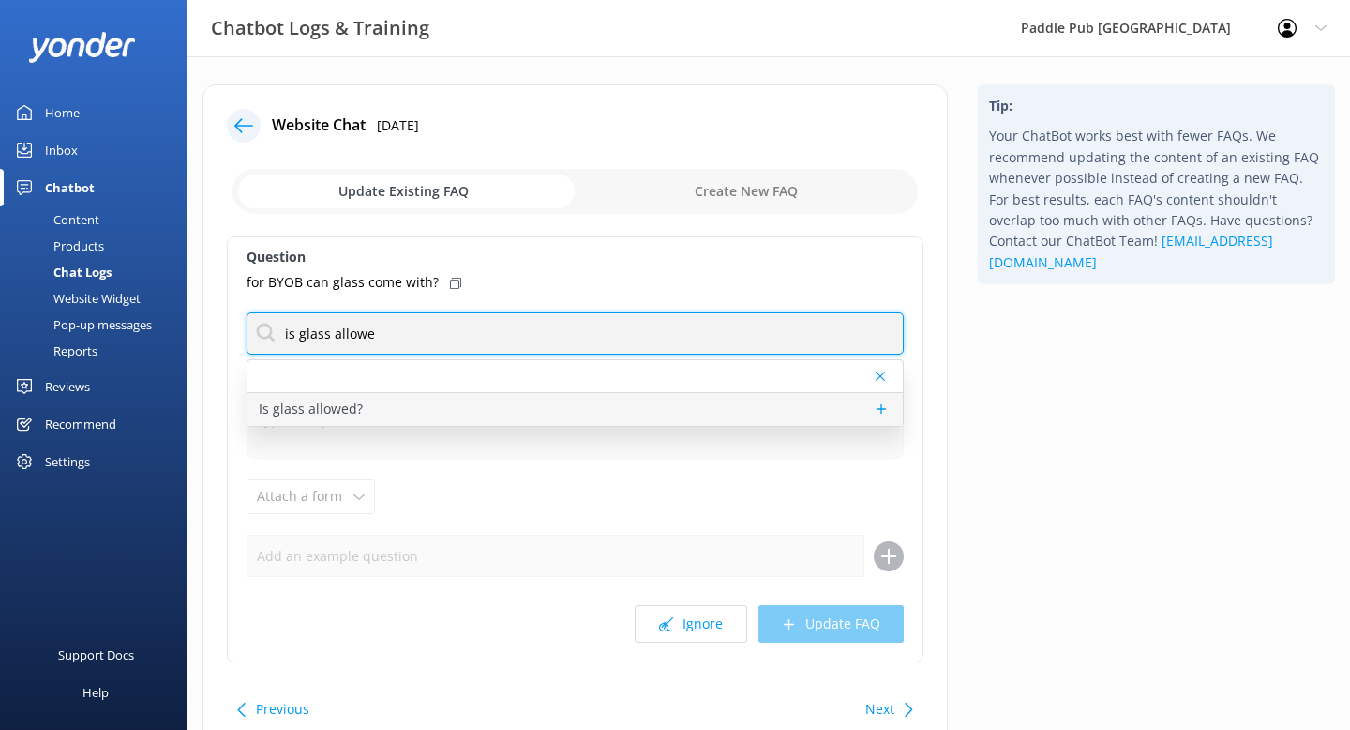
type input "is glass allowe"
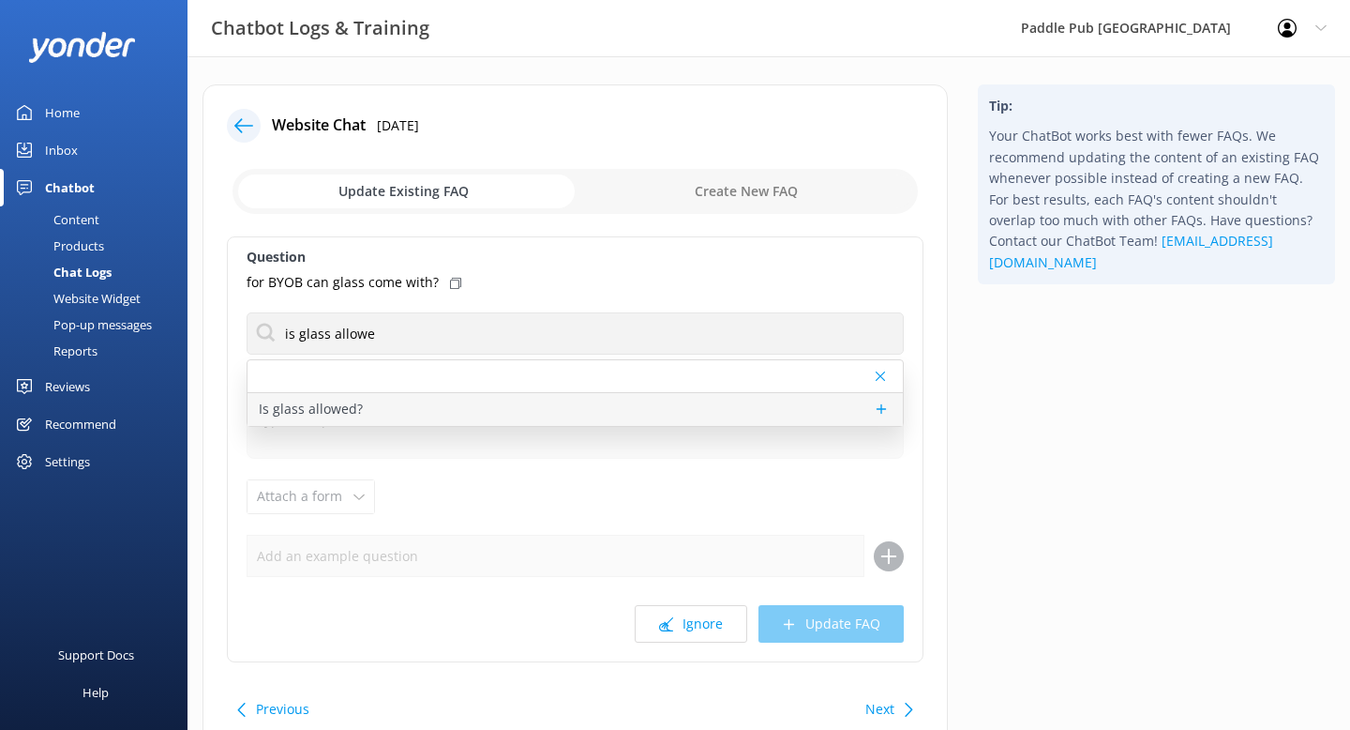
click at [281, 406] on p "Is glass allowed?" at bounding box center [311, 409] width 104 height 21
type textarea "You are welcome to bring glass aboard (We prefer no glass) However, When you go…"
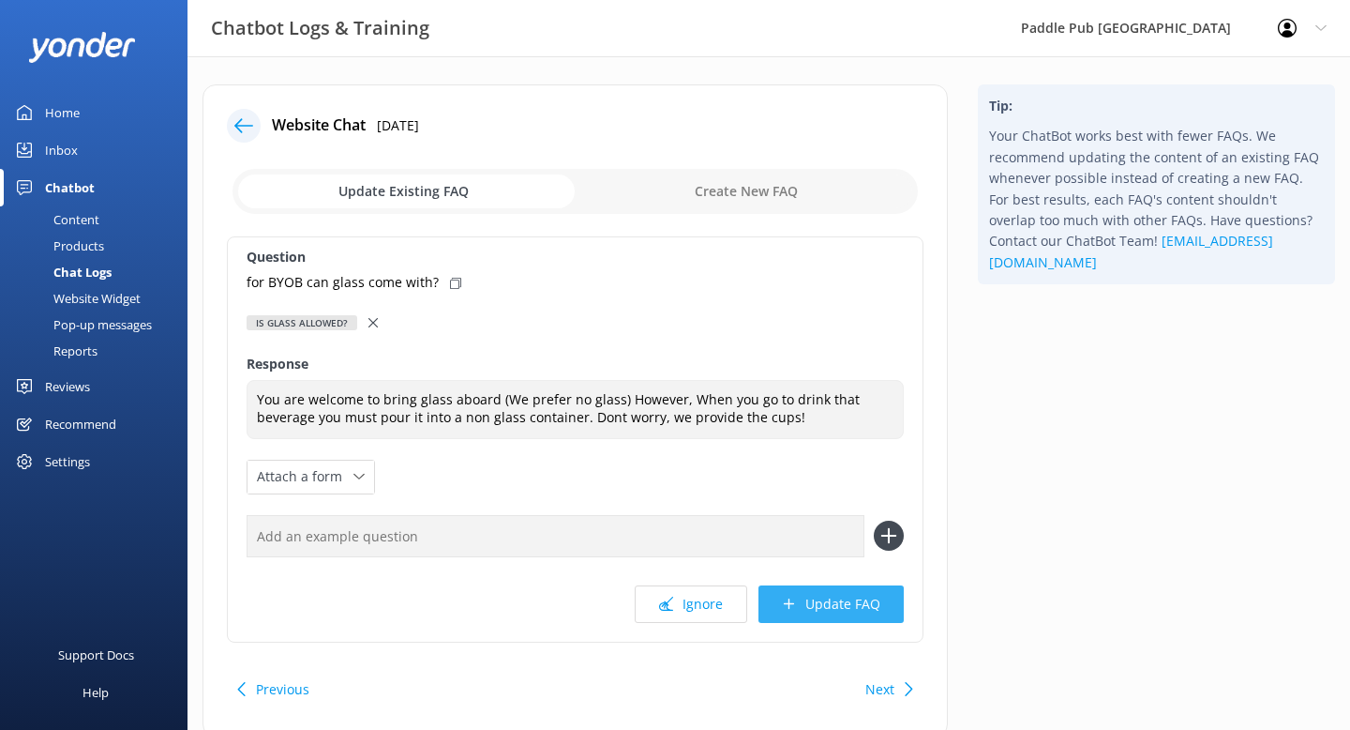
click at [850, 607] on button "Update FAQ" at bounding box center [831, 604] width 145 height 38
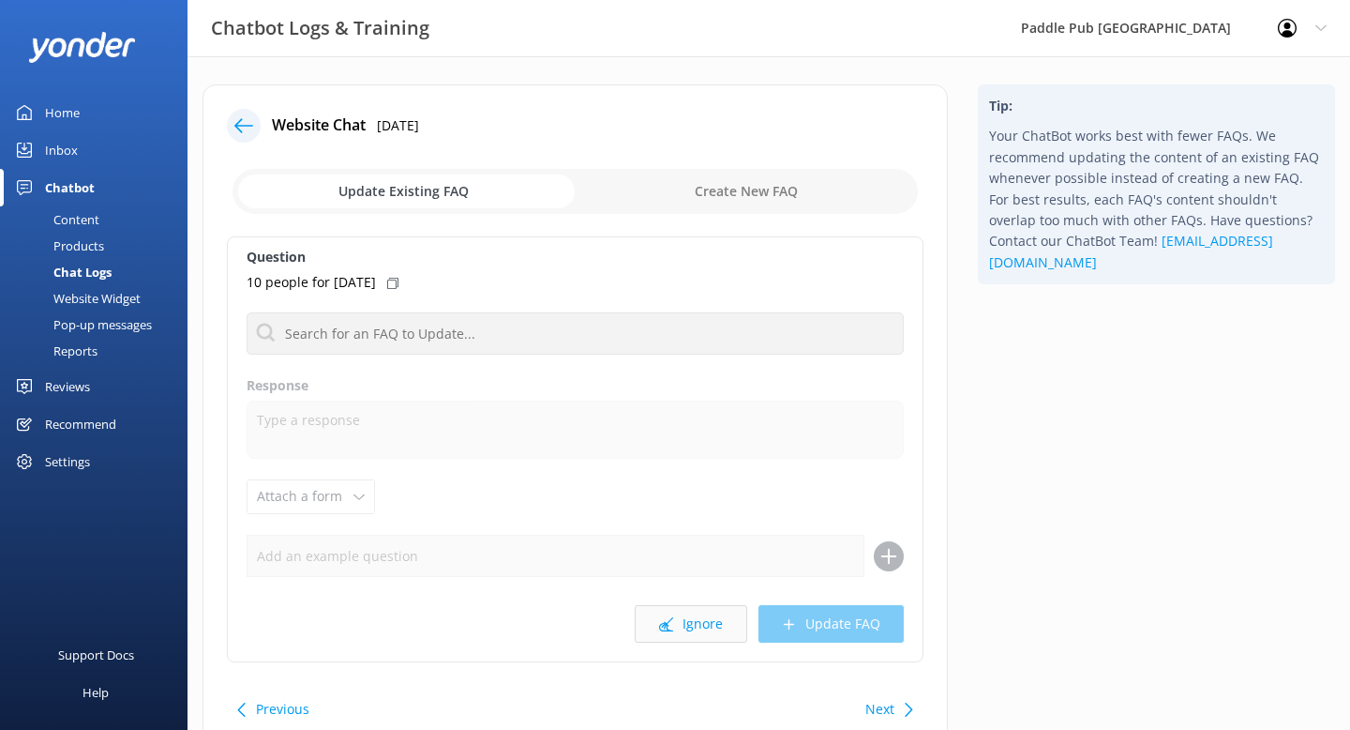
click at [721, 625] on button "Ignore" at bounding box center [691, 624] width 113 height 38
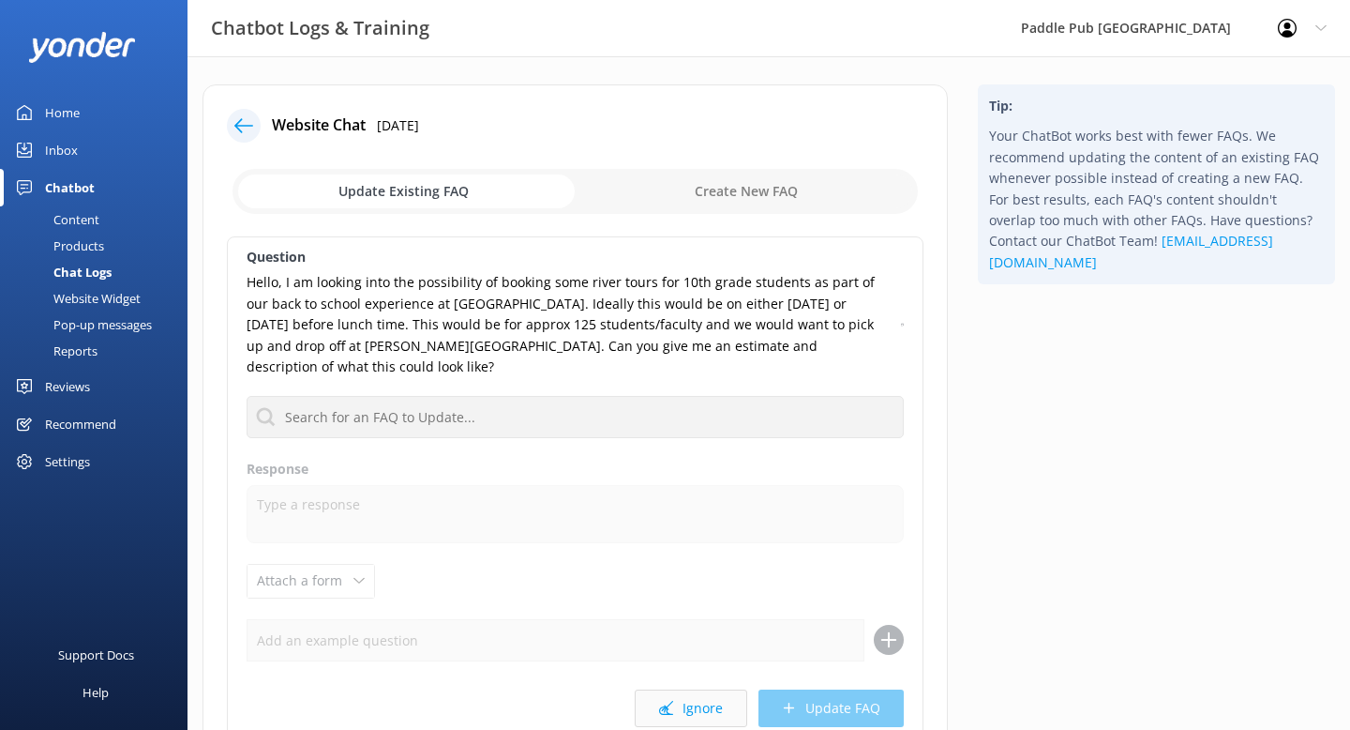
click at [703, 689] on button "Ignore" at bounding box center [691, 708] width 113 height 38
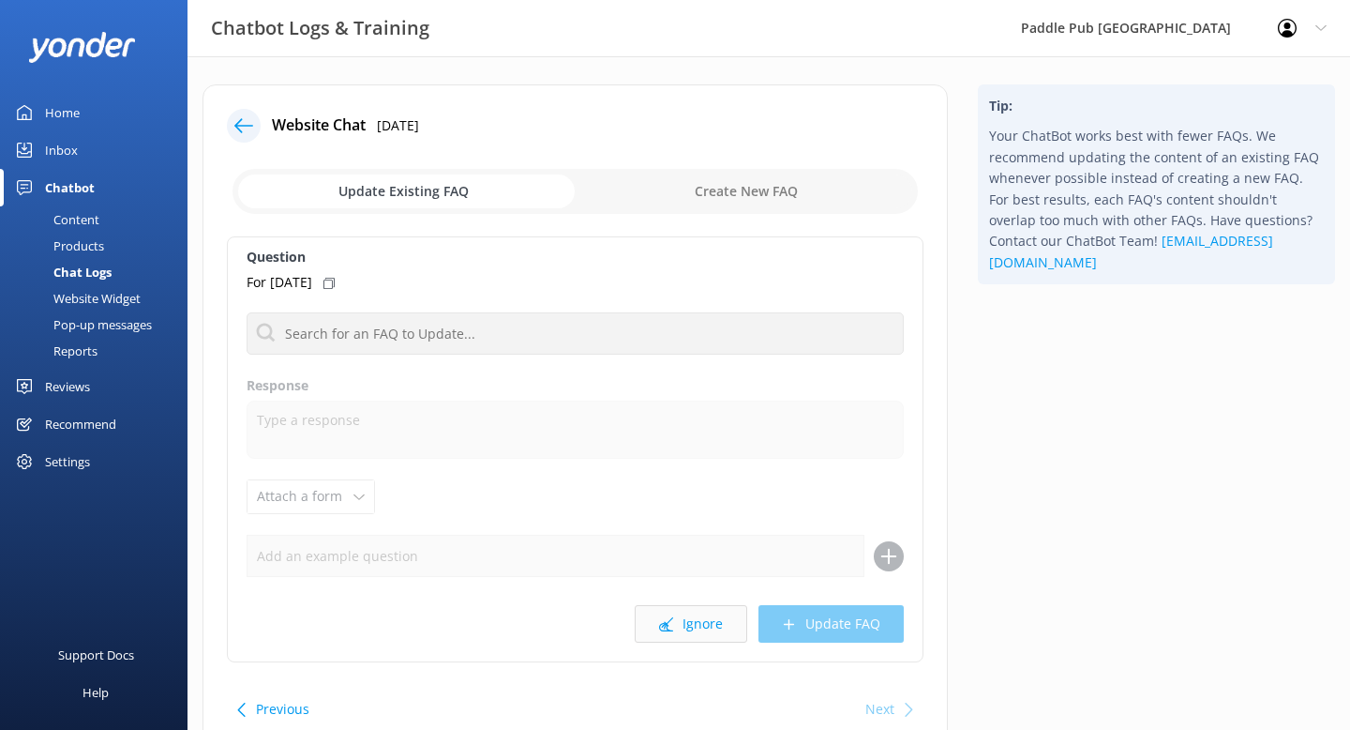
click at [686, 624] on button "Ignore" at bounding box center [691, 624] width 113 height 38
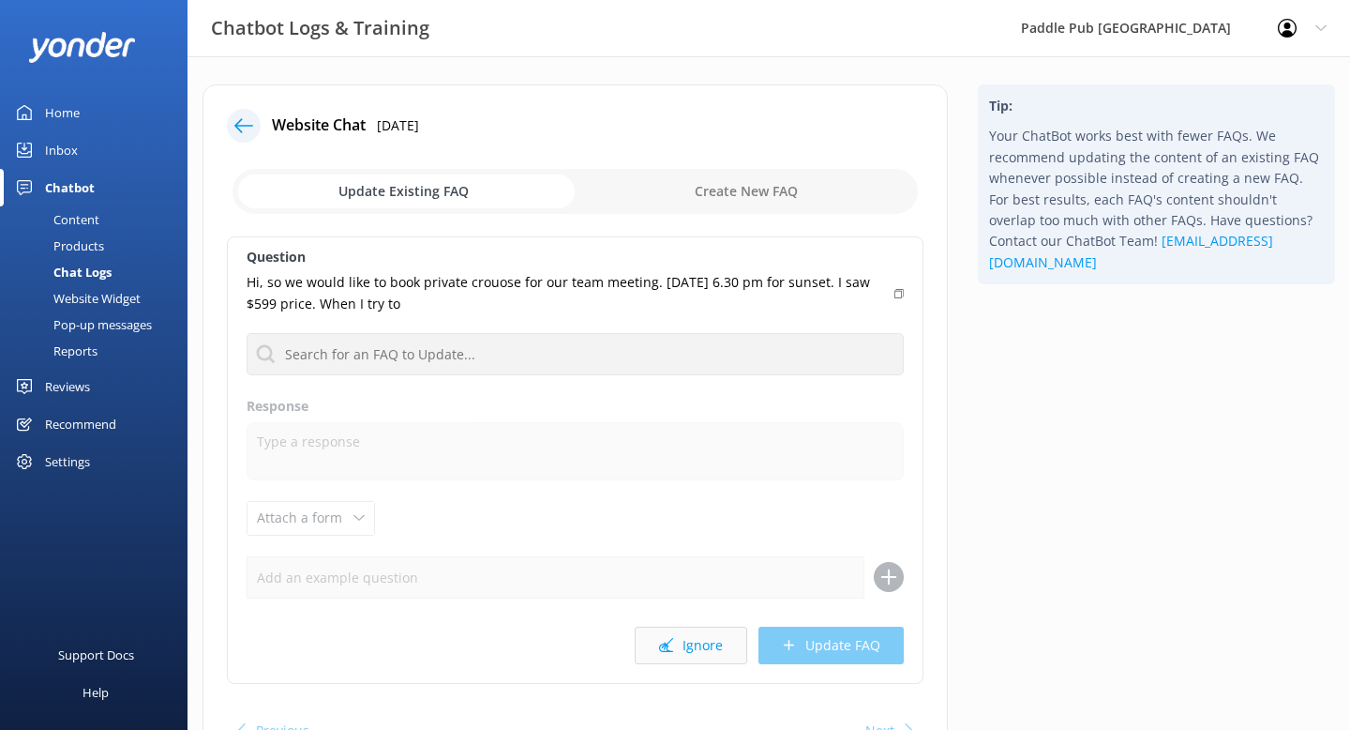
click at [715, 641] on button "Ignore" at bounding box center [691, 645] width 113 height 38
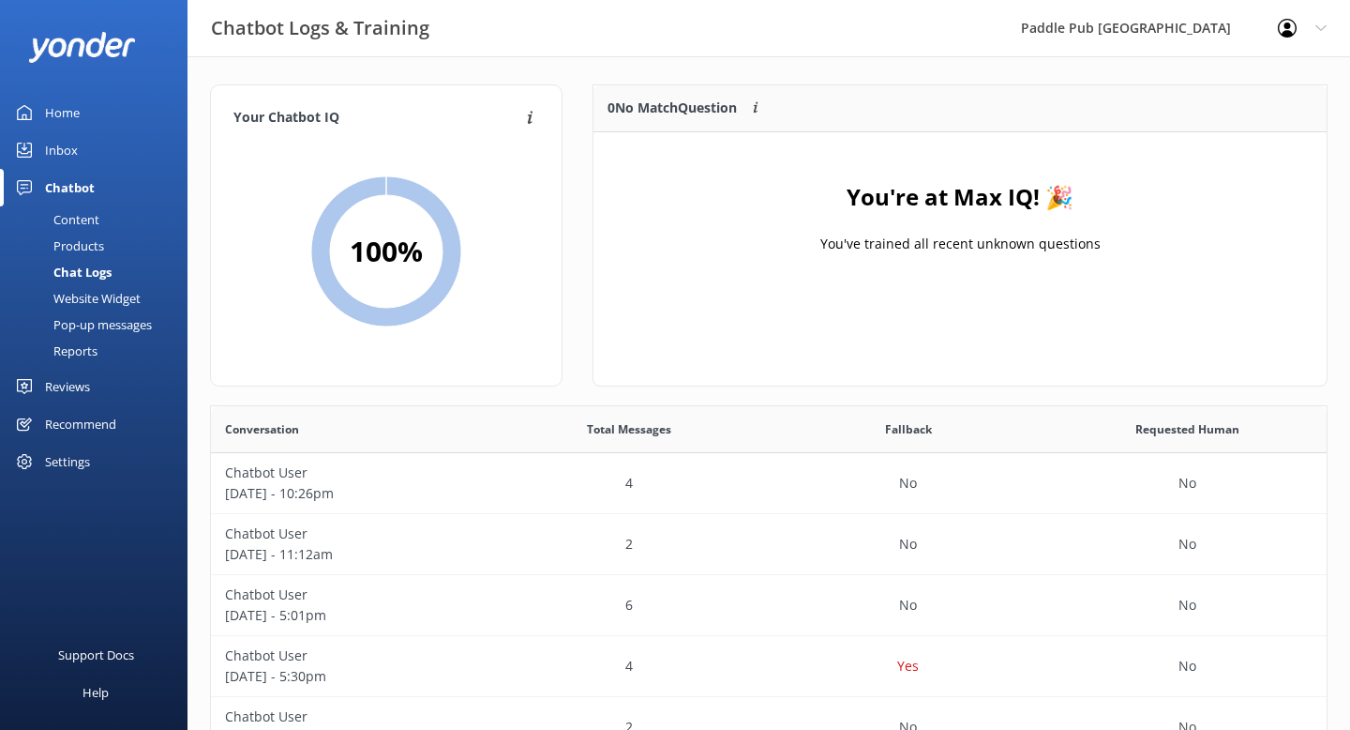
click at [104, 352] on link "Reports" at bounding box center [99, 351] width 176 height 26
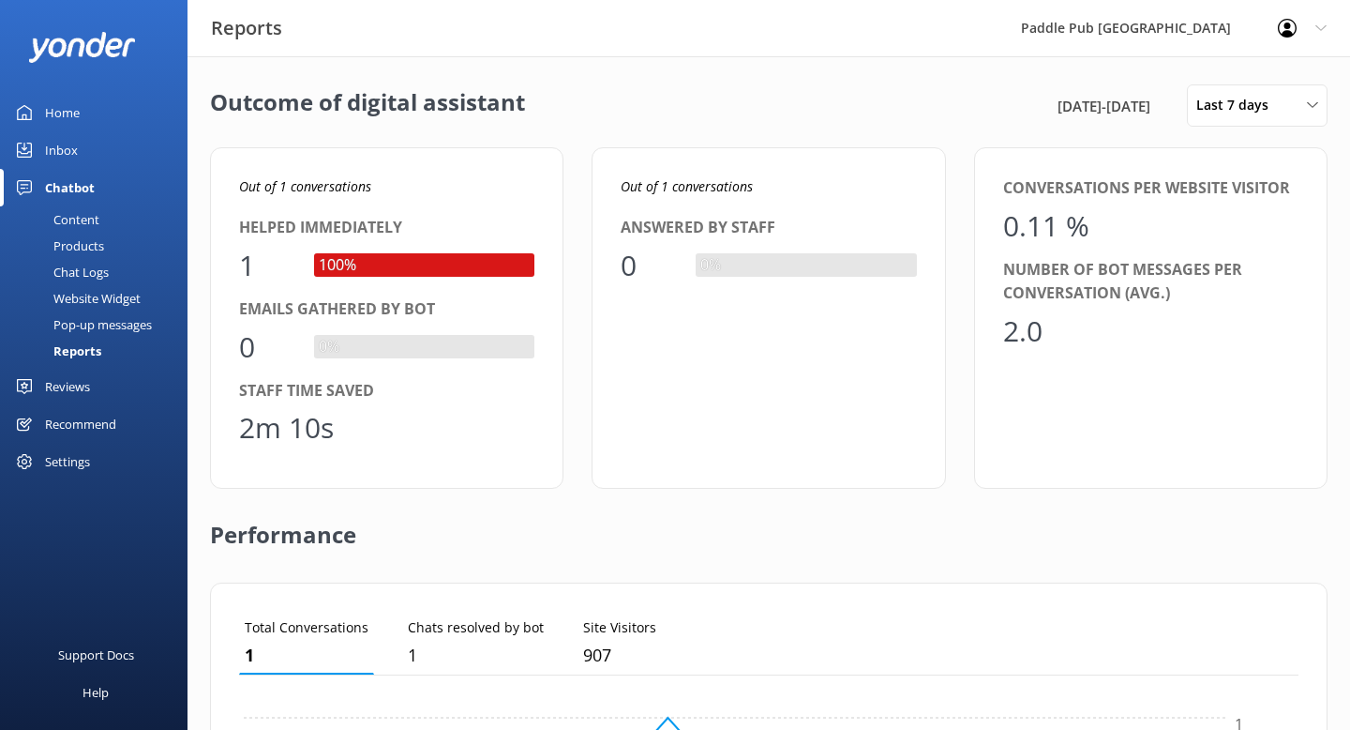
click at [98, 246] on div "Products" at bounding box center [57, 246] width 93 height 26
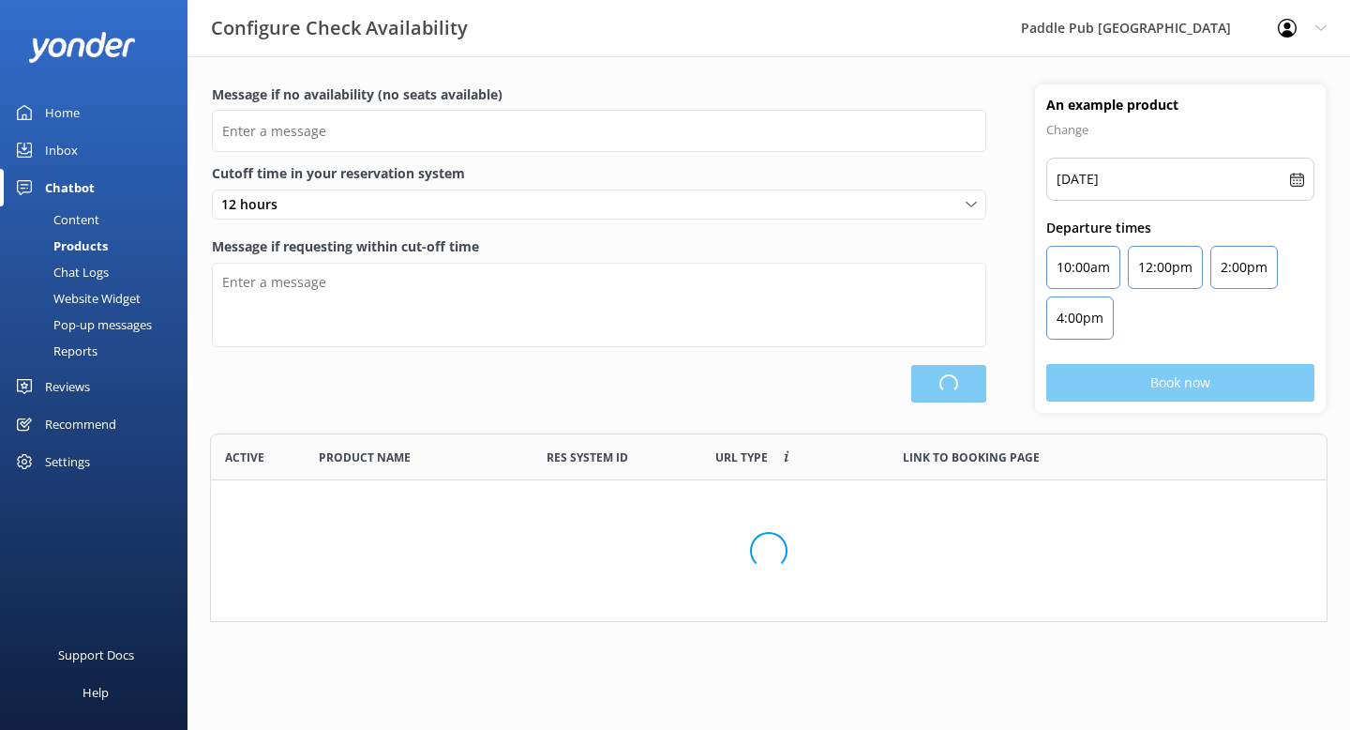
scroll to position [188, 1118]
type input "There are no seats available, please check an alternative day or contact us at …"
type textarea "Our online booking system closes {hours} prior to departure. Please contact us …"
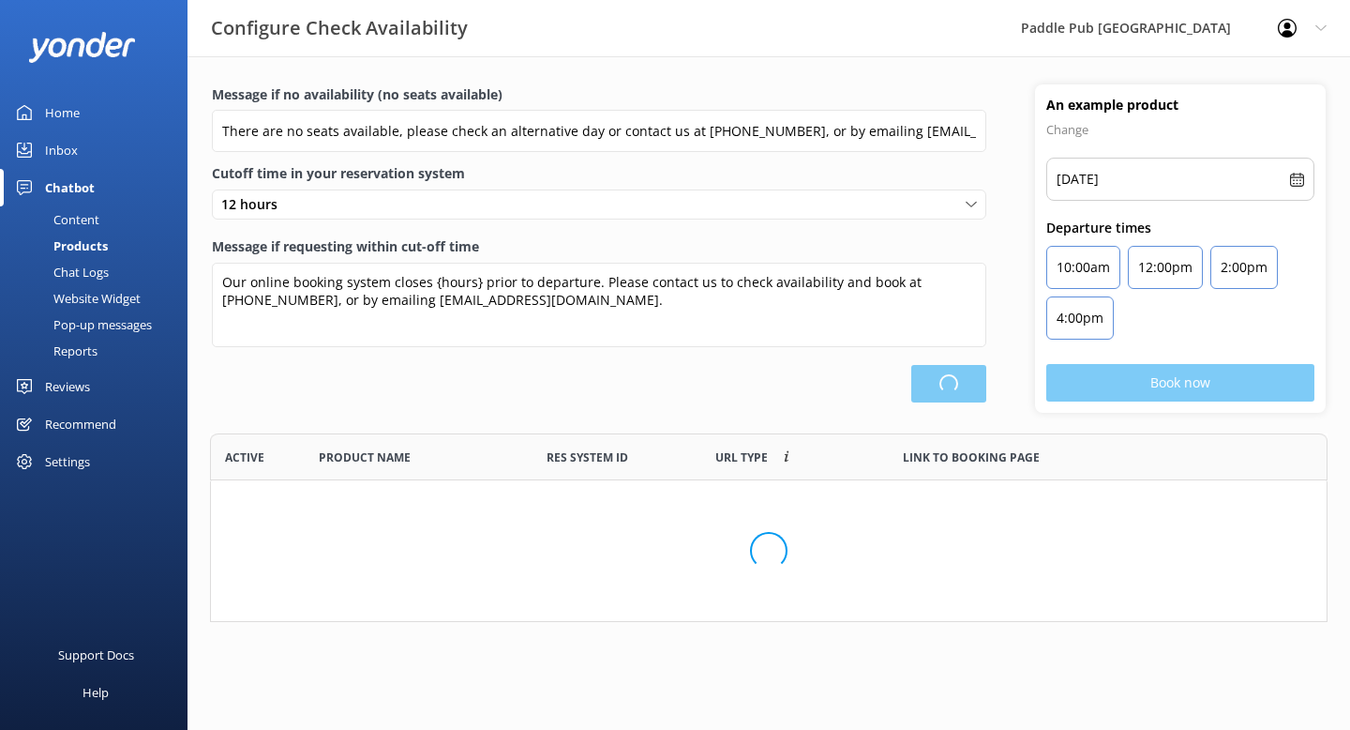
scroll to position [254, 1118]
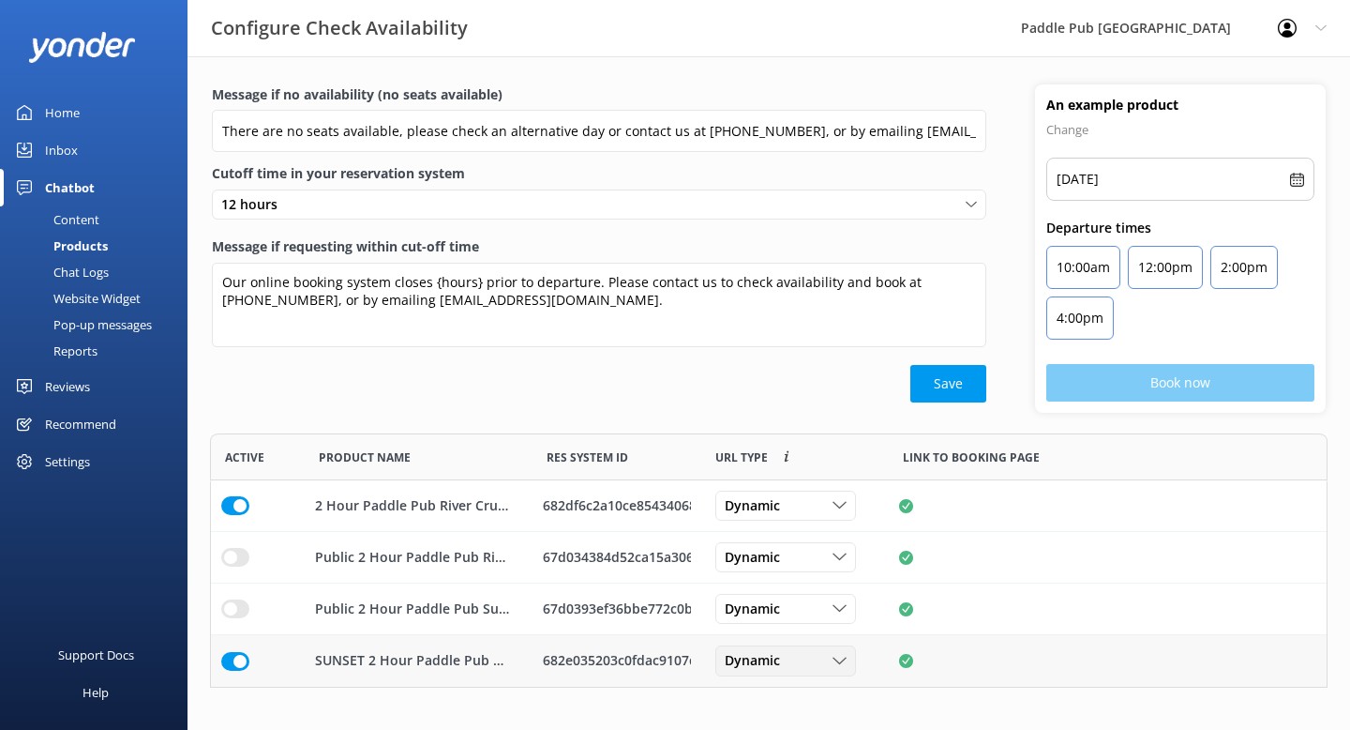
click at [808, 656] on div "Dynamic" at bounding box center [785, 661] width 131 height 21
click at [1030, 672] on html "Configure Check Availability Paddle Pub [GEOGRAPHIC_DATA] Profile Settings Logo…" at bounding box center [675, 365] width 1350 height 730
click at [378, 507] on p "2 Hour Paddle Pub River Cruise" at bounding box center [413, 505] width 196 height 21
click at [629, 505] on div "682df6c2a10ce85434068eb1" at bounding box center [617, 505] width 148 height 21
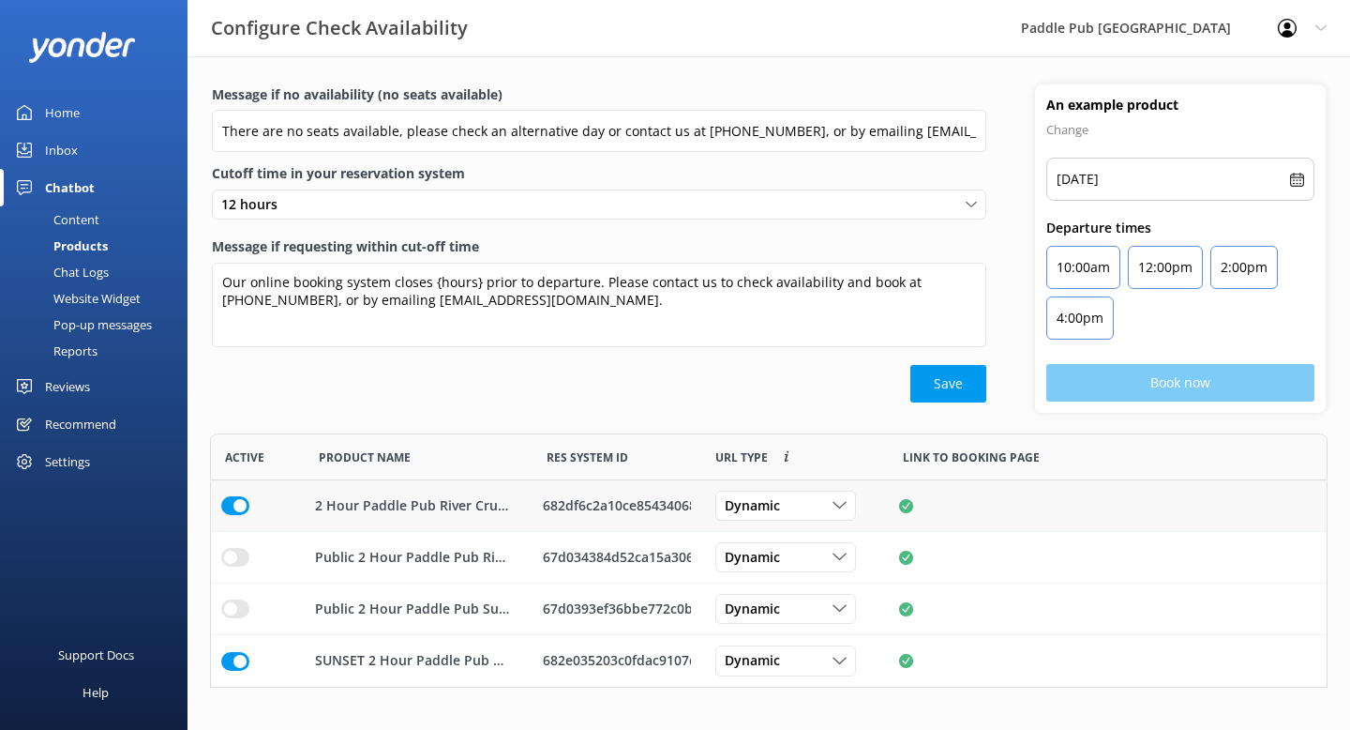
click at [898, 504] on div "row" at bounding box center [1108, 506] width 438 height 52
click at [592, 663] on div "682e035203c0fdac9107dc4a" at bounding box center [617, 661] width 148 height 21
click at [119, 323] on div "Pop-up messages" at bounding box center [81, 324] width 141 height 26
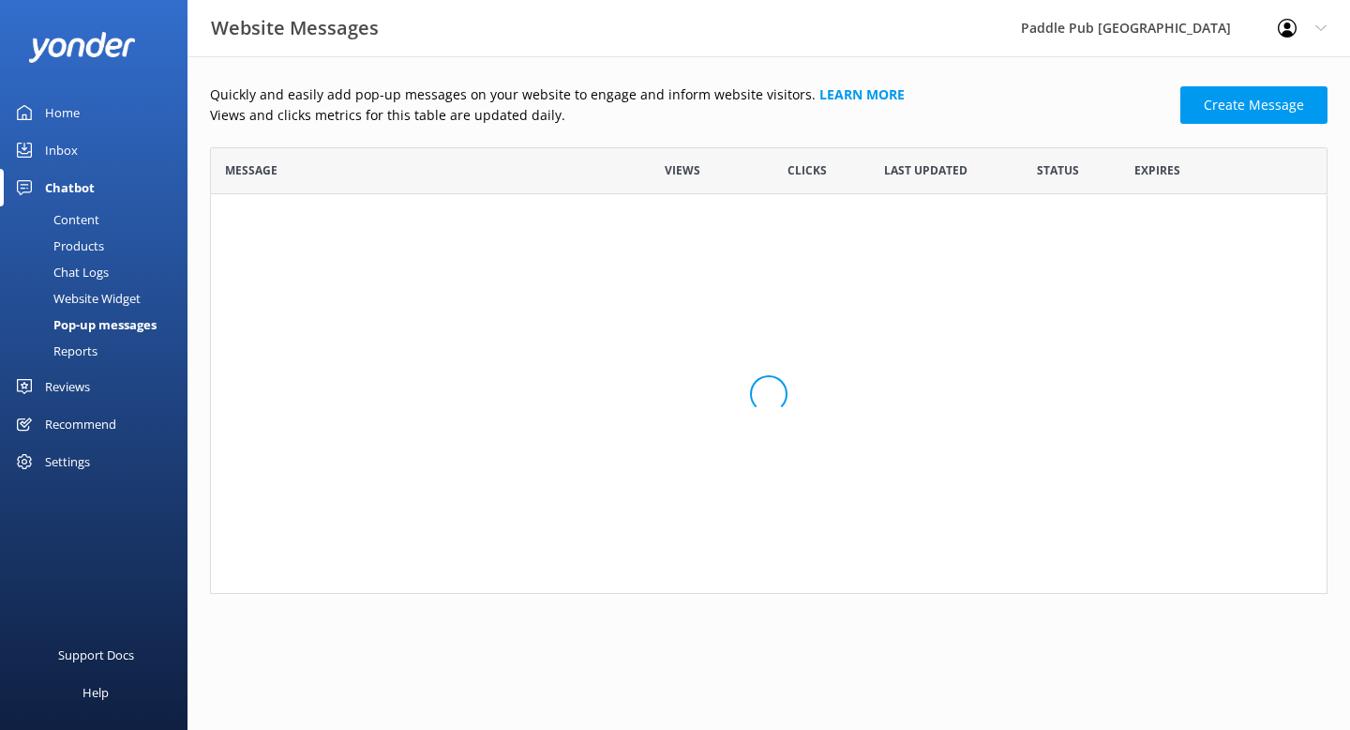
scroll to position [446, 1118]
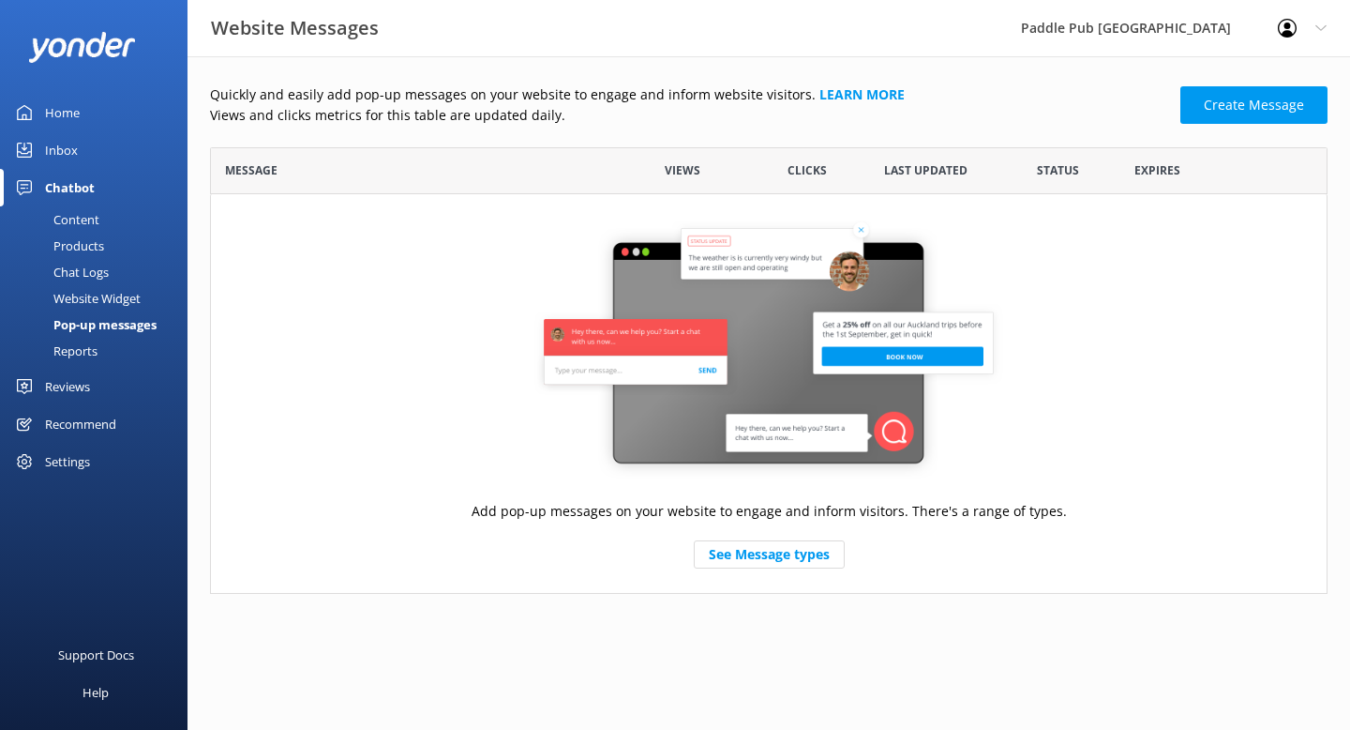
click at [95, 240] on div "Products" at bounding box center [57, 246] width 93 height 26
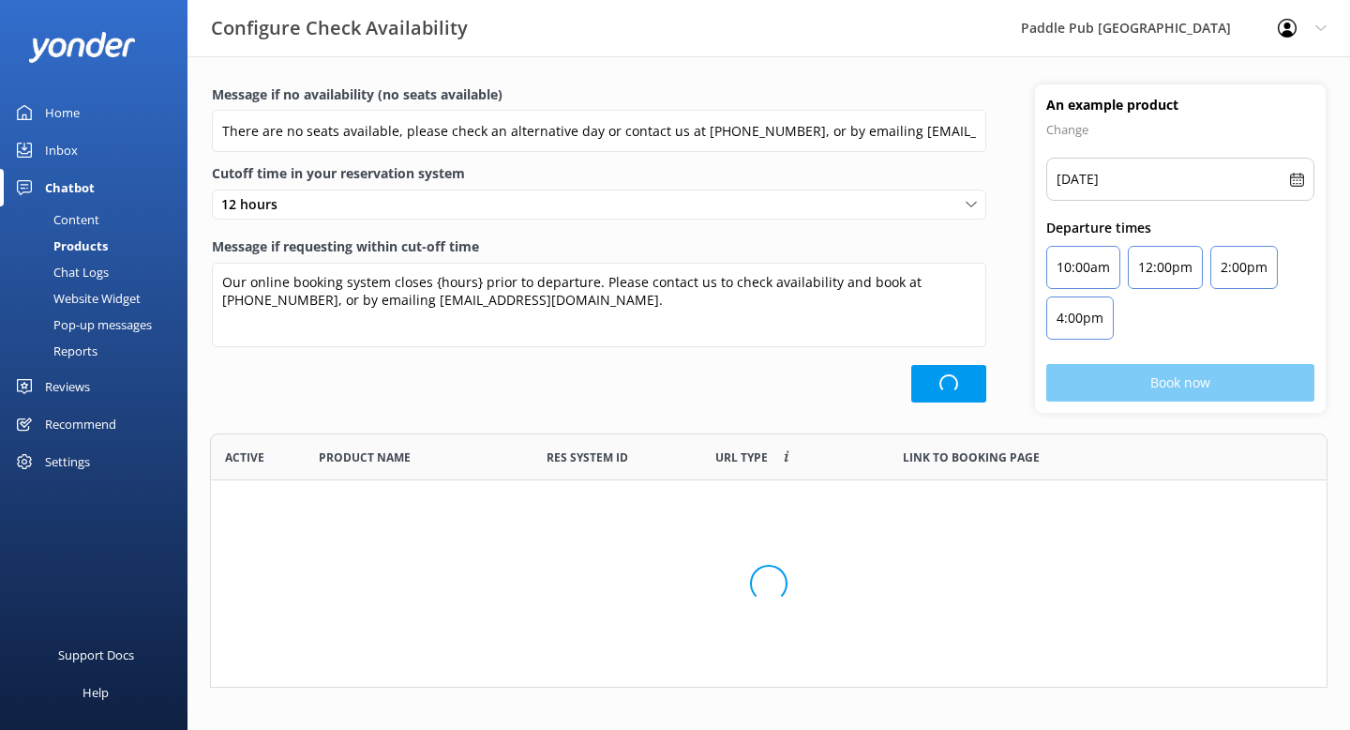
scroll to position [254, 1118]
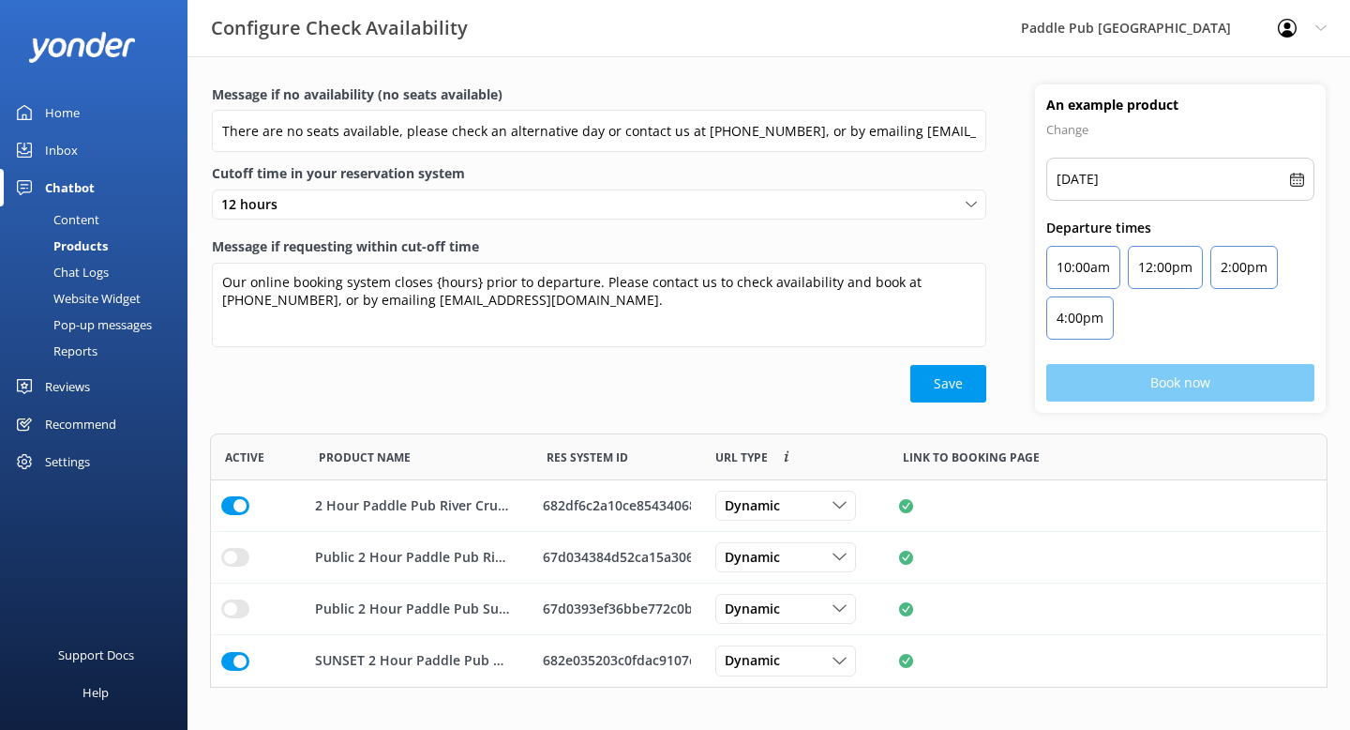
click at [75, 458] on div "Settings" at bounding box center [67, 462] width 45 height 38
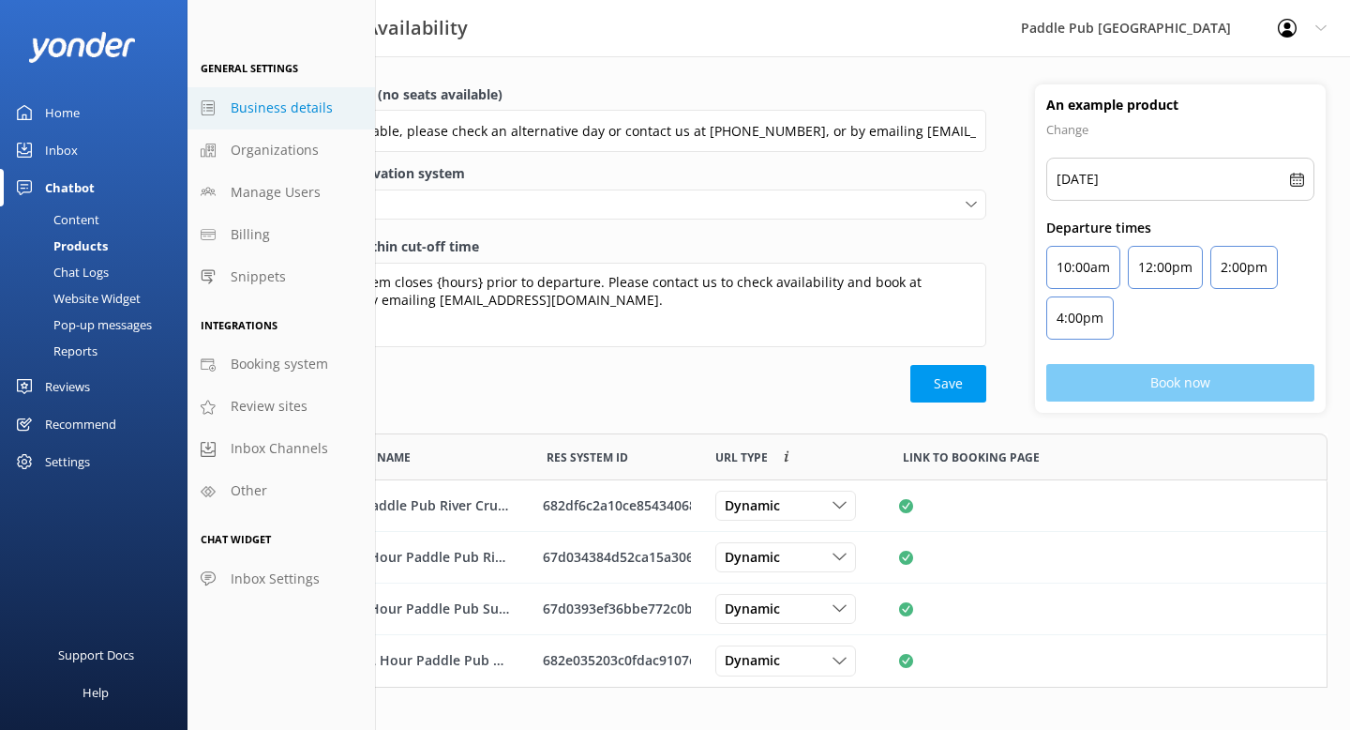
click at [309, 108] on span "Business details" at bounding box center [282, 108] width 102 height 21
select select "America/[GEOGRAPHIC_DATA]"
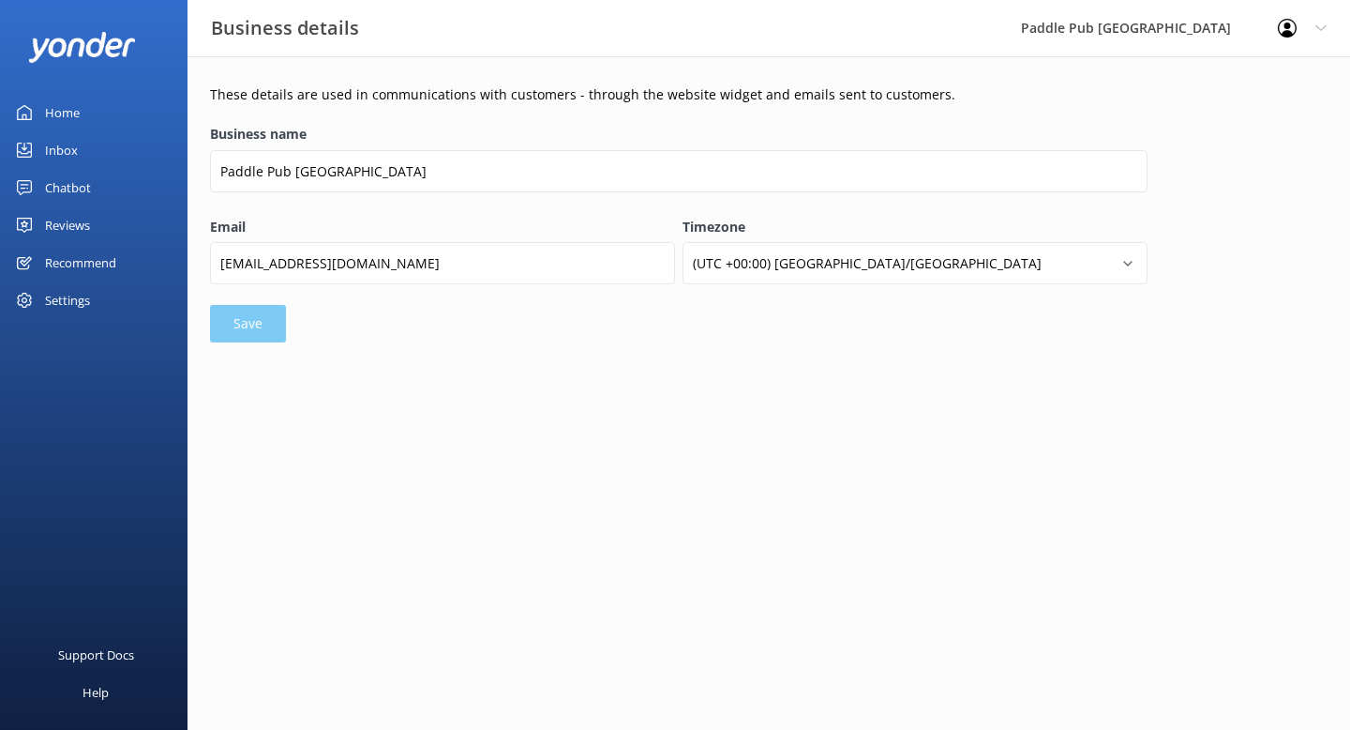
click at [68, 146] on div "Inbox" at bounding box center [61, 150] width 33 height 38
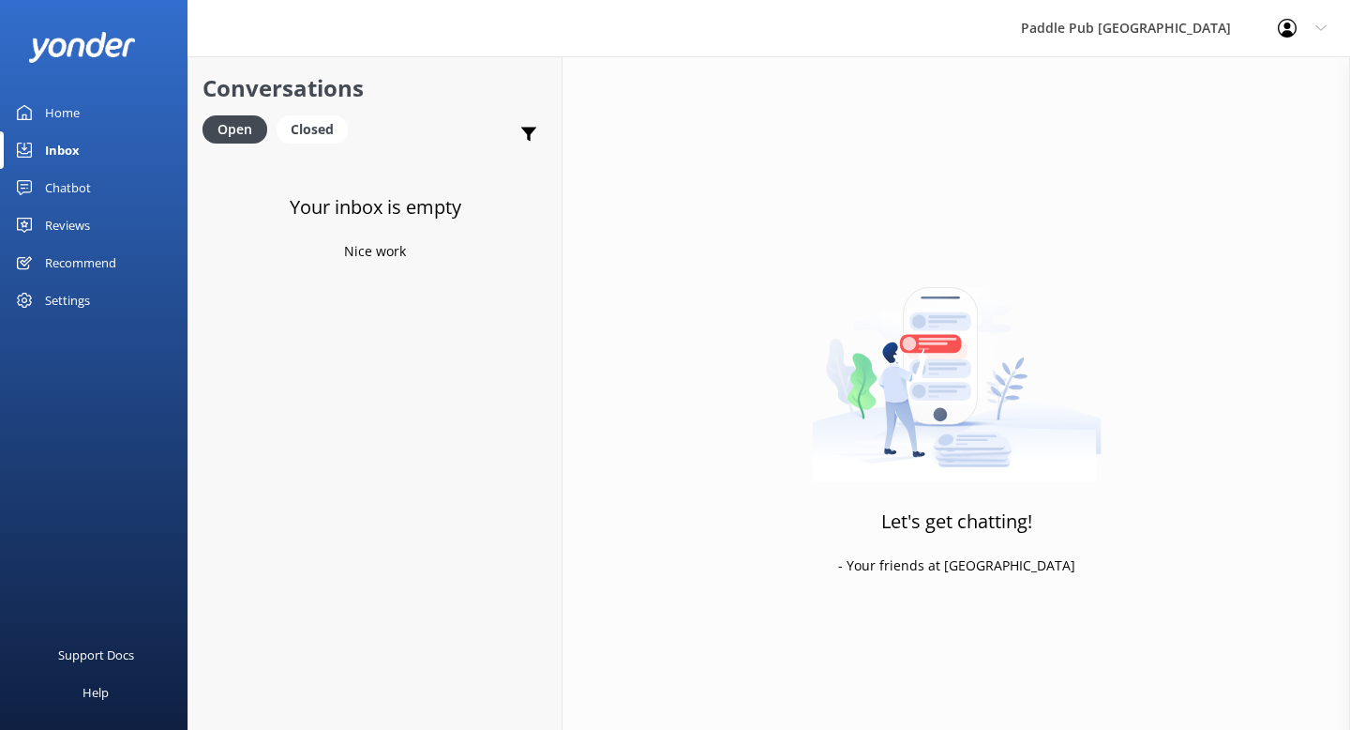
click at [50, 114] on div "Home" at bounding box center [62, 113] width 35 height 38
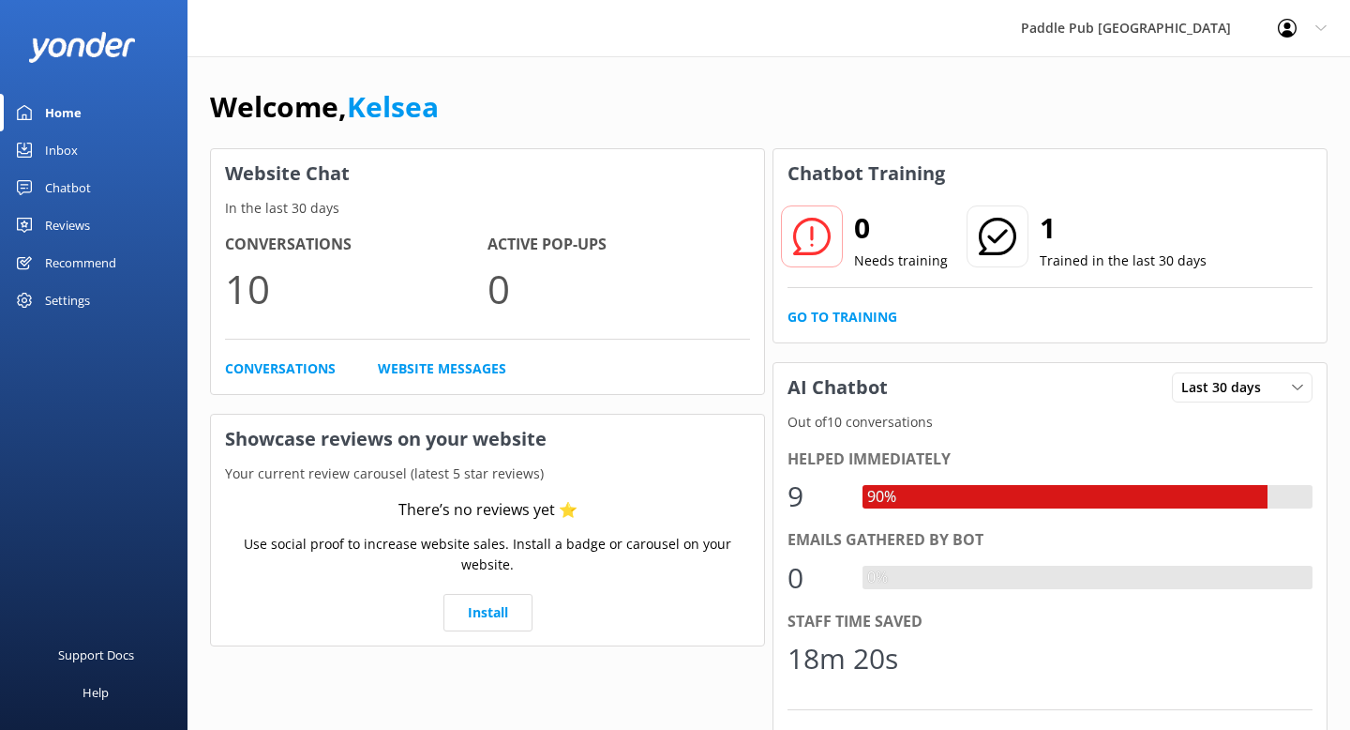
click at [98, 265] on div "Recommend" at bounding box center [80, 263] width 71 height 38
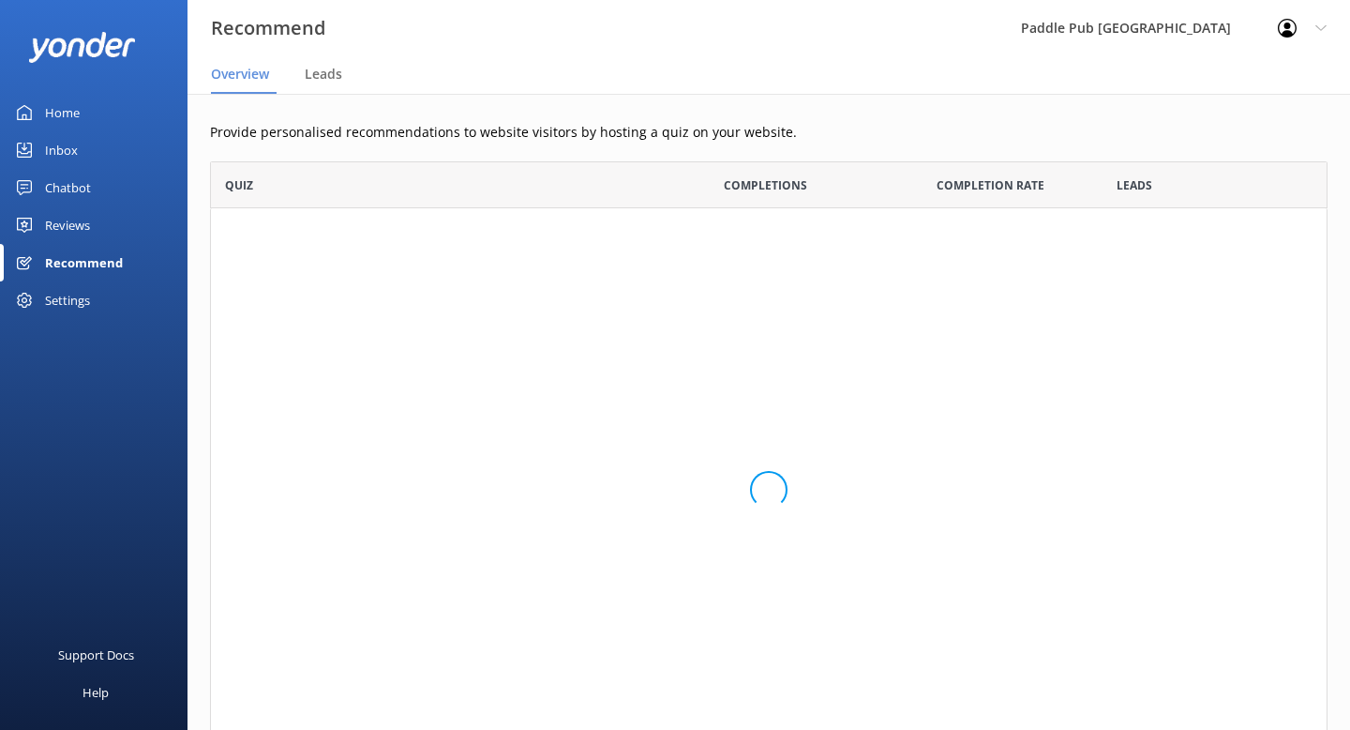
scroll to position [611, 1118]
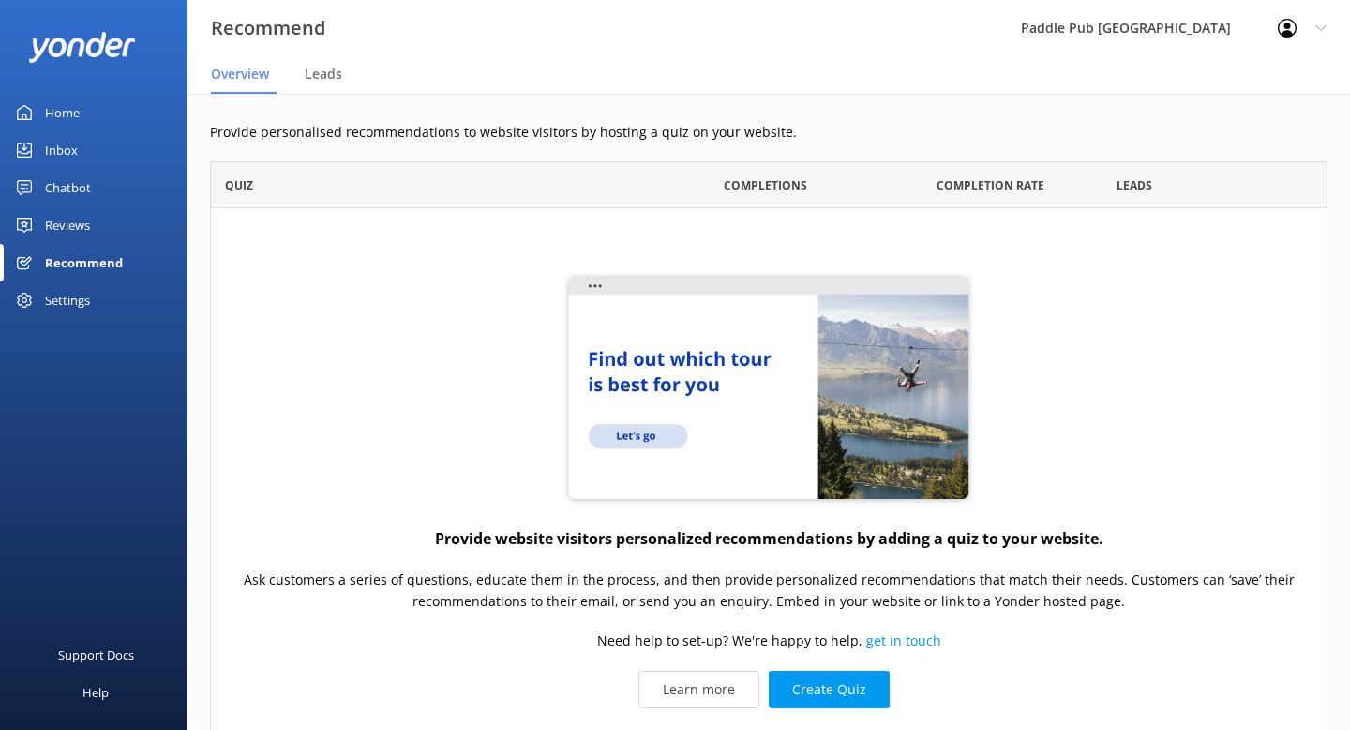
click at [58, 117] on div "Home" at bounding box center [62, 113] width 35 height 38
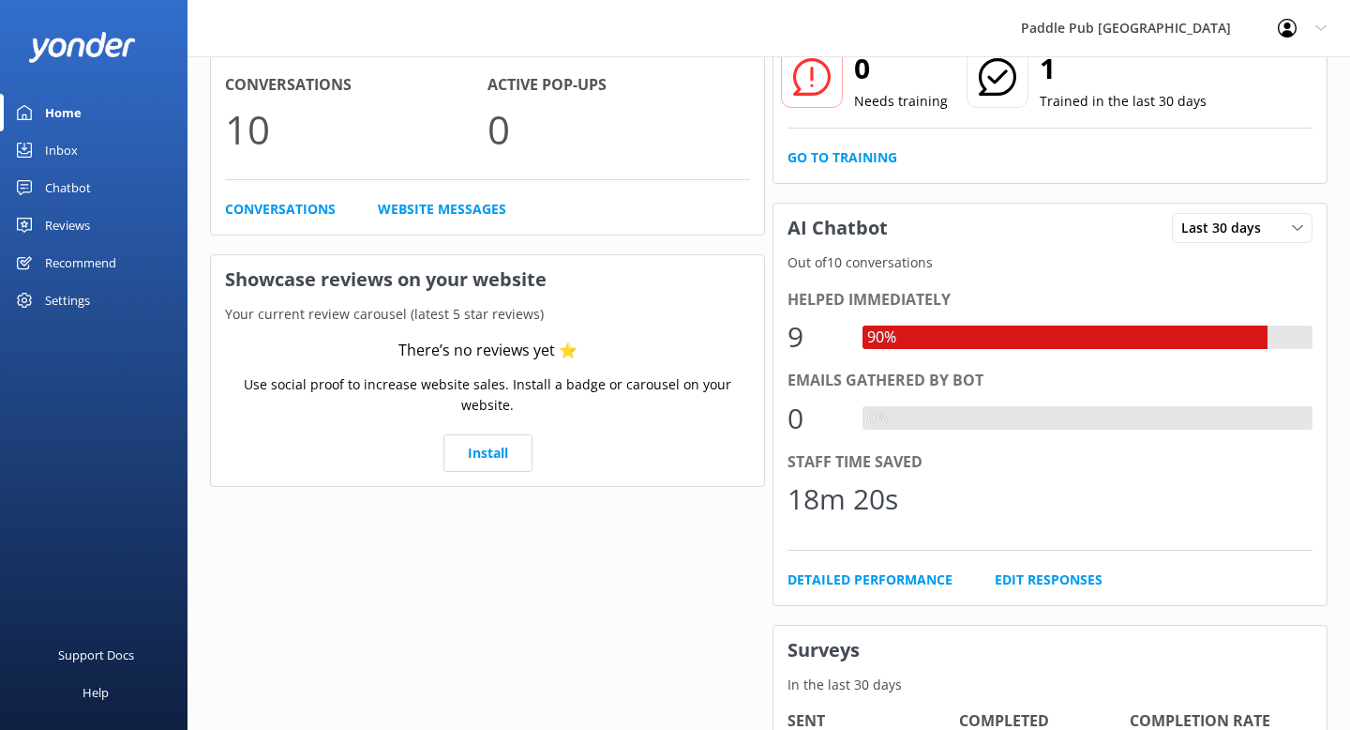
scroll to position [65, 0]
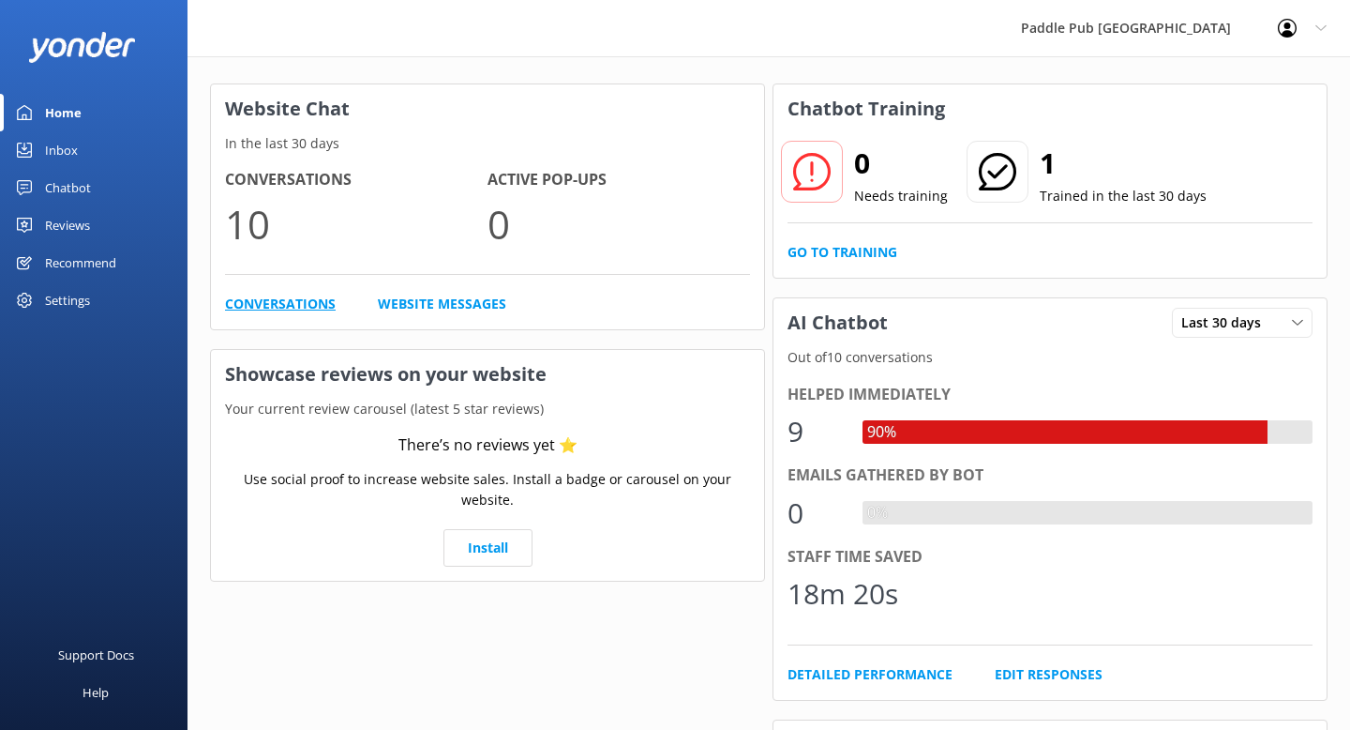
click at [282, 300] on link "Conversations" at bounding box center [280, 304] width 111 height 21
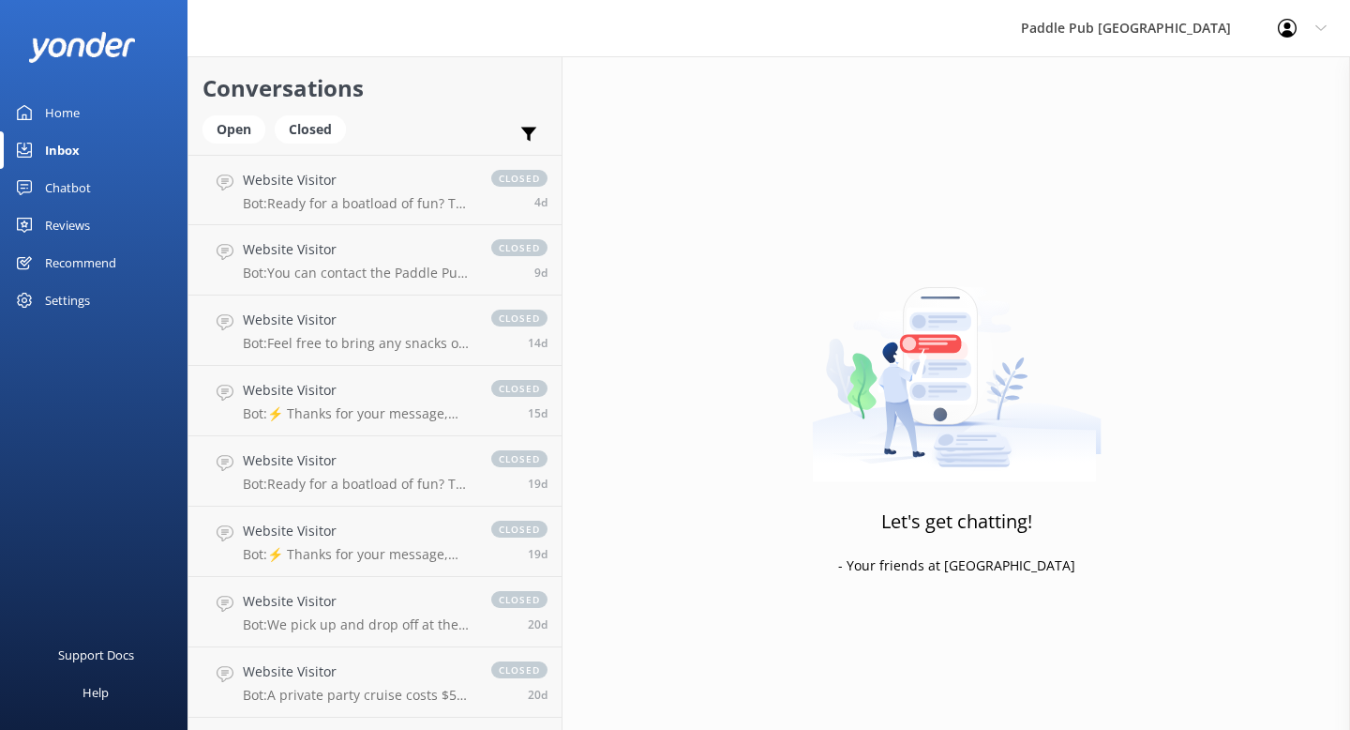
click at [68, 188] on div "Chatbot" at bounding box center [68, 188] width 46 height 38
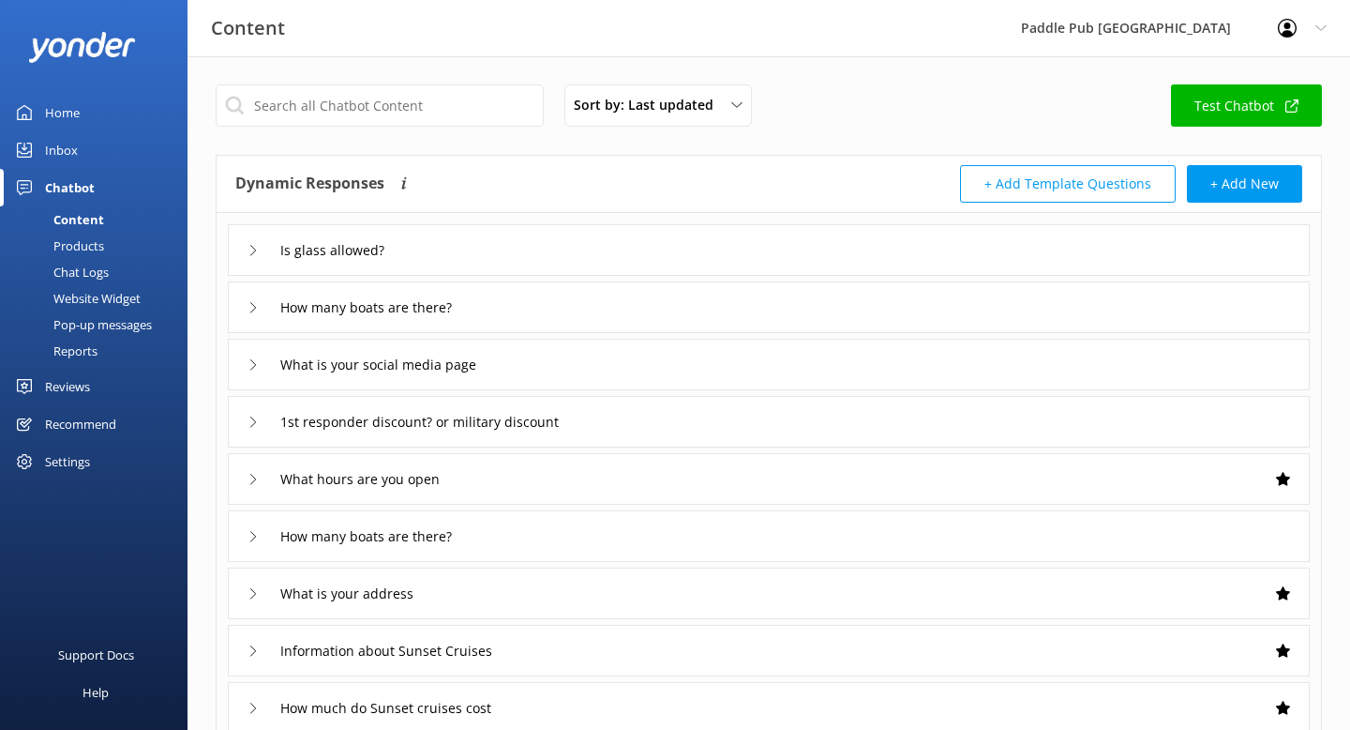
click at [84, 248] on div "Products" at bounding box center [57, 246] width 93 height 26
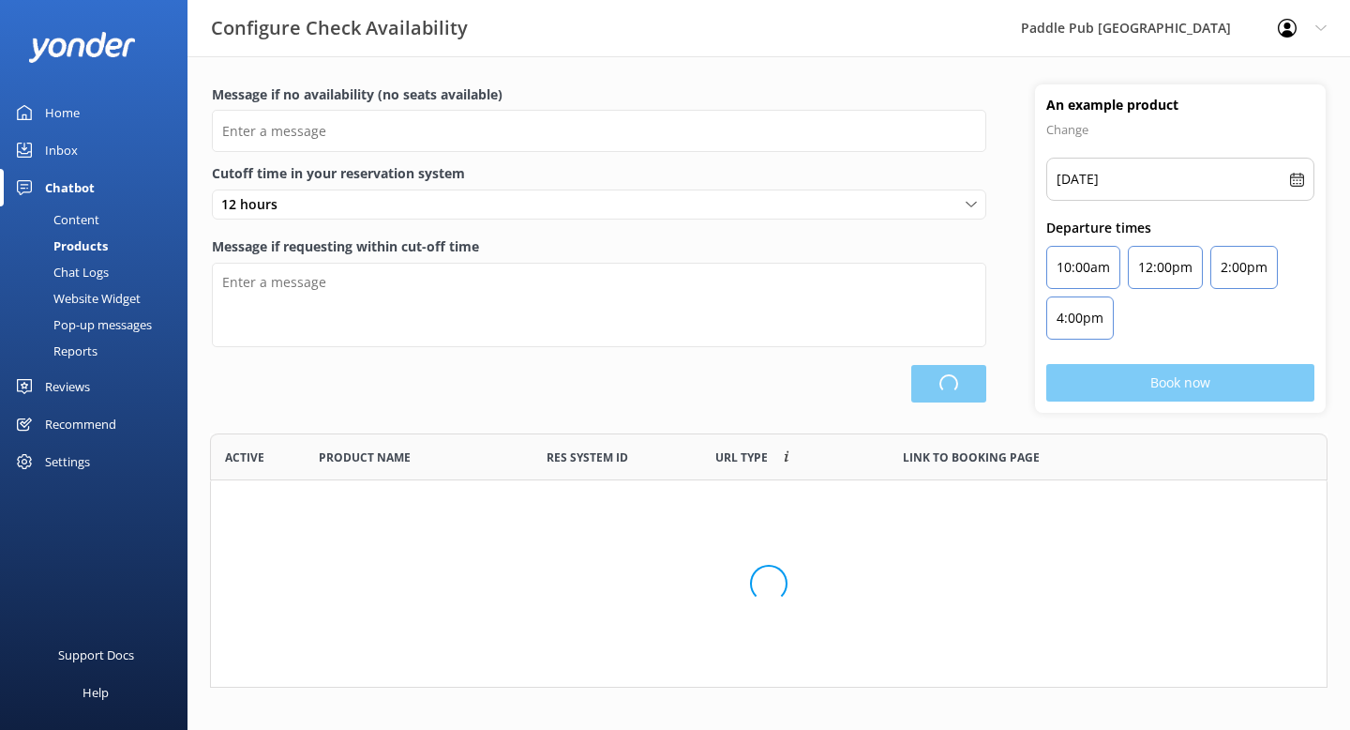
scroll to position [254, 1118]
type input "There are no seats available, please check an alternative day or contact us at …"
type textarea "Our online booking system closes {hours} prior to departure. Please contact us …"
